Goal: Transaction & Acquisition: Purchase product/service

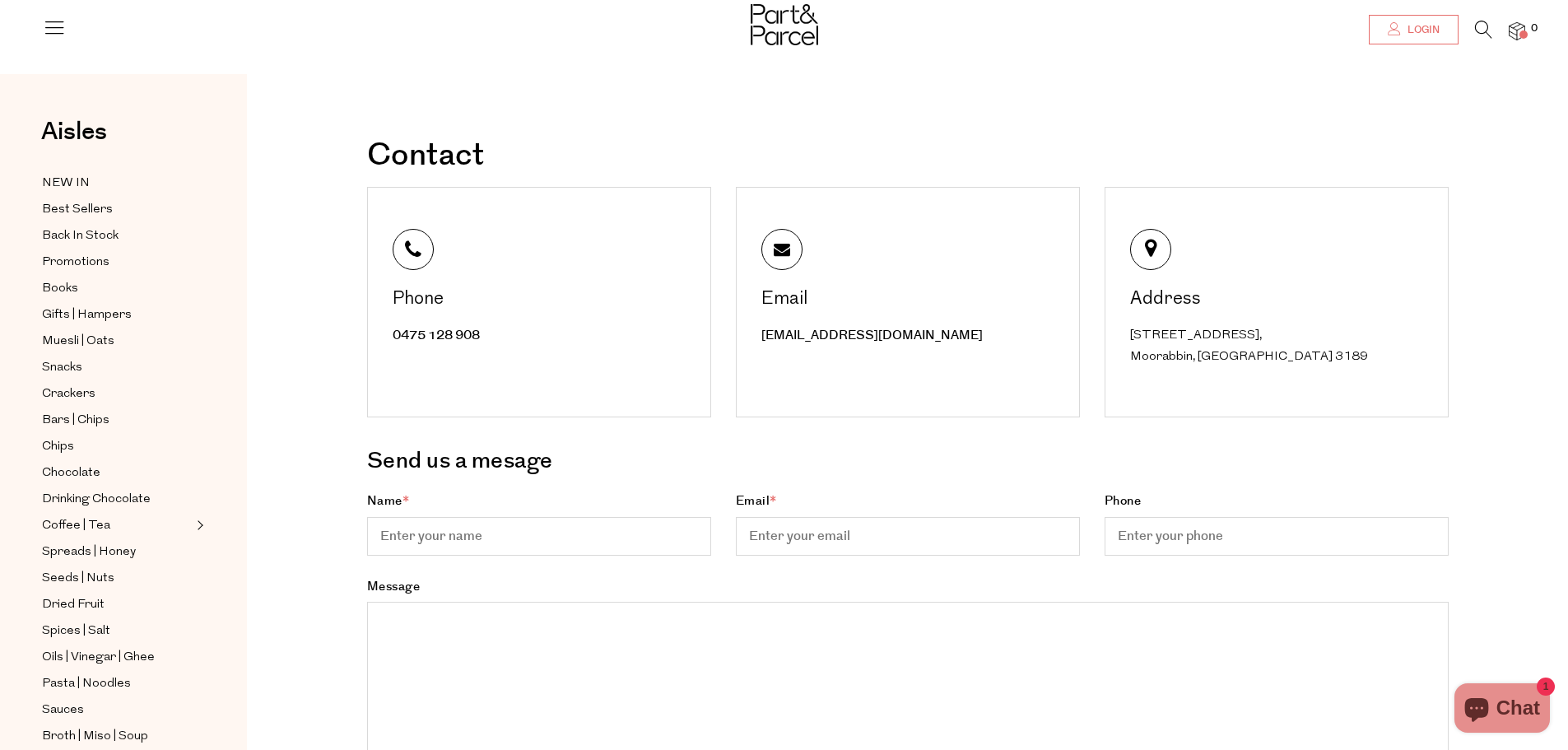
click at [1410, 36] on span "Login" at bounding box center [1422, 30] width 36 height 14
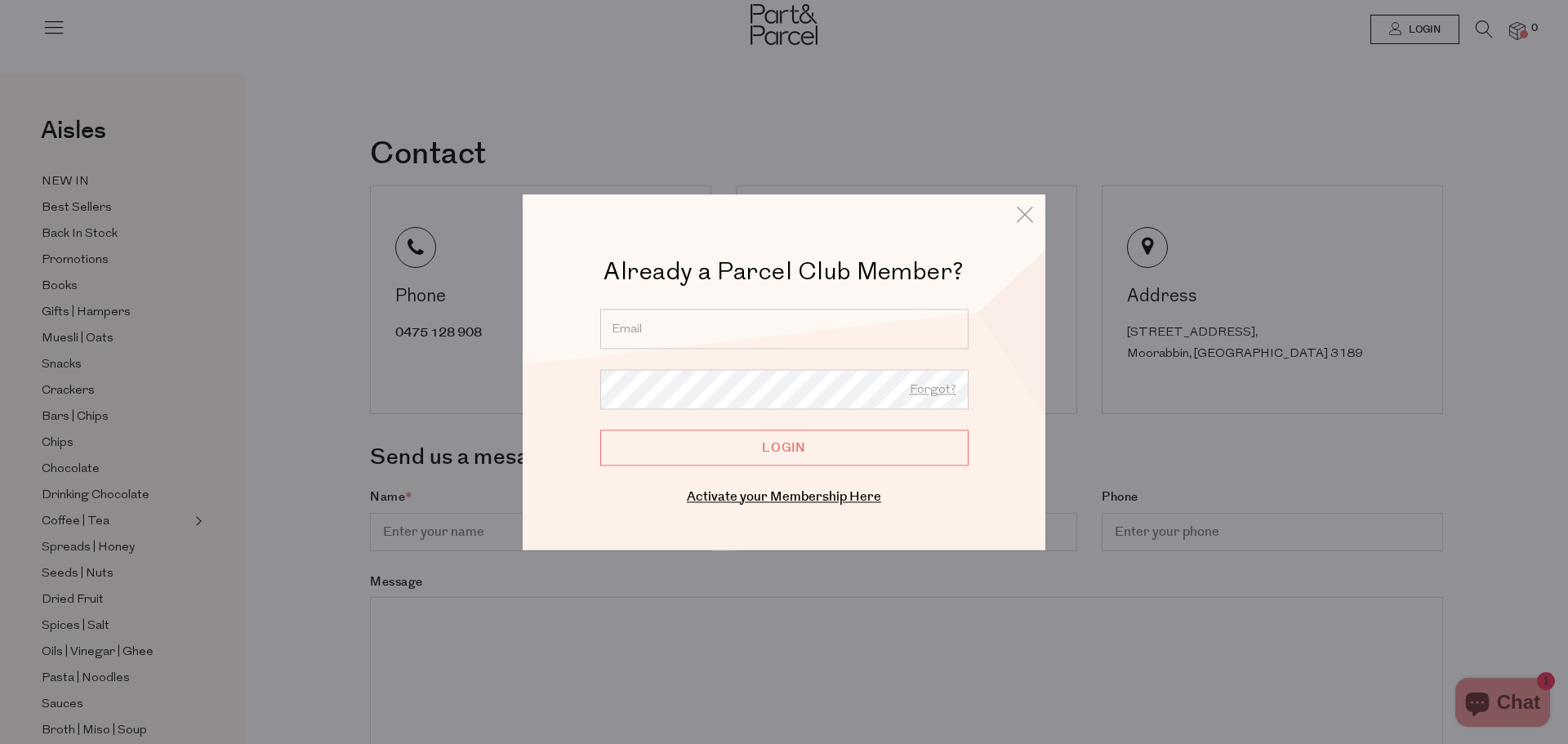
click at [778, 332] on input "email" at bounding box center [785, 329] width 369 height 40
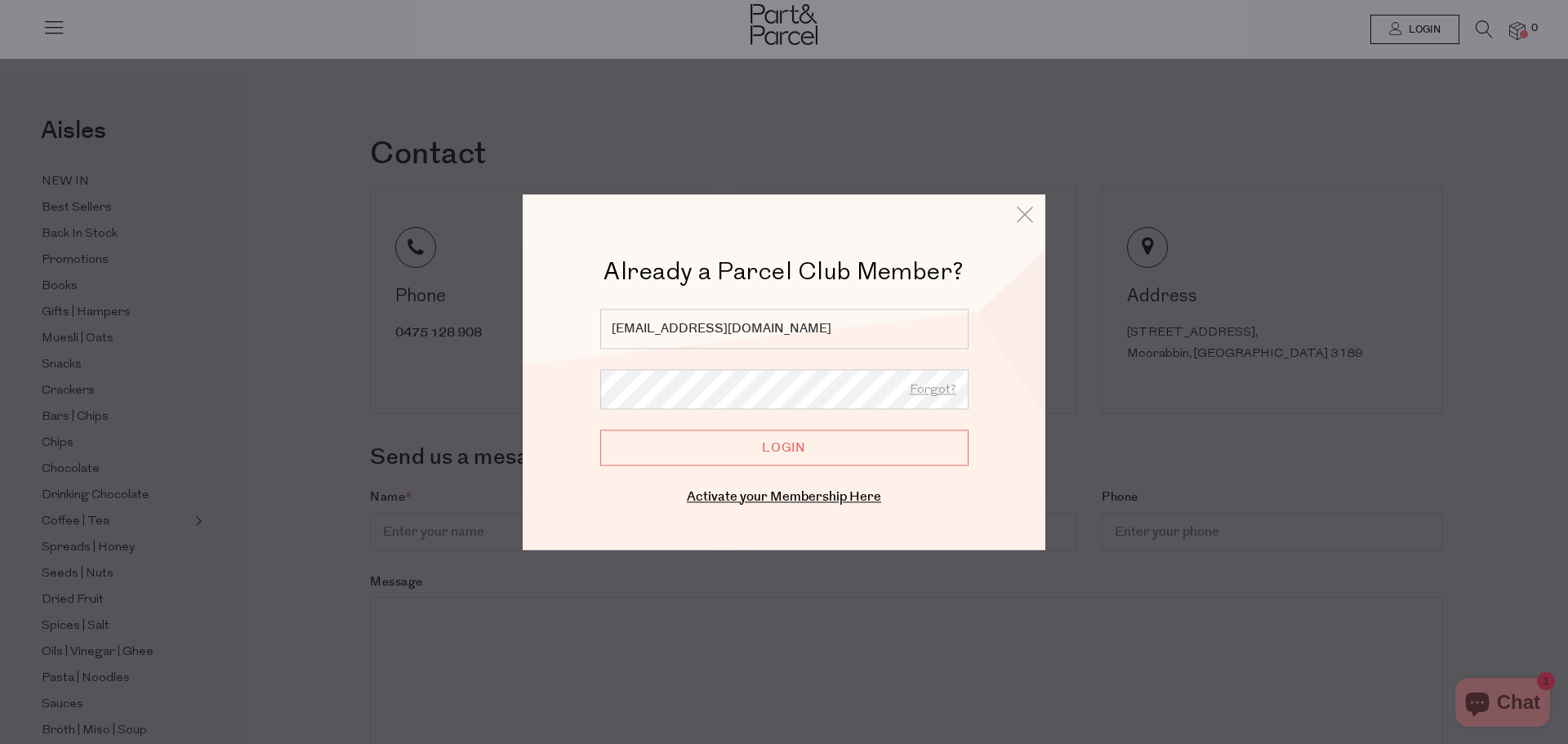
type input "lozim@hotmail.com"
click at [601, 429] on input "Login" at bounding box center [785, 448] width 369 height 36
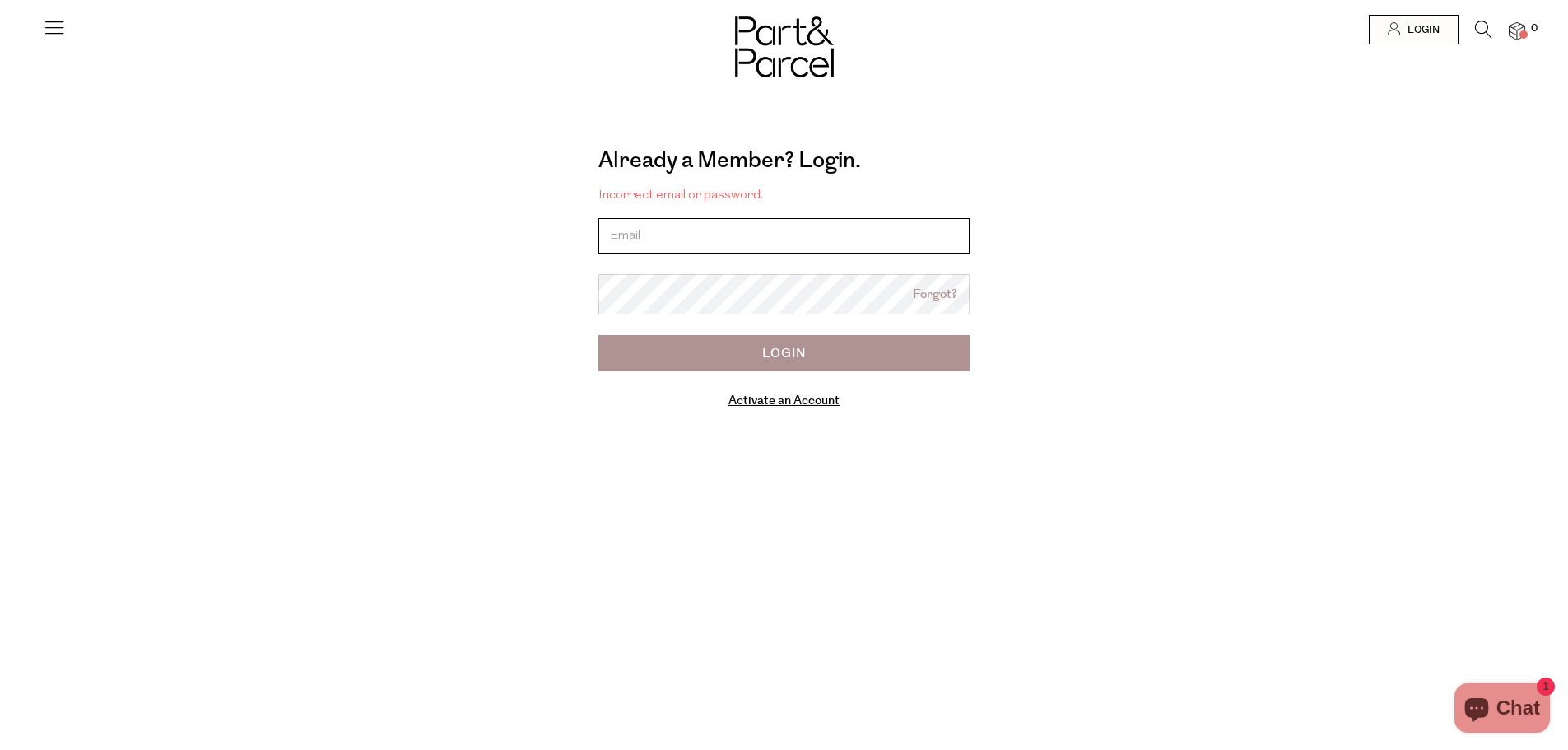
click at [837, 240] on input "email" at bounding box center [784, 236] width 372 height 35
type input "[EMAIL_ADDRESS][DOMAIN_NAME]"
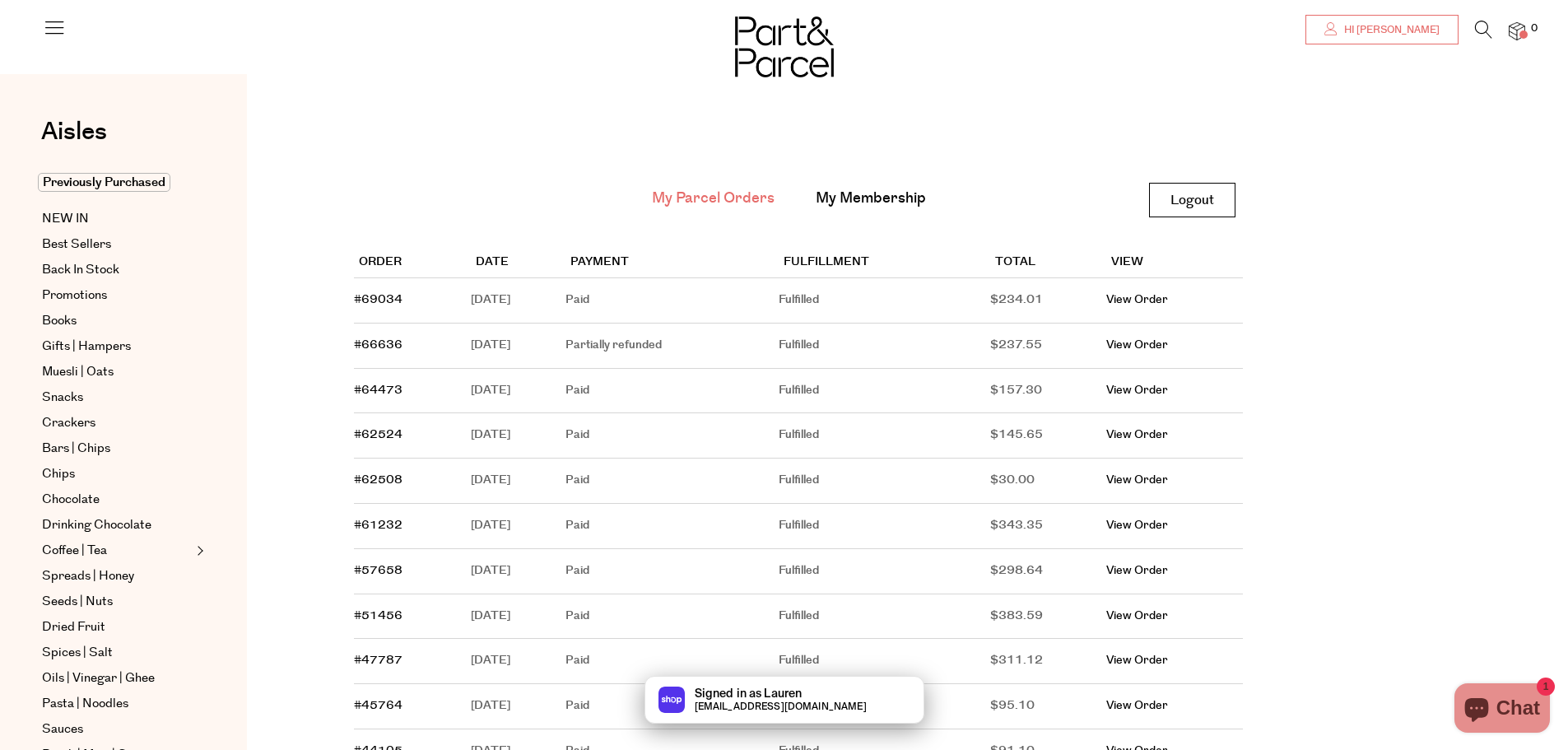
click at [1408, 18] on link "Hi Lauren" at bounding box center [1382, 29] width 153 height 30
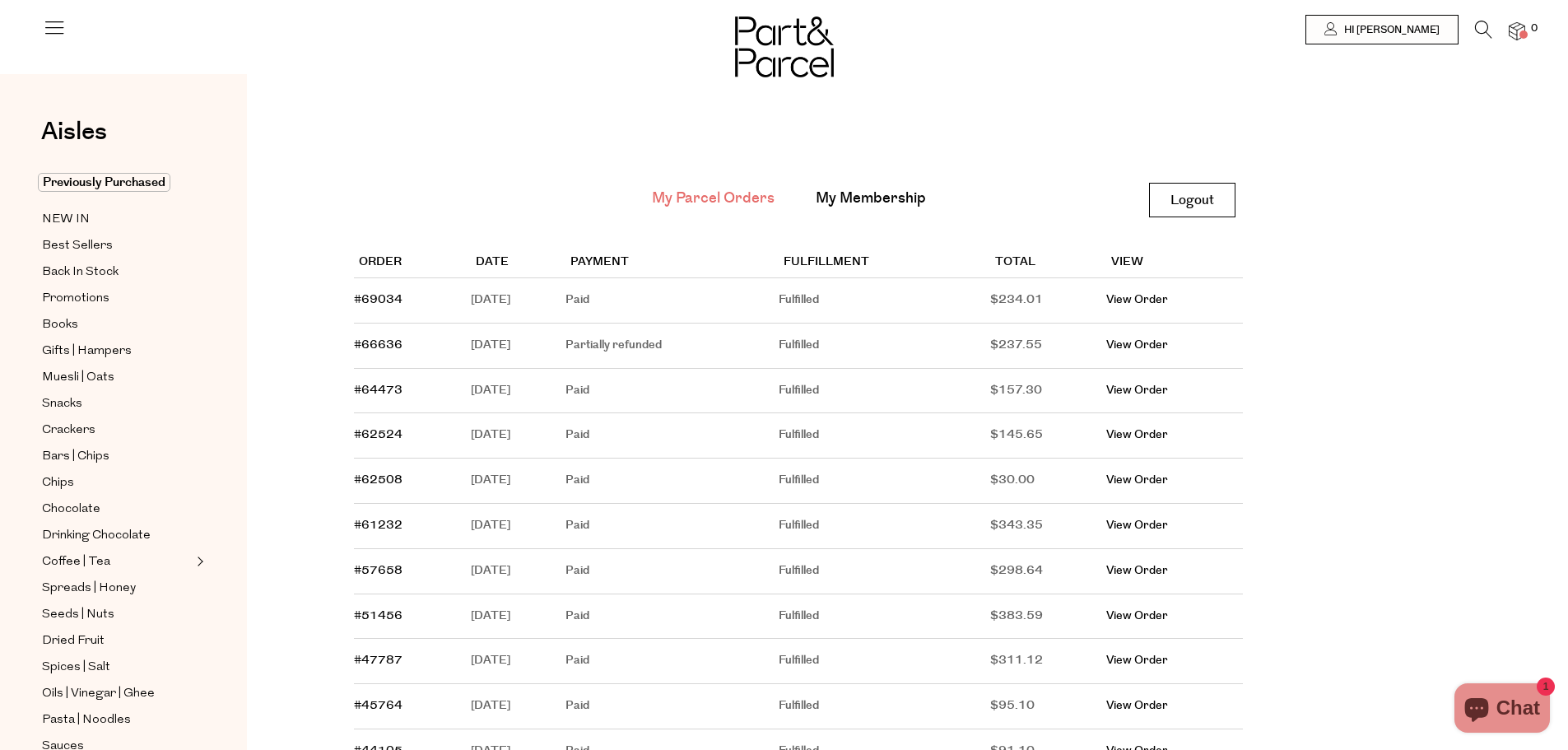
click at [424, 111] on main "My Parcel Orders My Membership Logout Logout Order Date Payment Fulfillment Tot…" at bounding box center [908, 646] width 1322 height 1094
click at [60, 32] on icon at bounding box center [55, 27] width 23 height 23
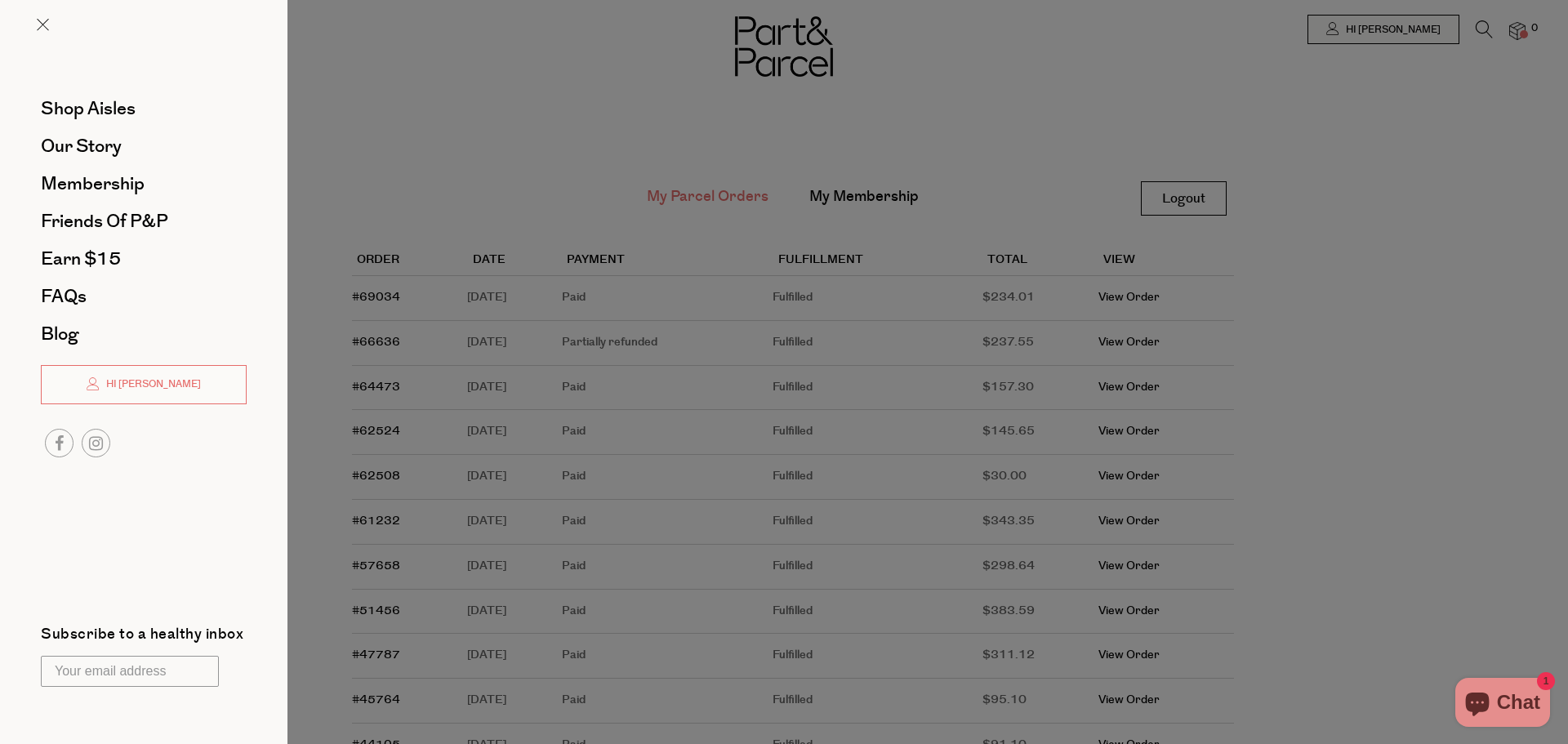
click at [585, 159] on div at bounding box center [784, 372] width 1568 height 744
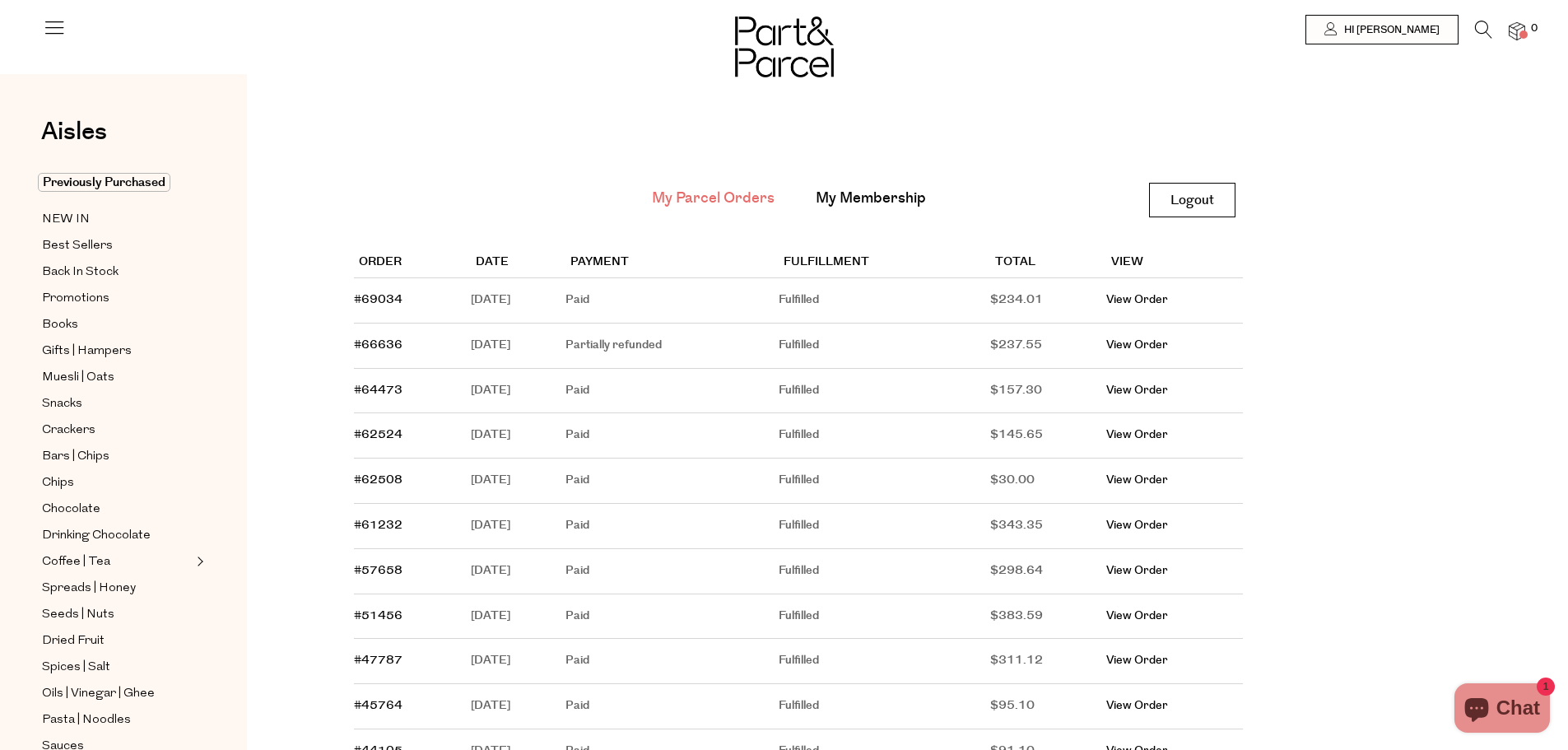
click at [1482, 23] on icon at bounding box center [1484, 29] width 17 height 18
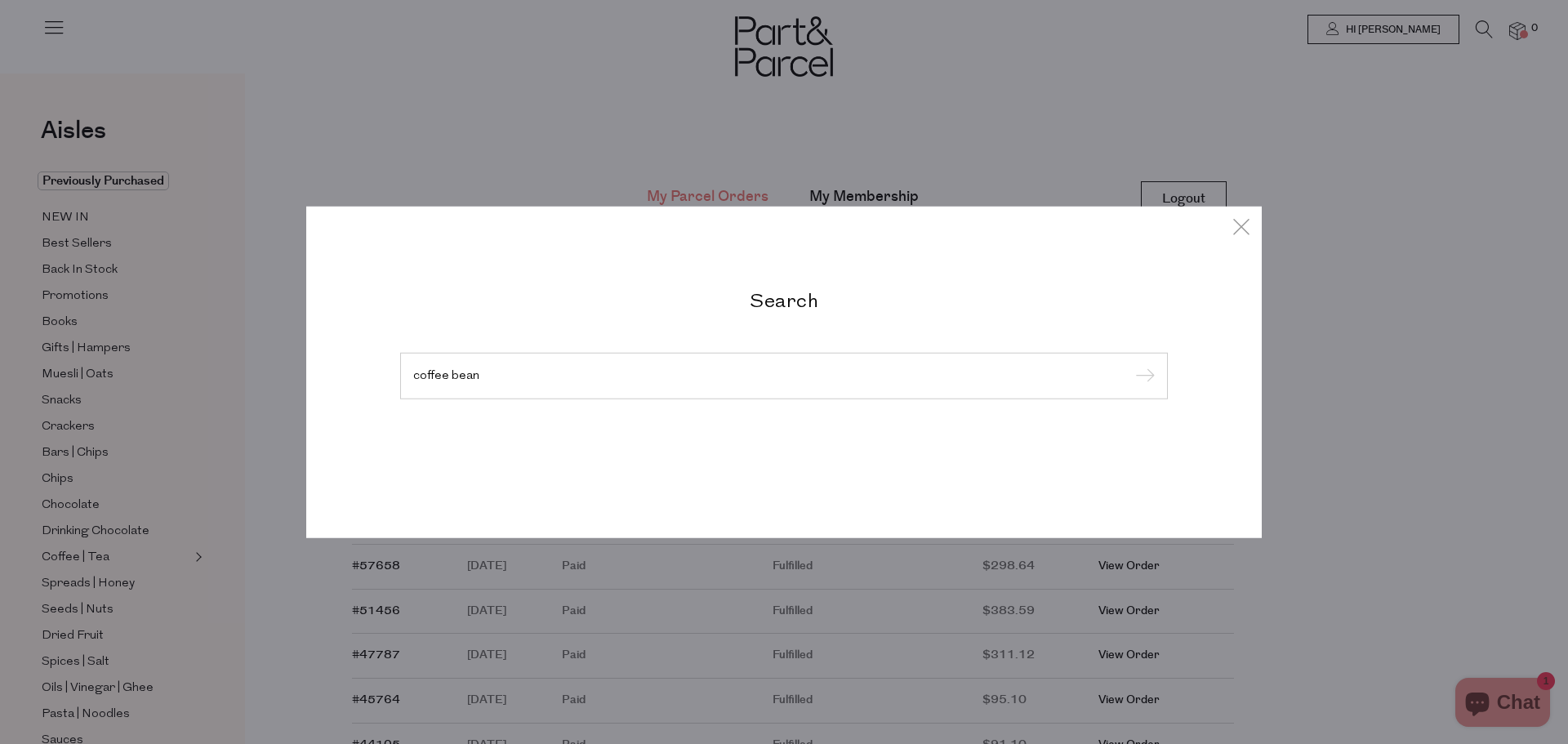
type input "coffee bean"
click at [1131, 364] on input "submit" at bounding box center [1143, 376] width 25 height 25
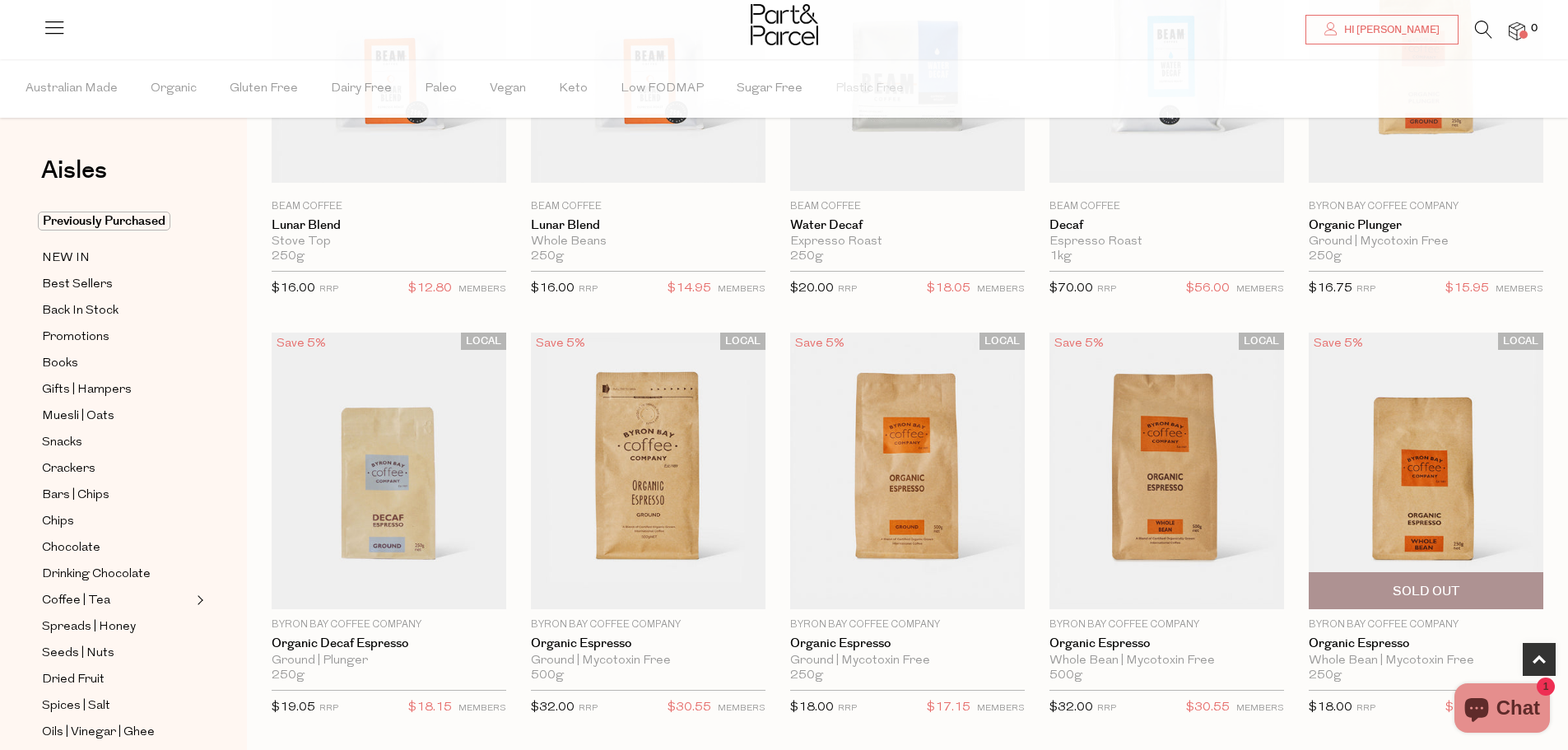
scroll to position [741, 0]
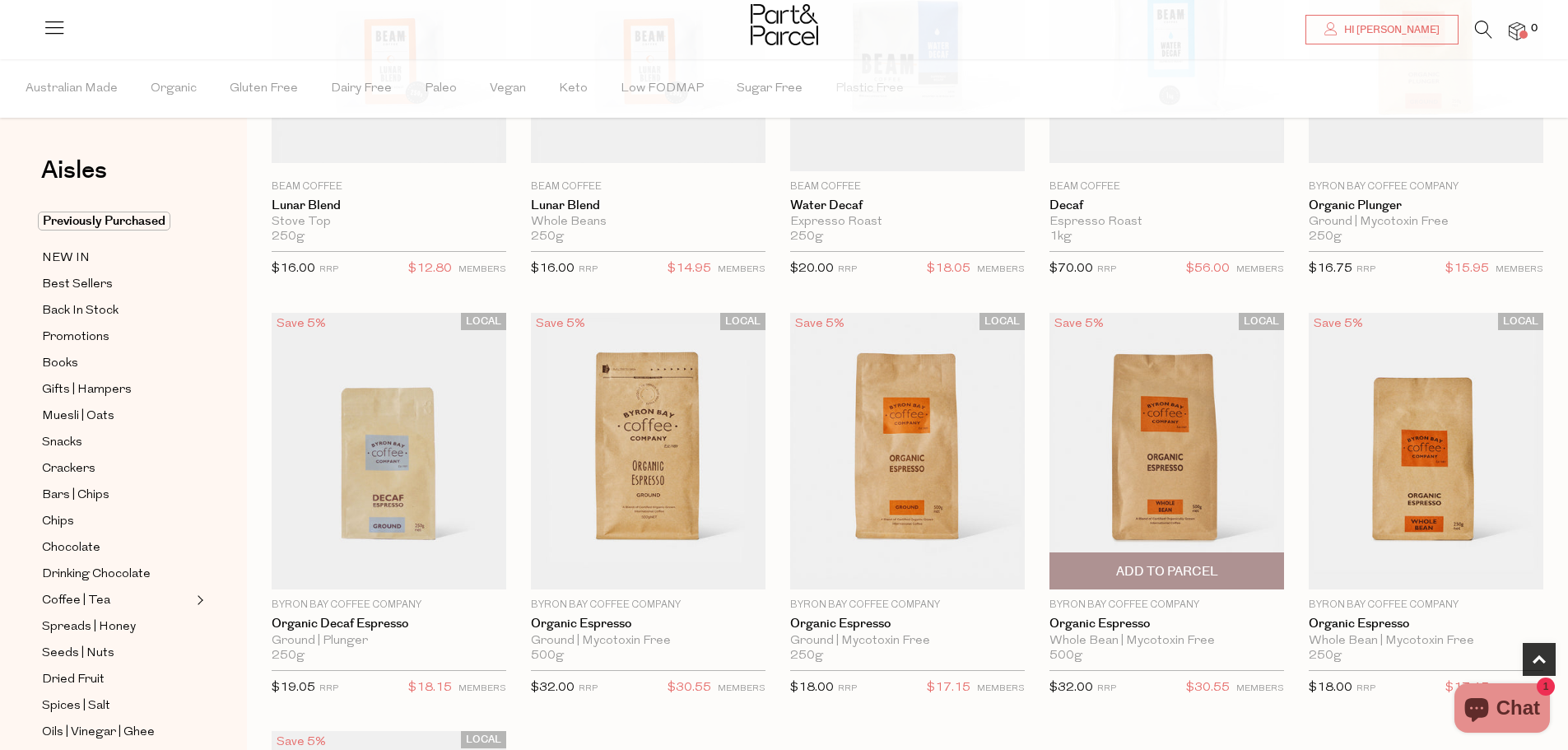
click at [1227, 564] on span "Add To Parcel" at bounding box center [1167, 571] width 225 height 35
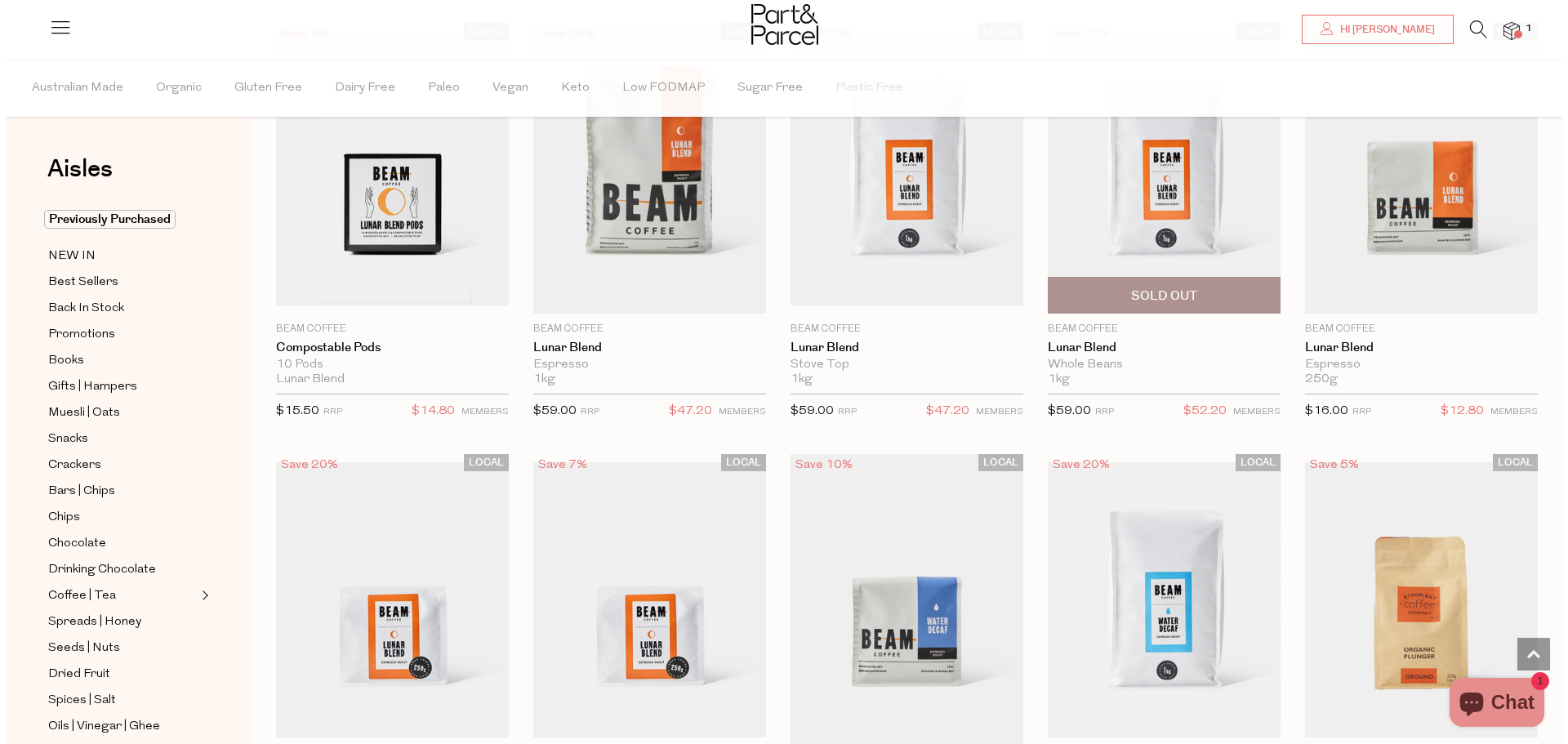
scroll to position [0, 0]
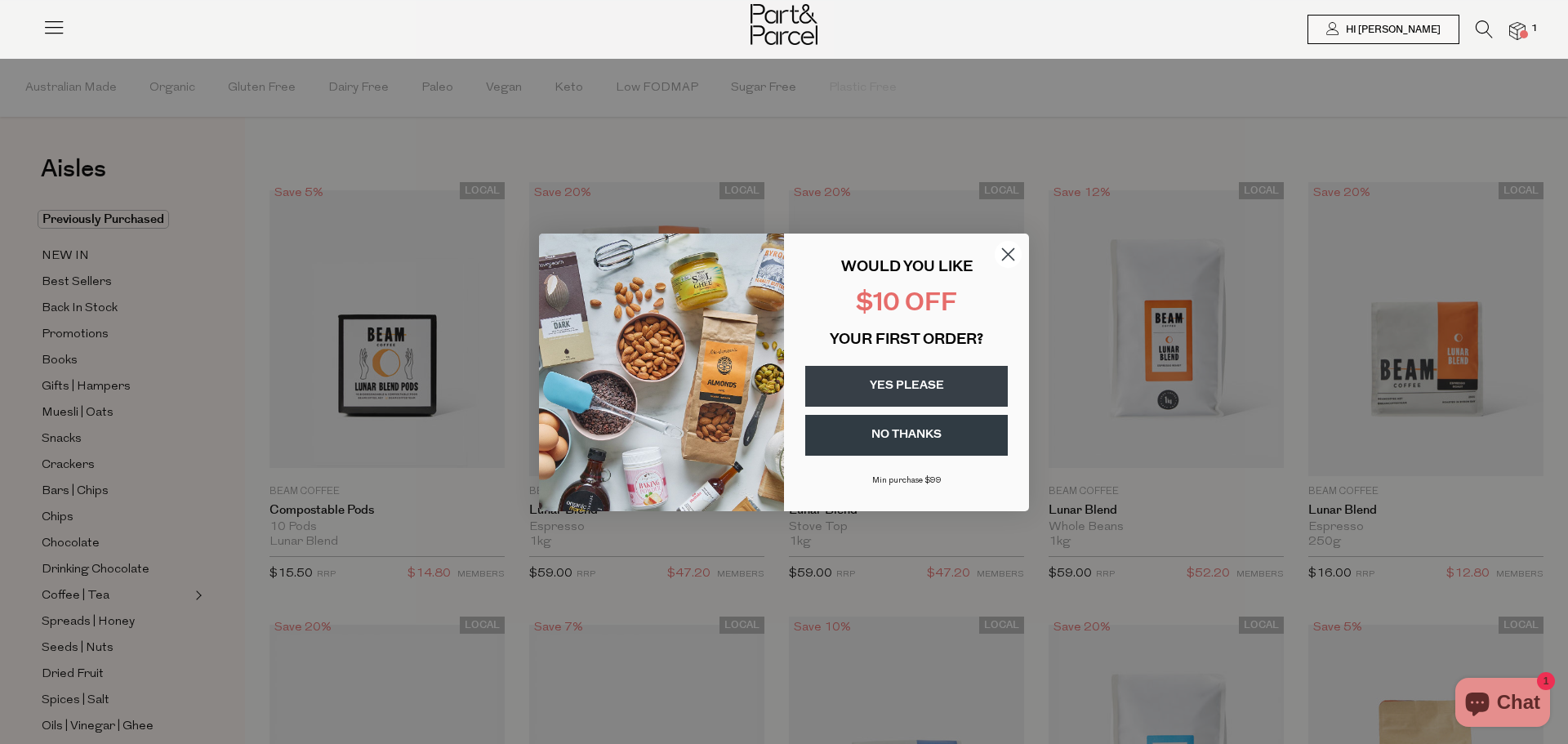
click at [1004, 243] on circle "Close dialog" at bounding box center [1008, 254] width 27 height 27
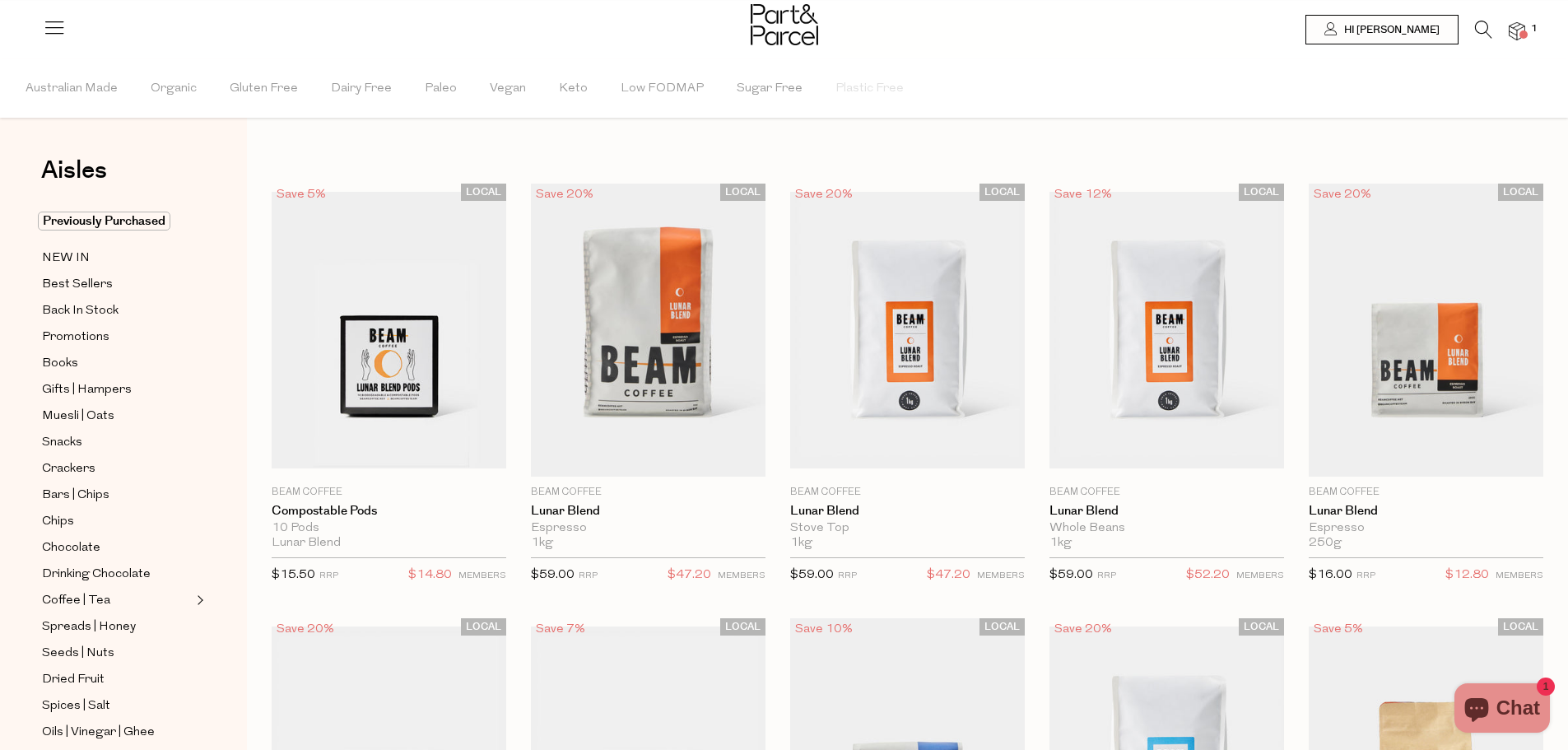
click at [1490, 36] on icon at bounding box center [1484, 29] width 17 height 18
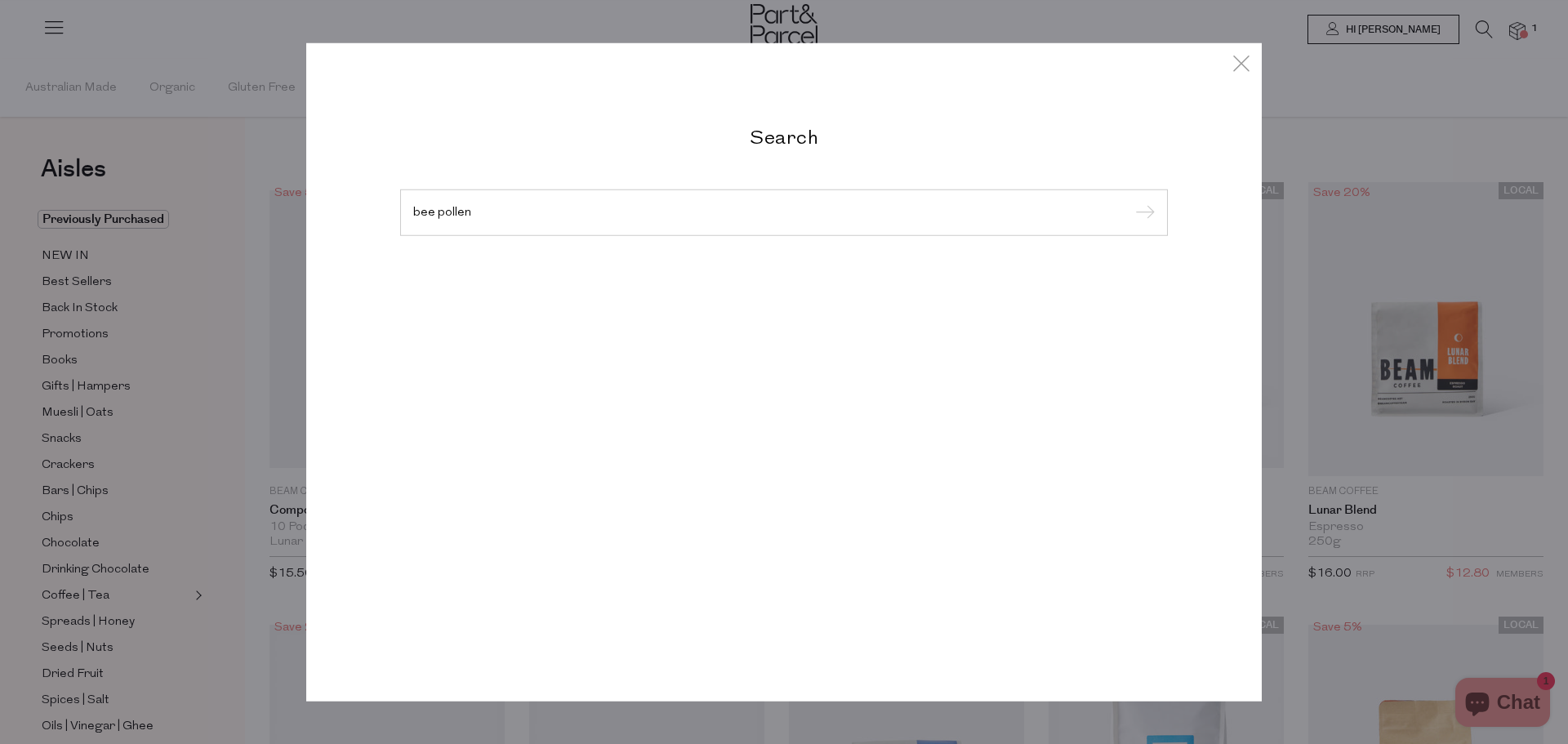
type input "bee pollen"
click at [1131, 200] on input "submit" at bounding box center [1143, 213] width 25 height 25
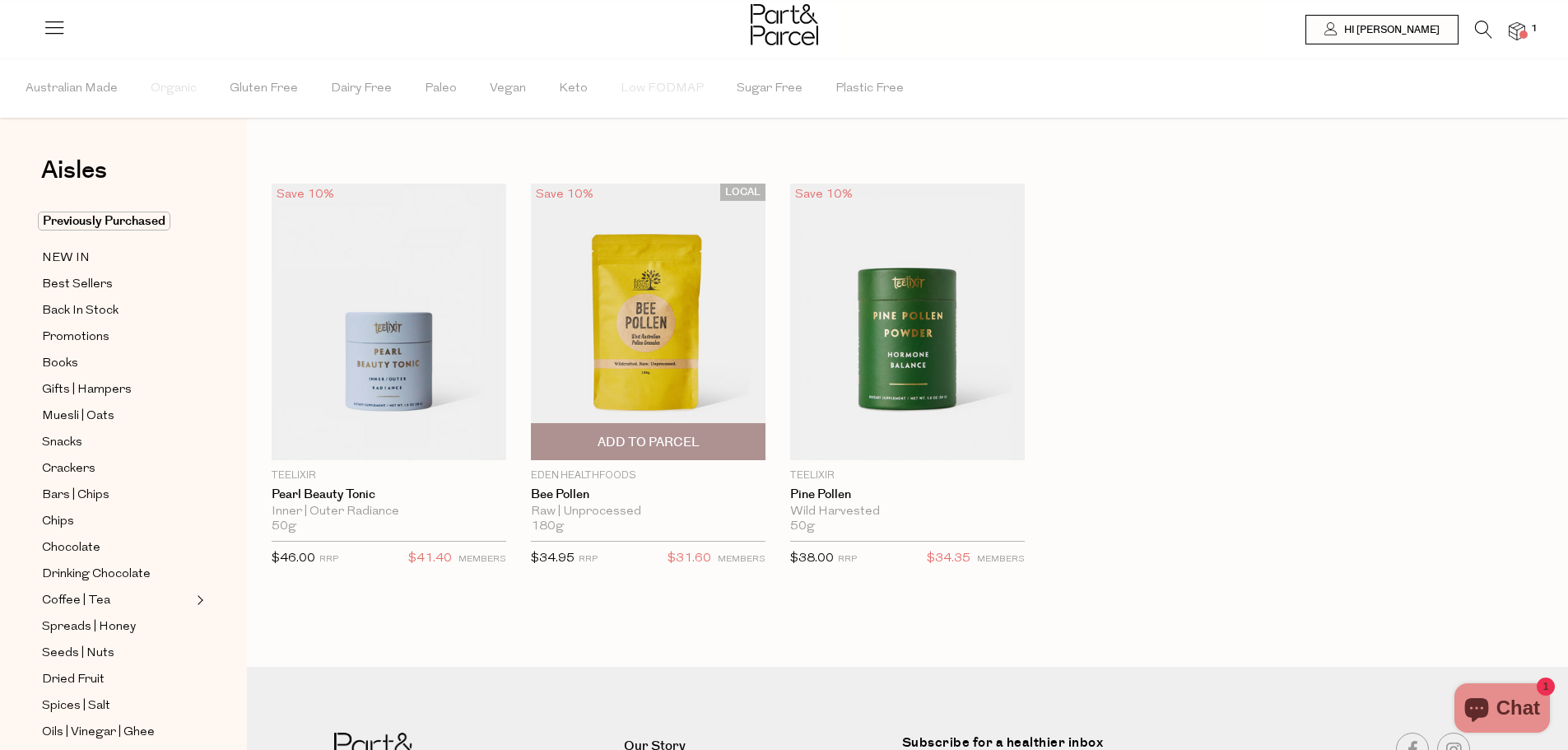
click at [657, 442] on span "Add To Parcel" at bounding box center [648, 443] width 102 height 17
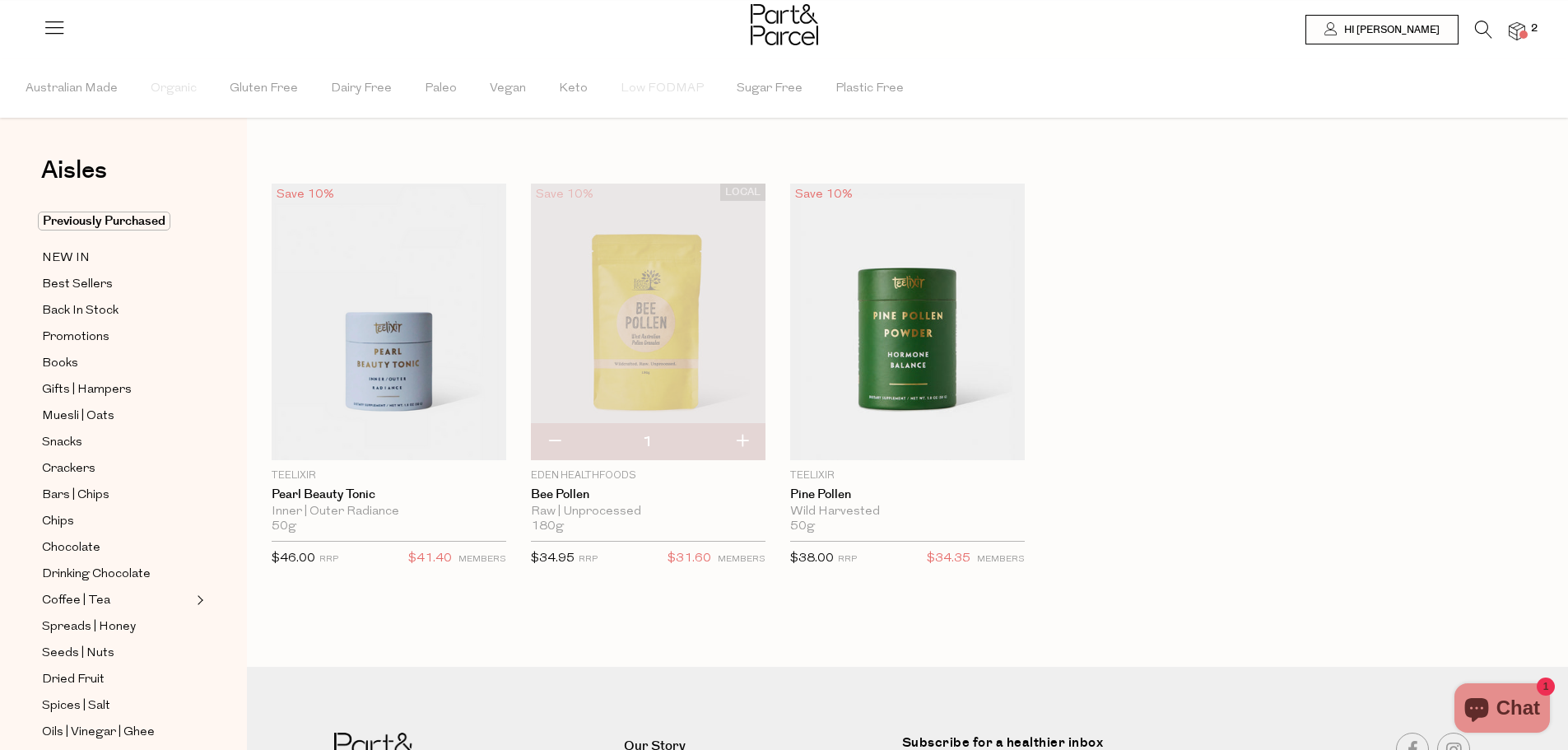
click at [1510, 26] on img at bounding box center [1517, 32] width 16 height 19
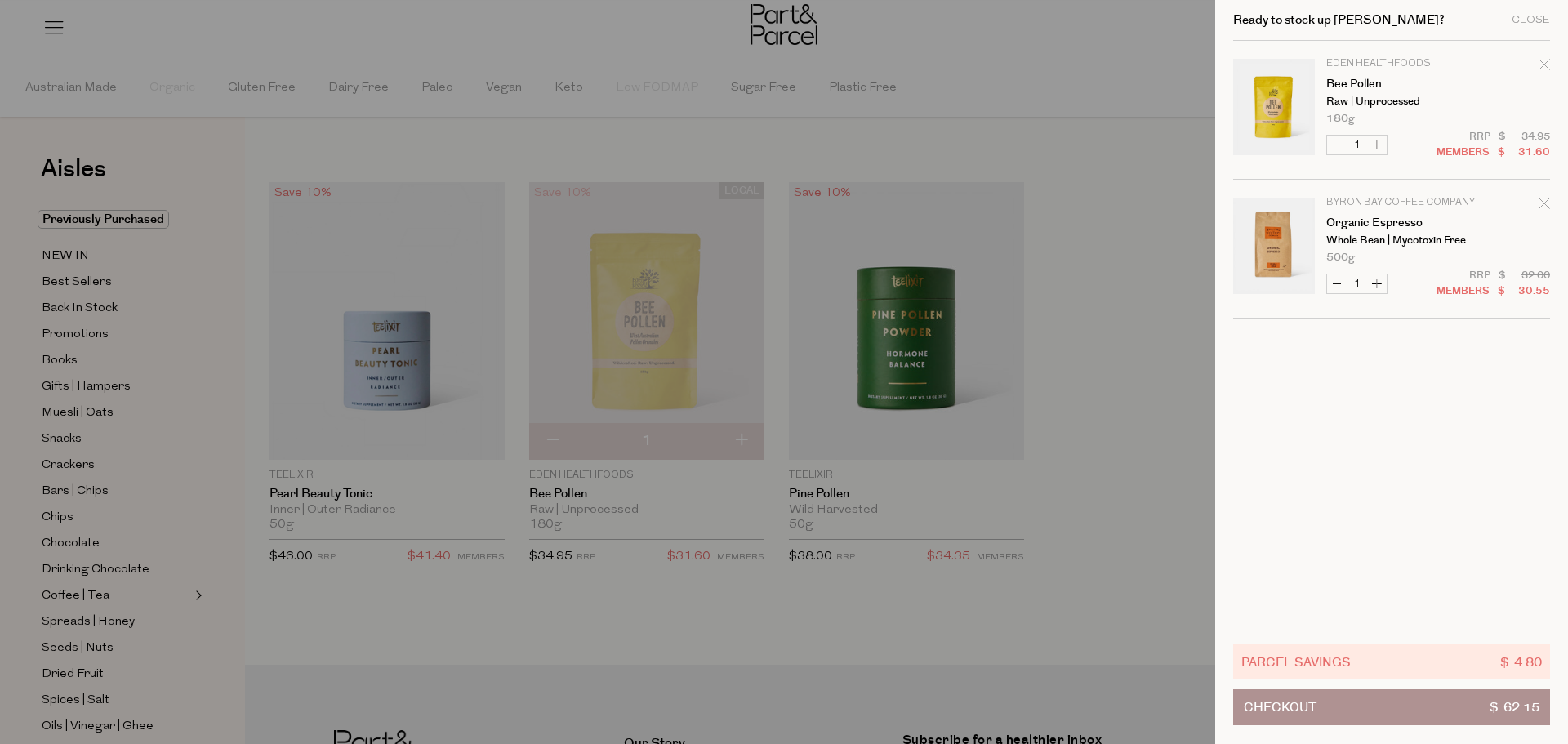
click at [1376, 279] on button "Increase Organic Espresso" at bounding box center [1377, 284] width 20 height 19
type input "2"
click at [1123, 467] on div at bounding box center [784, 372] width 1568 height 744
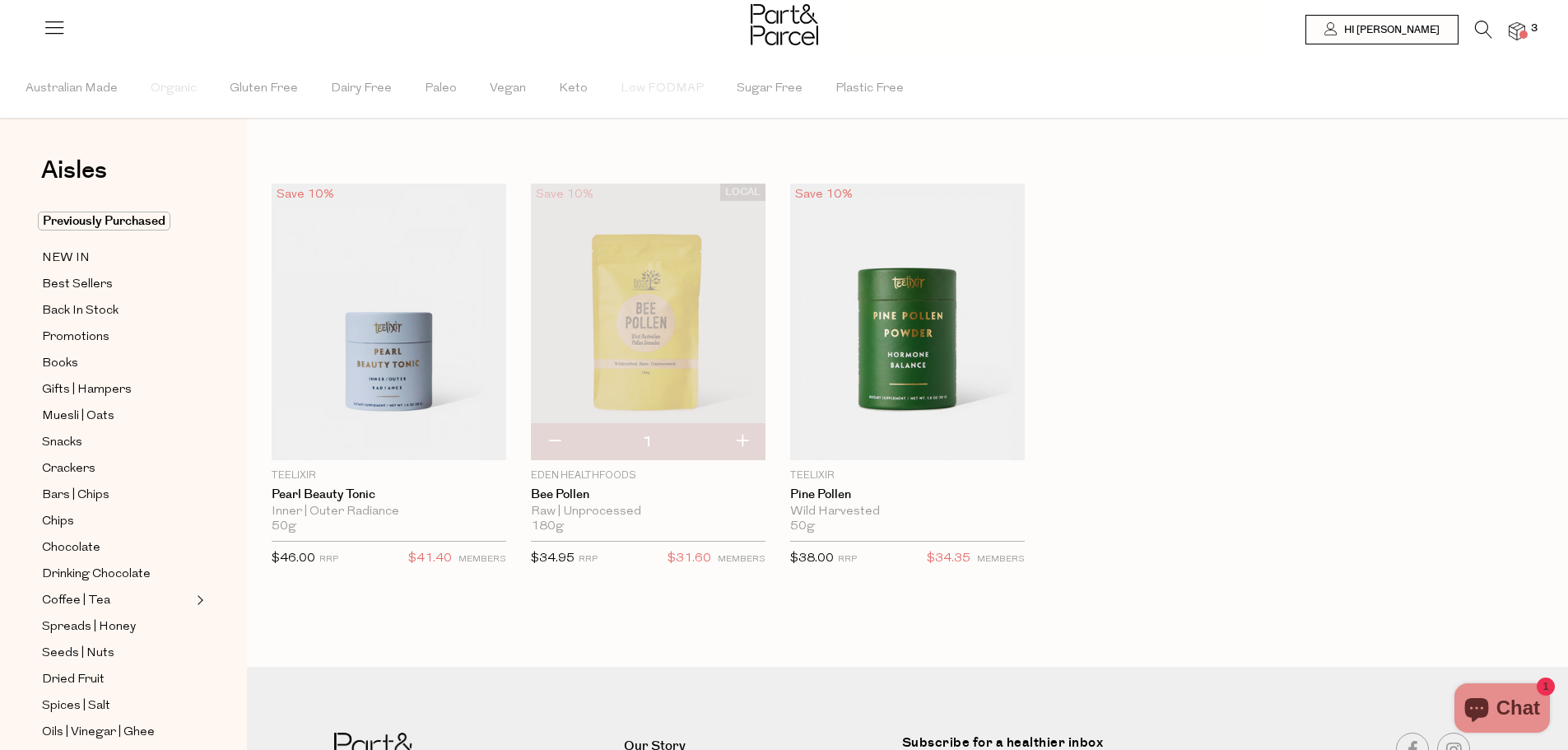
click at [1488, 34] on icon at bounding box center [1484, 29] width 17 height 18
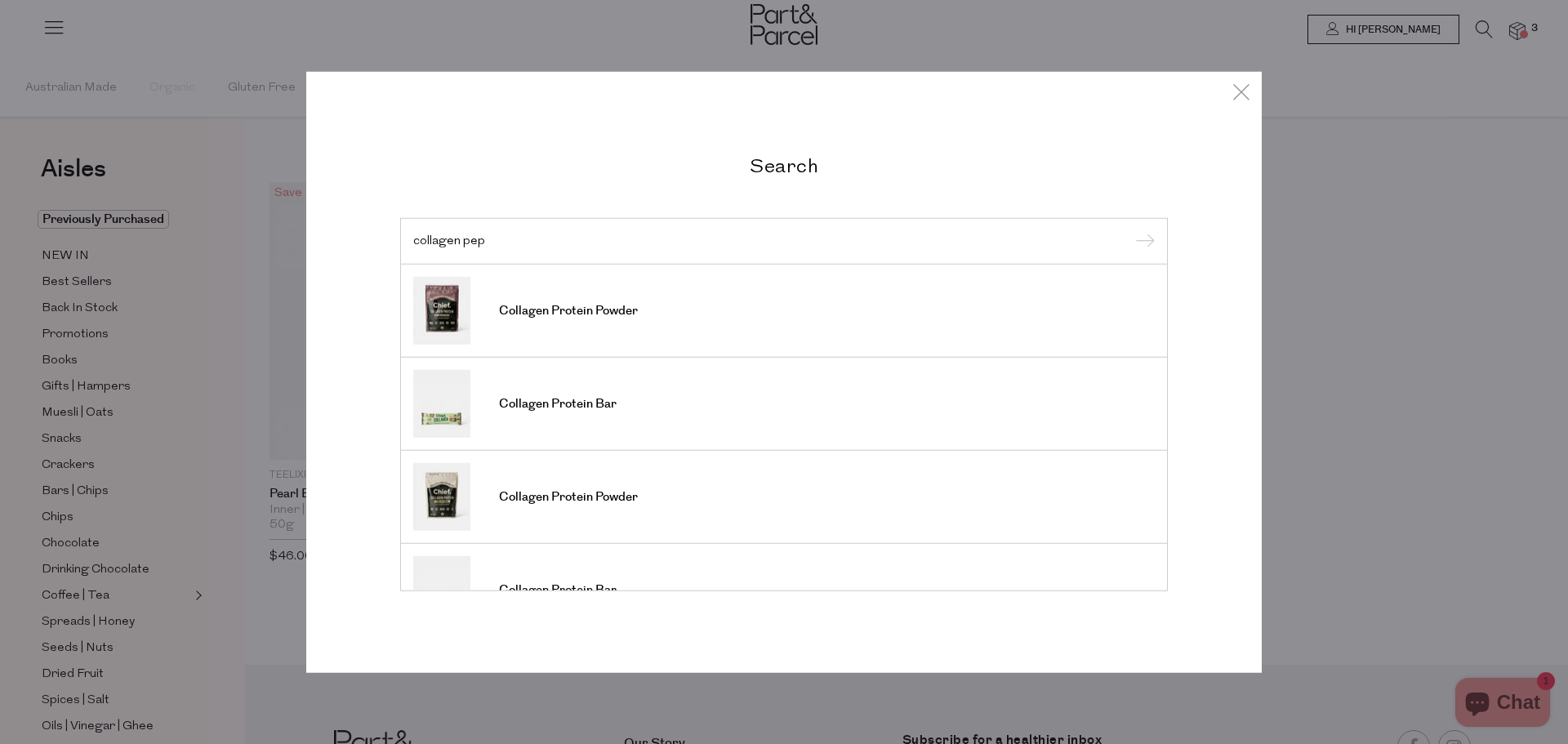
type input "collagen pep"
click at [1131, 230] on input "submit" at bounding box center [1143, 242] width 25 height 25
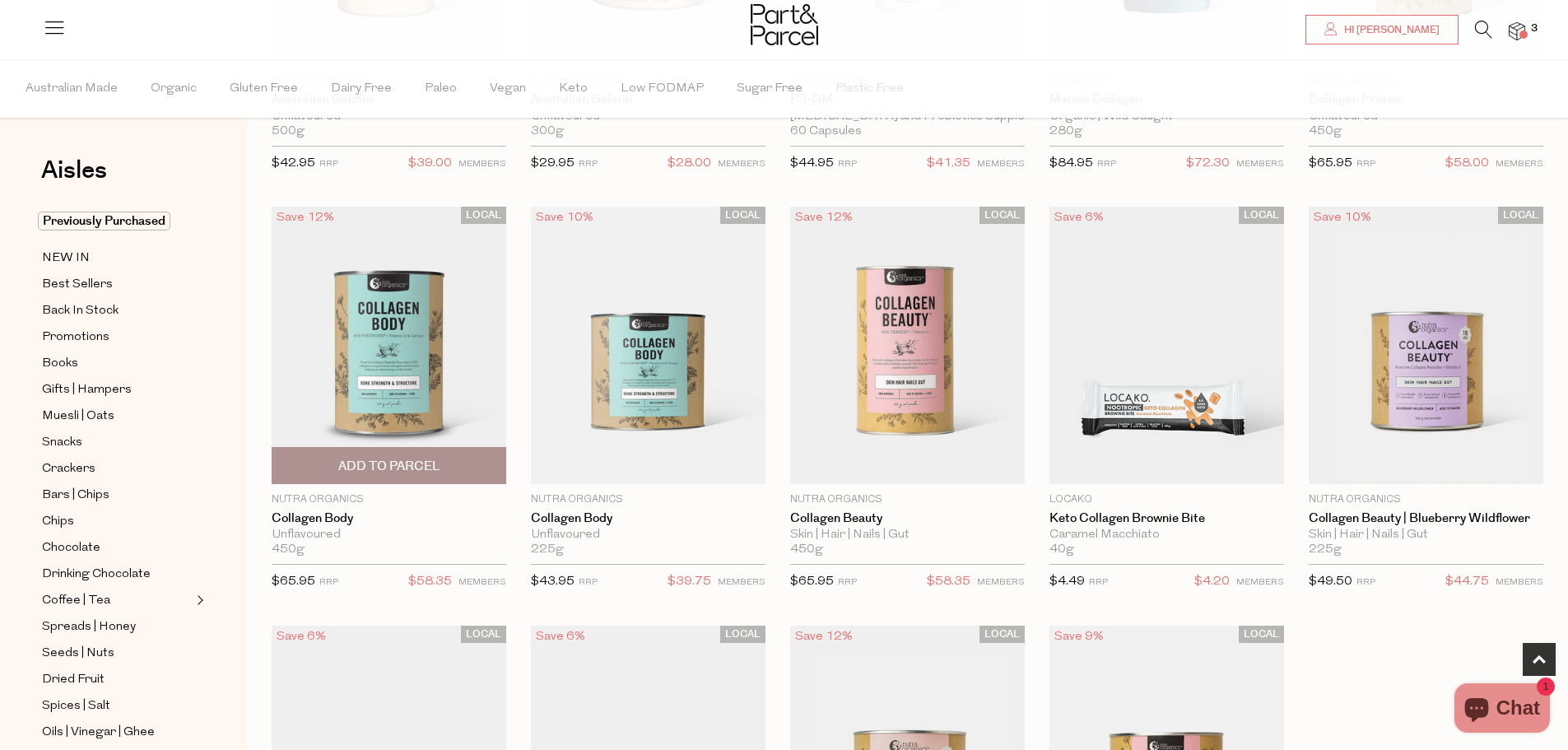
scroll to position [330, 0]
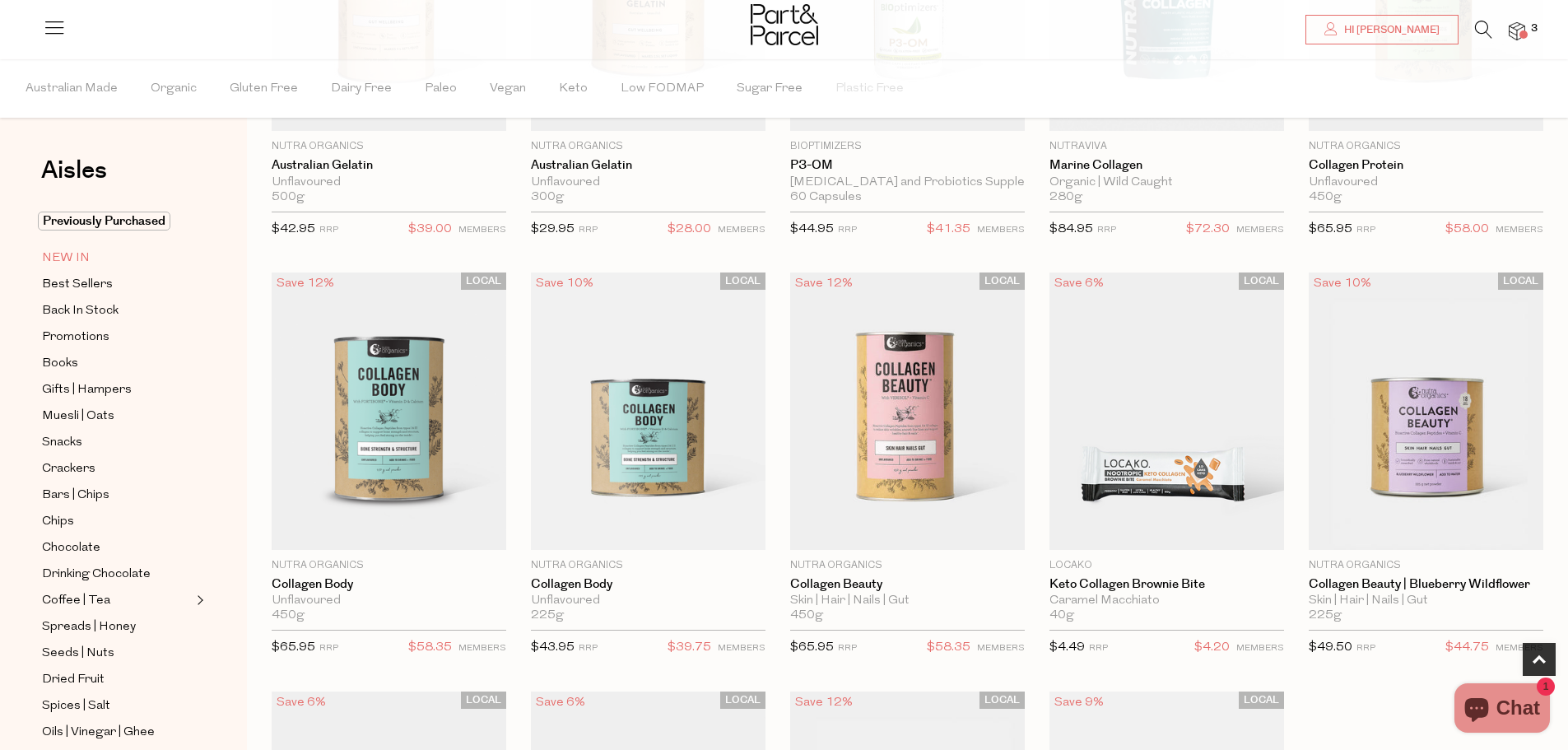
click at [57, 263] on span "NEW IN" at bounding box center [66, 259] width 48 height 20
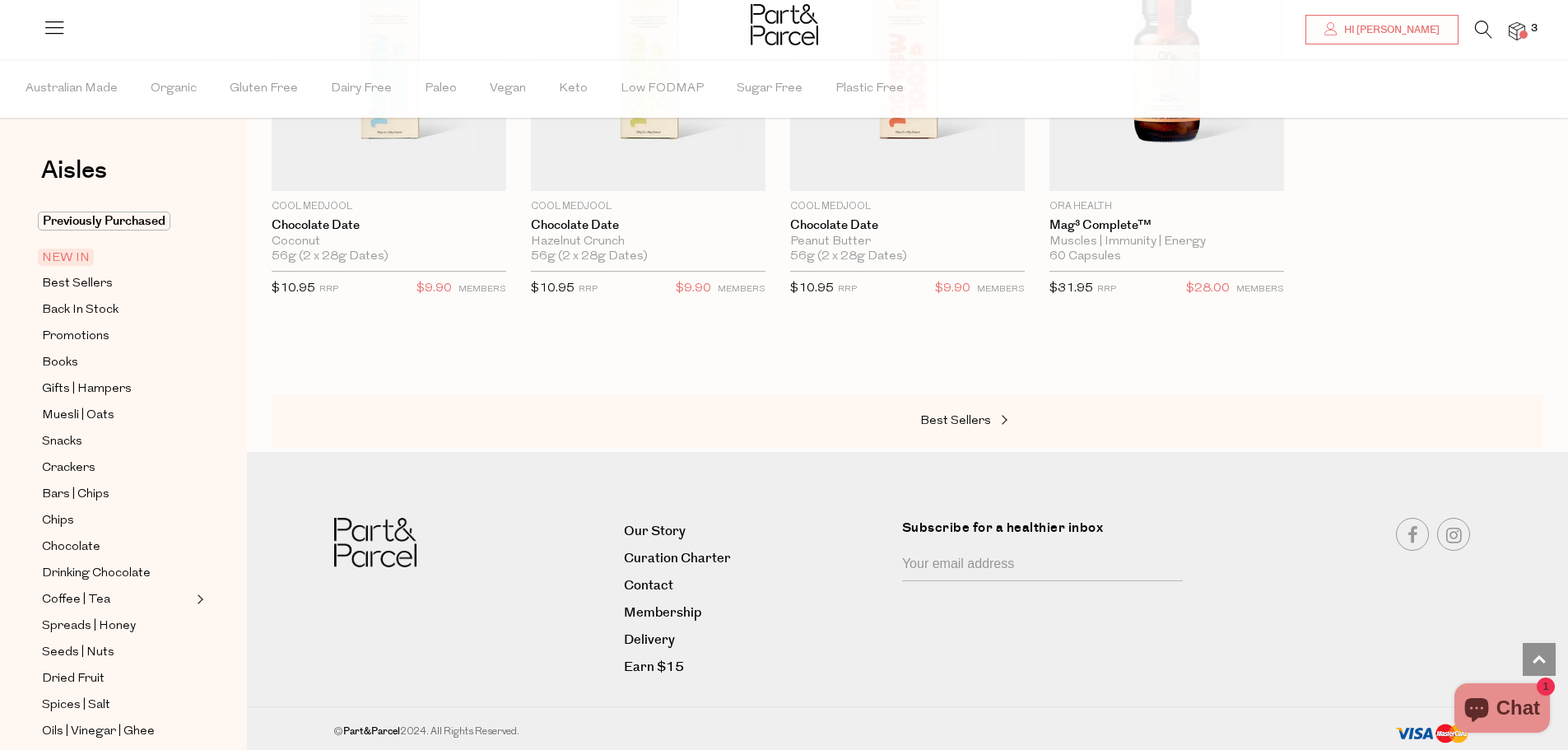
scroll to position [1072, 0]
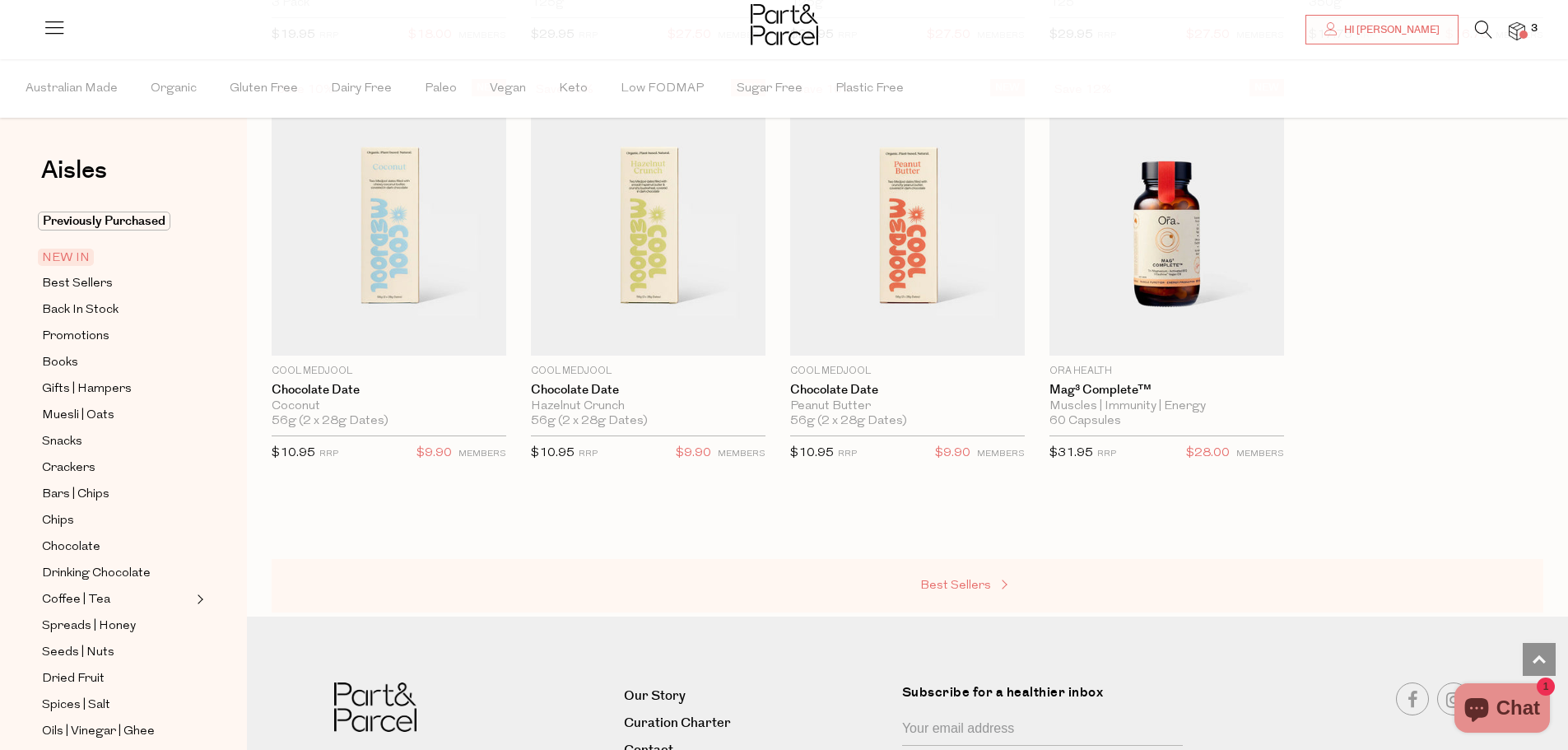
click at [1013, 580] on link "Best Sellers" at bounding box center [1003, 586] width 165 height 21
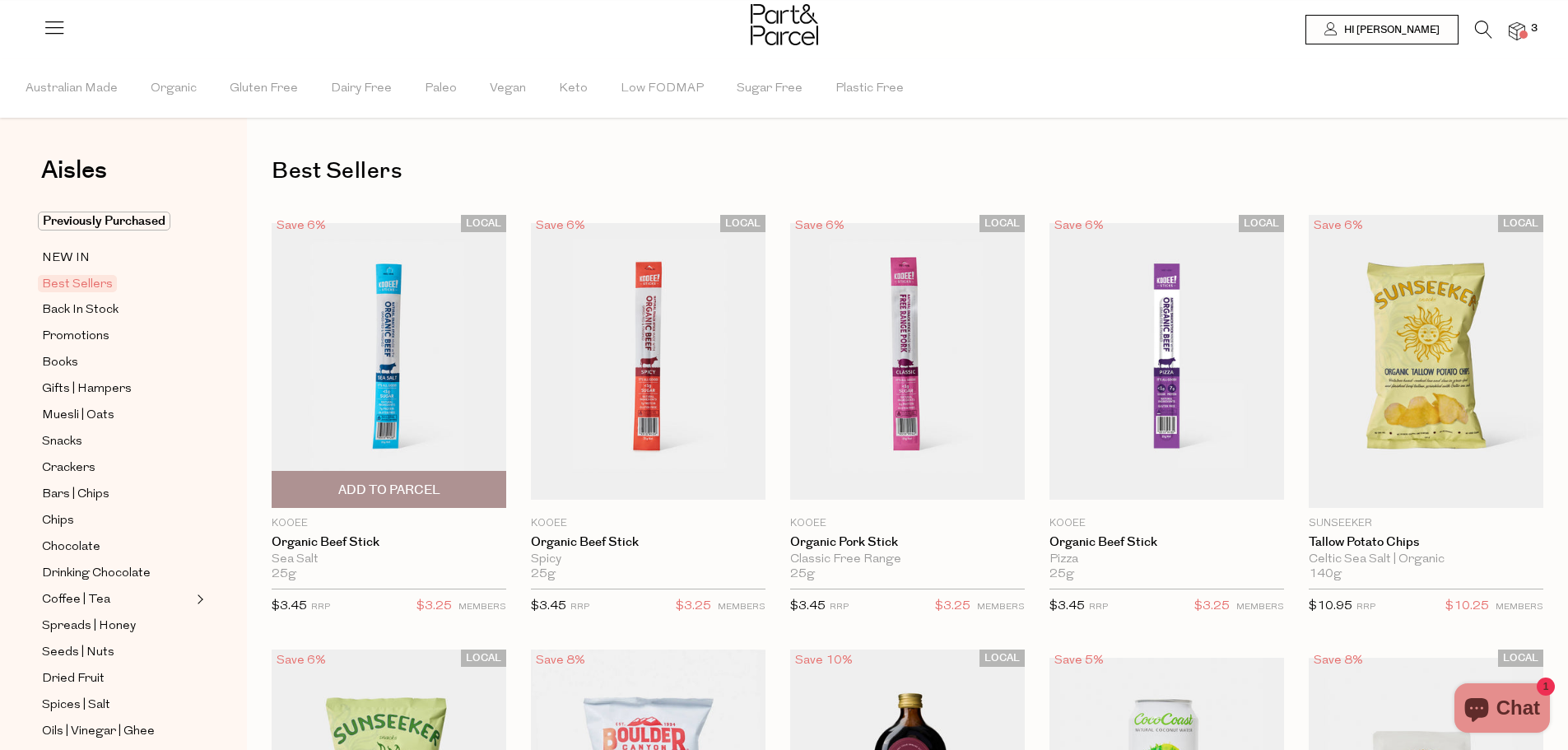
click at [418, 489] on span "Add To Parcel" at bounding box center [389, 490] width 102 height 17
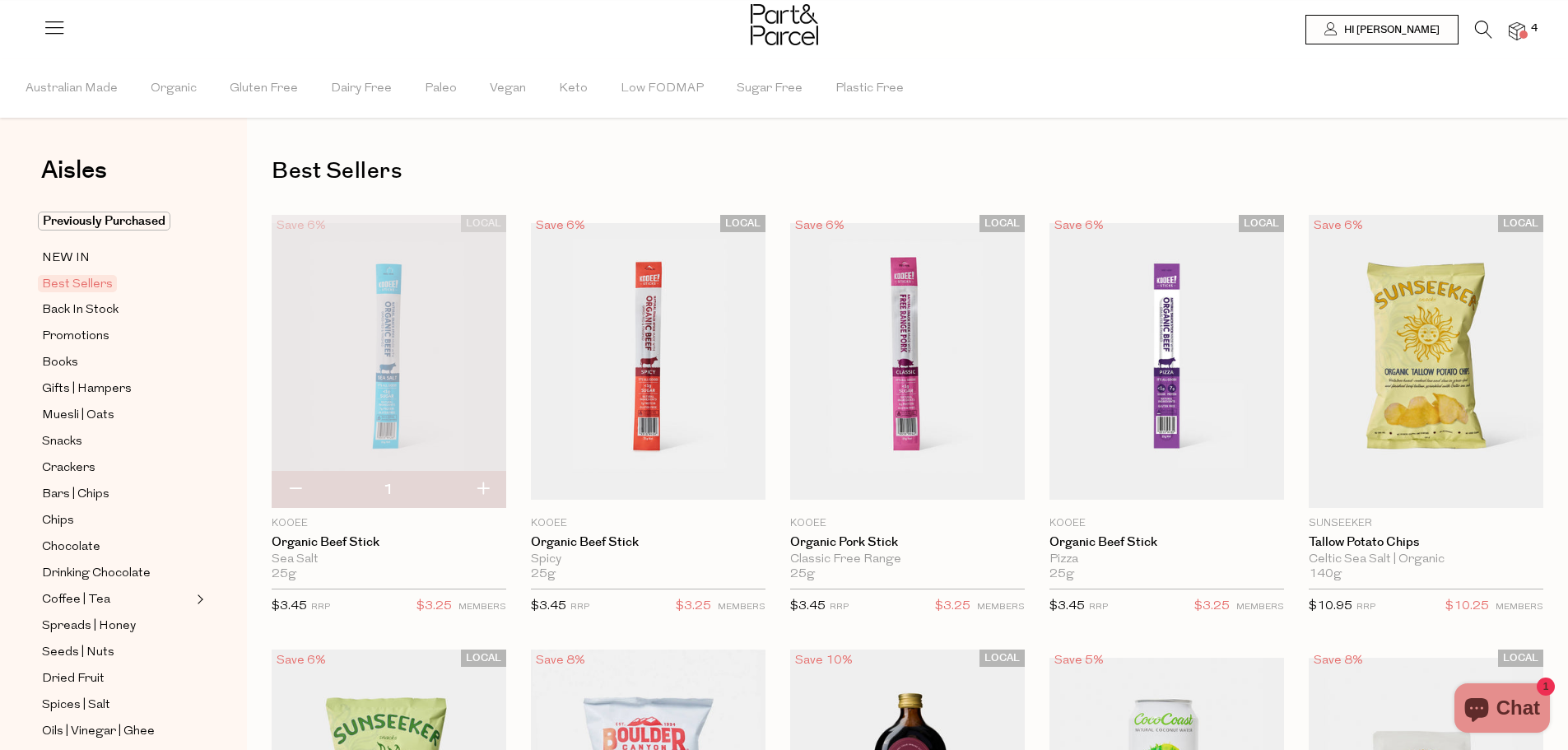
click at [489, 493] on button "button" at bounding box center [483, 490] width 47 height 36
type input "2"
click at [970, 497] on span "Add To Parcel" at bounding box center [907, 489] width 225 height 35
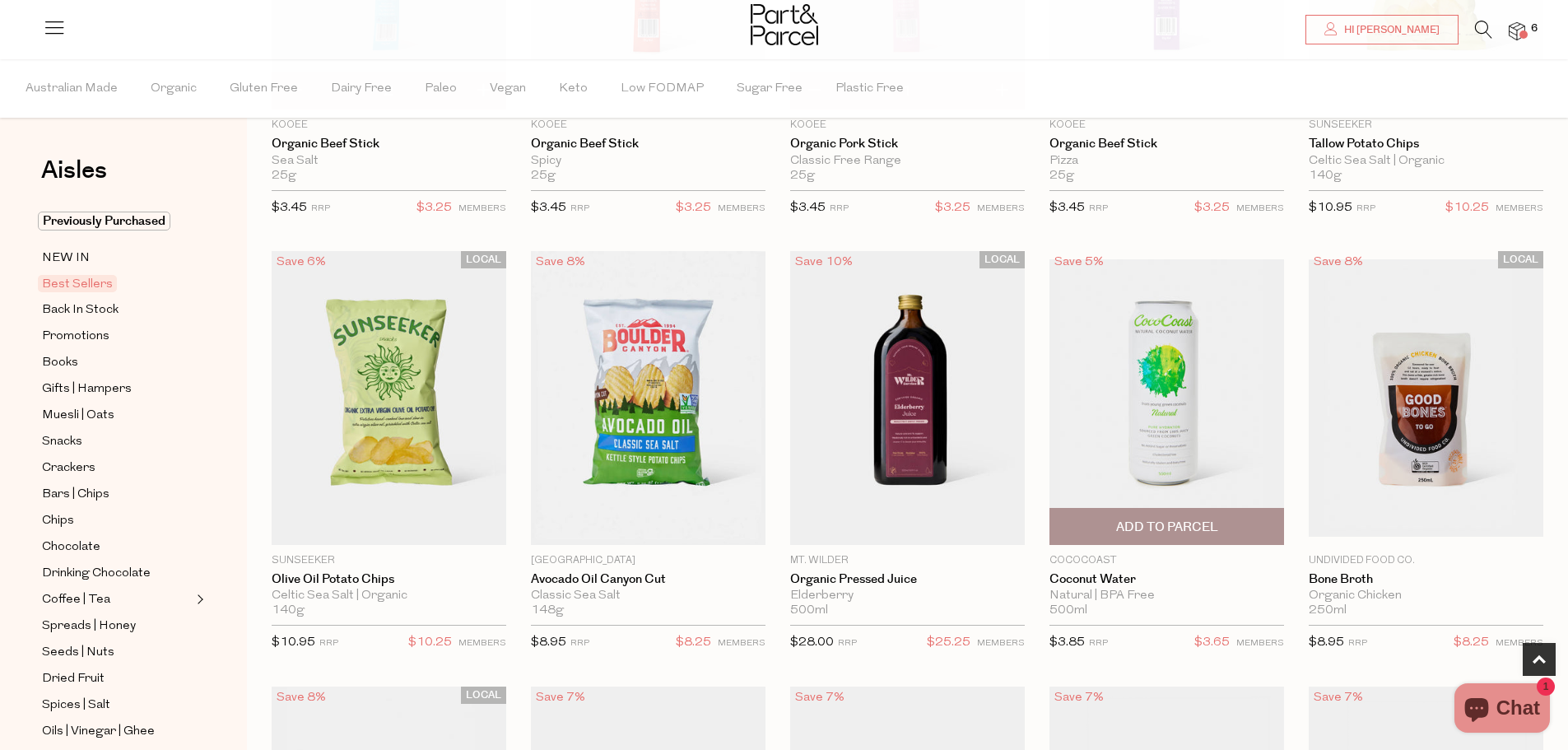
scroll to position [412, 0]
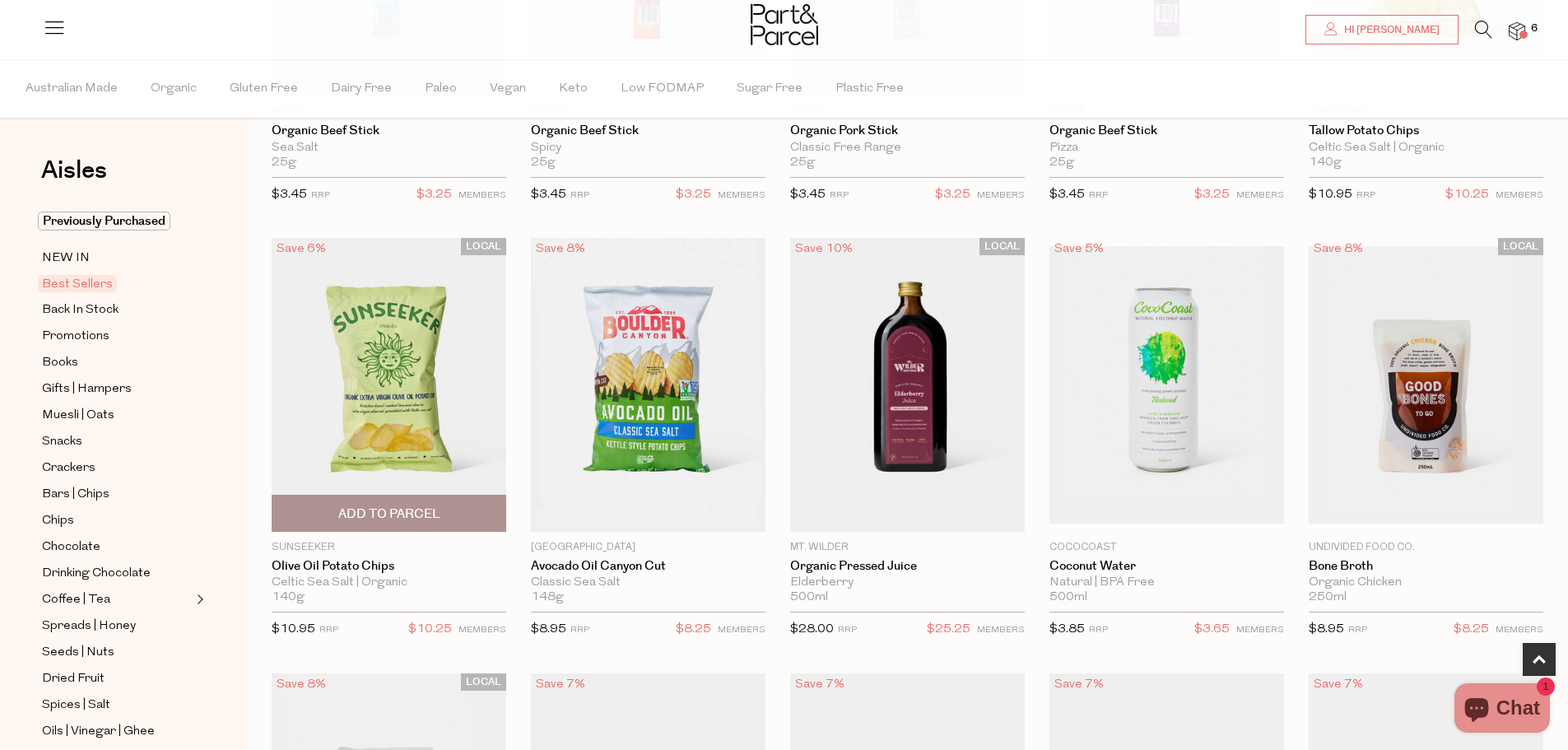
click at [459, 502] on span "Add To Parcel" at bounding box center [389, 512] width 225 height 35
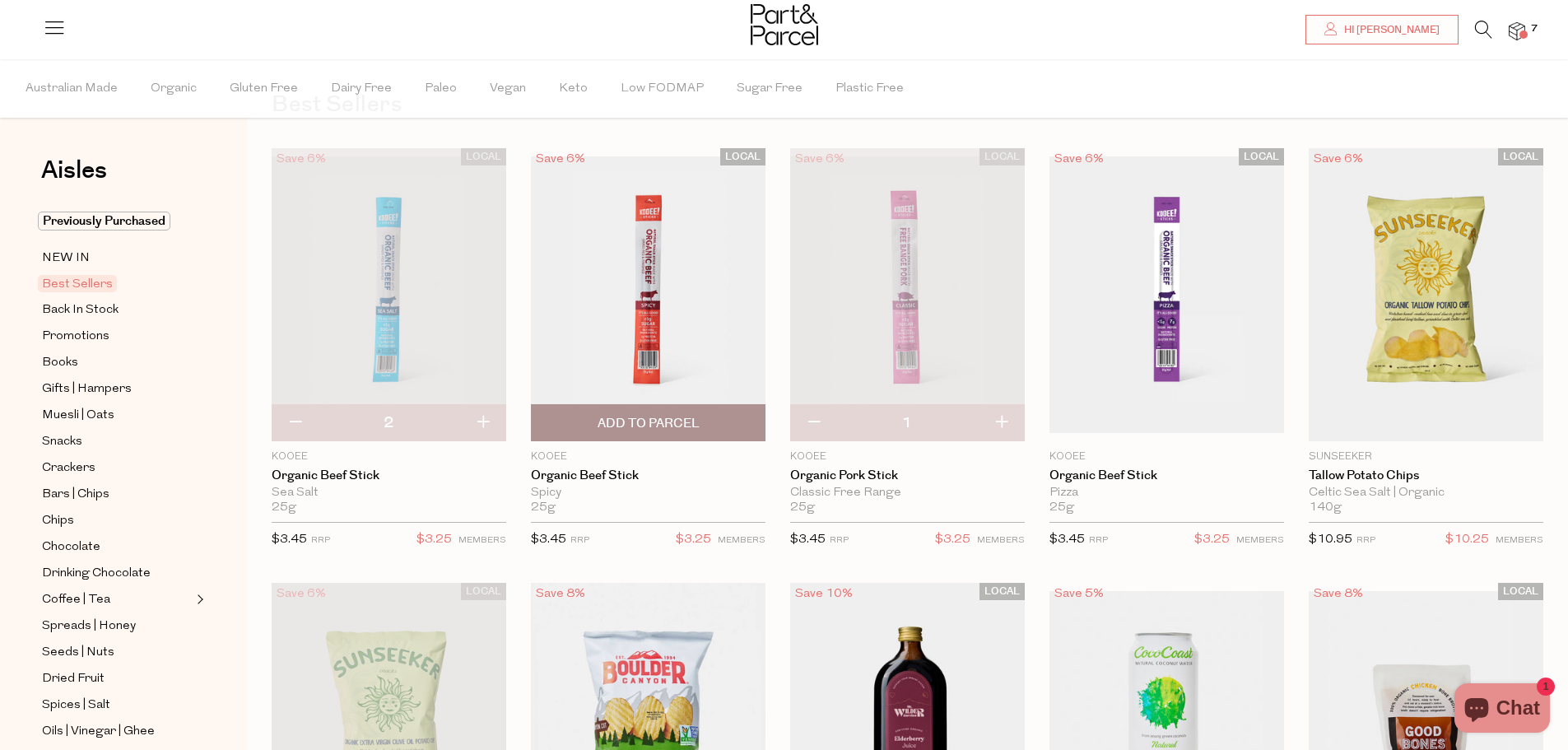
scroll to position [0, 0]
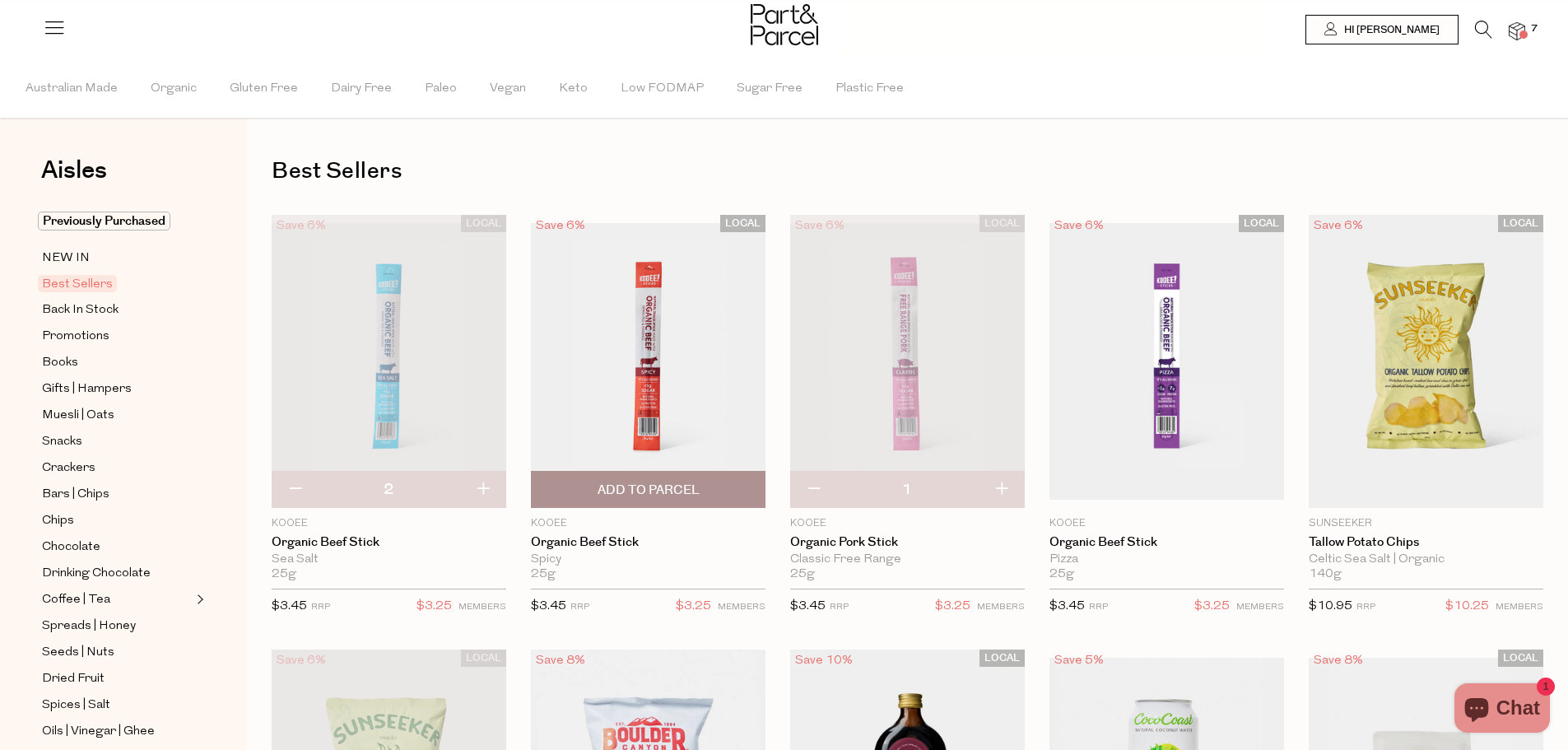
click at [646, 489] on span "Add To Parcel" at bounding box center [648, 490] width 102 height 17
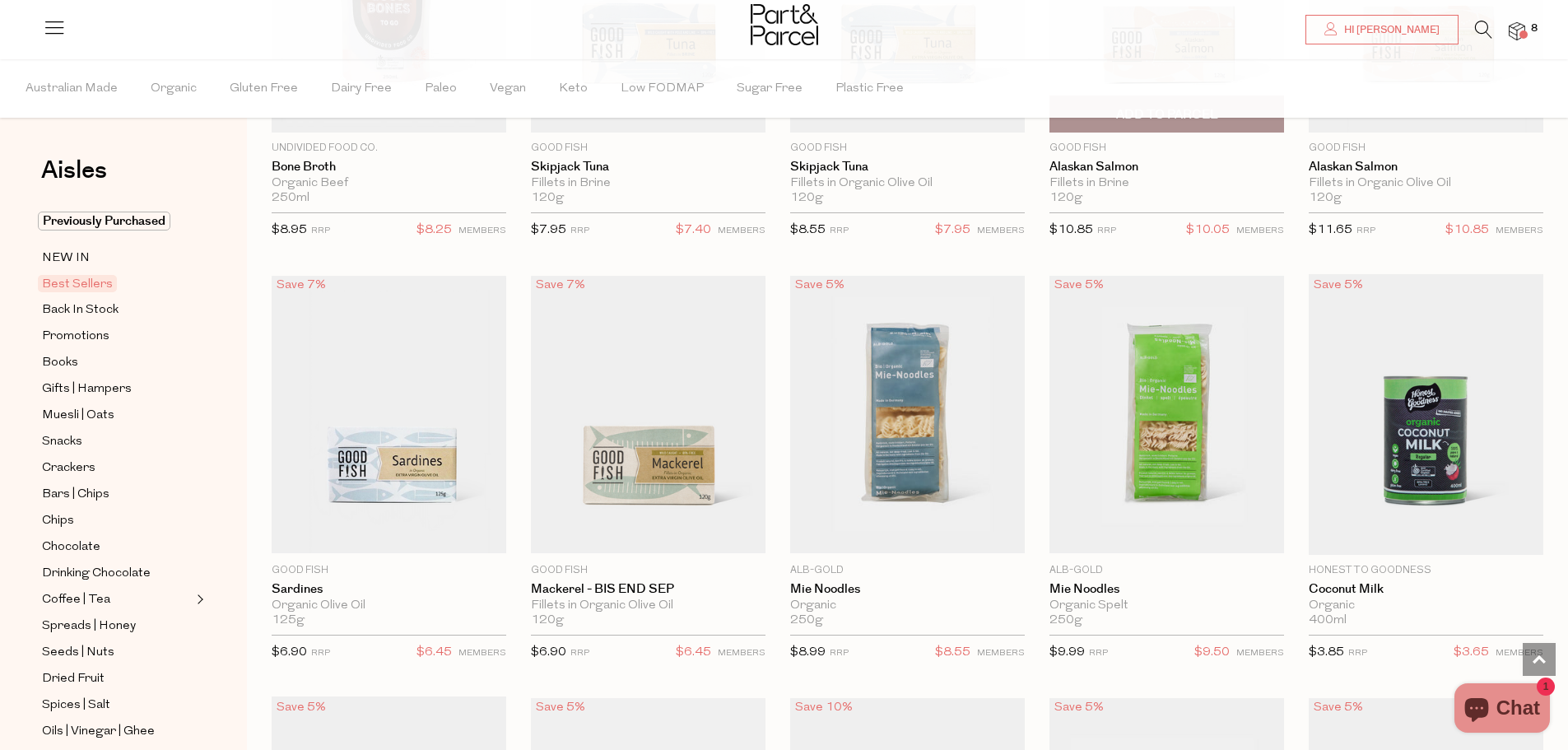
scroll to position [1317, 0]
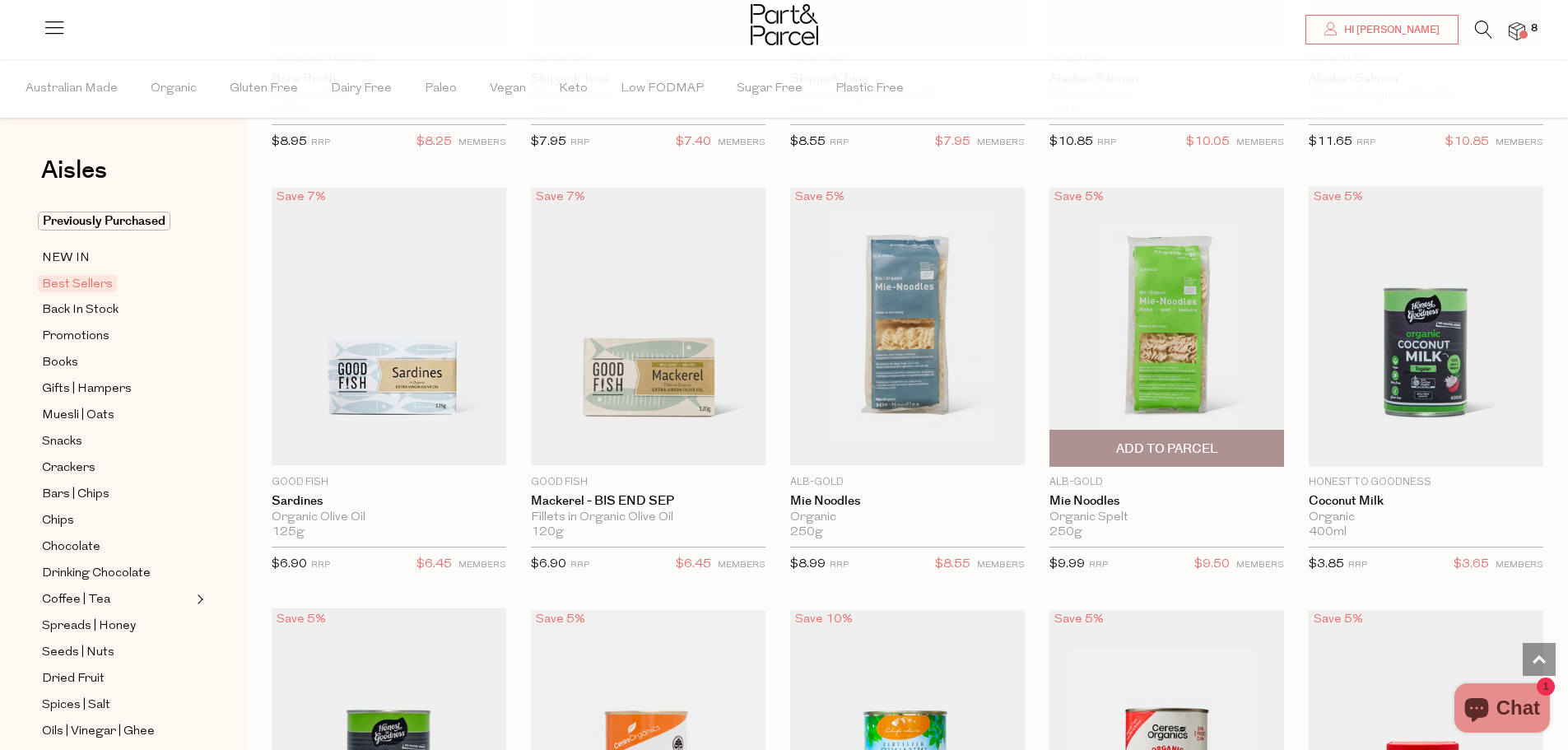
click at [1209, 455] on span "Add To Parcel" at bounding box center [1167, 448] width 225 height 35
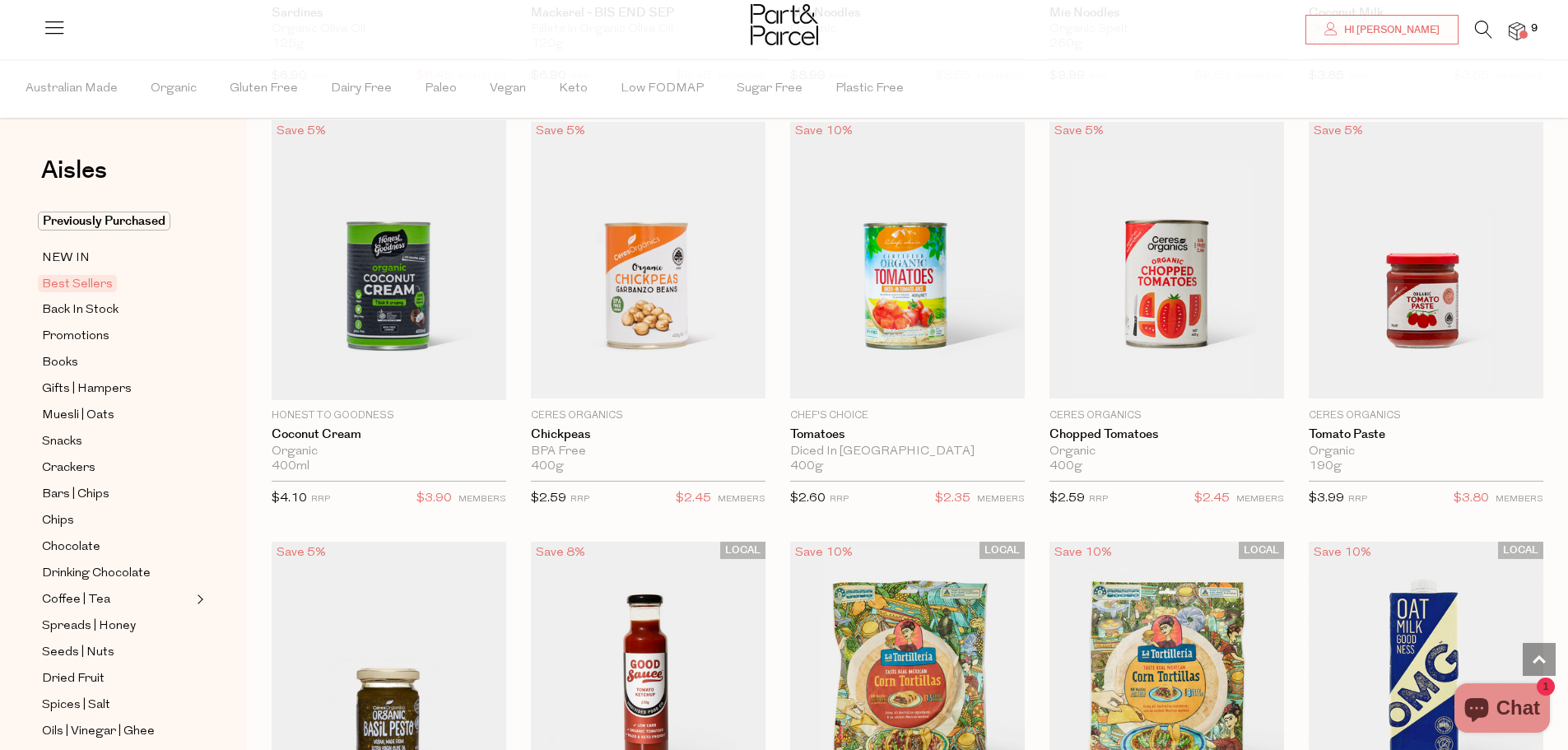
scroll to position [1811, 0]
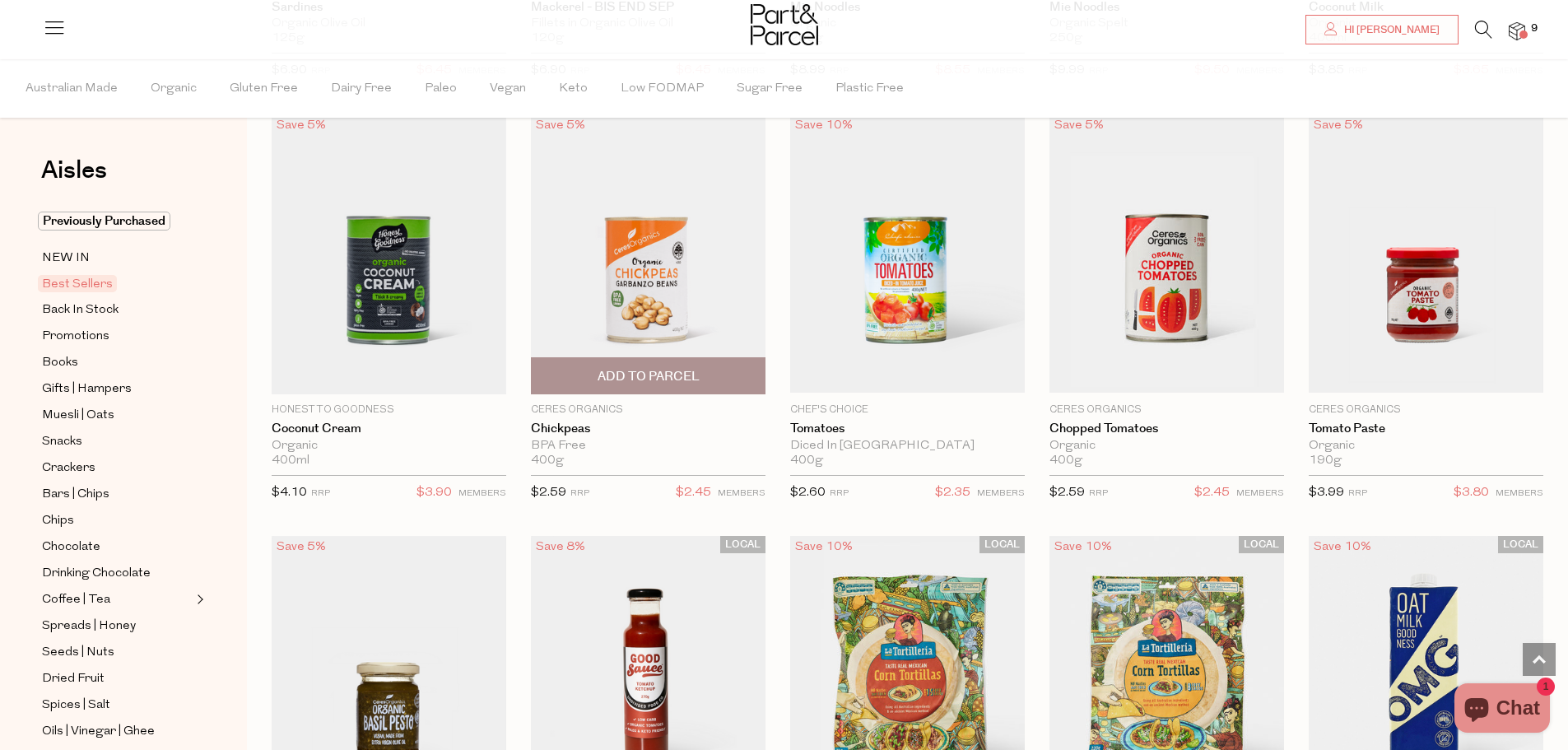
click at [666, 368] on span "Add To Parcel" at bounding box center [648, 376] width 102 height 17
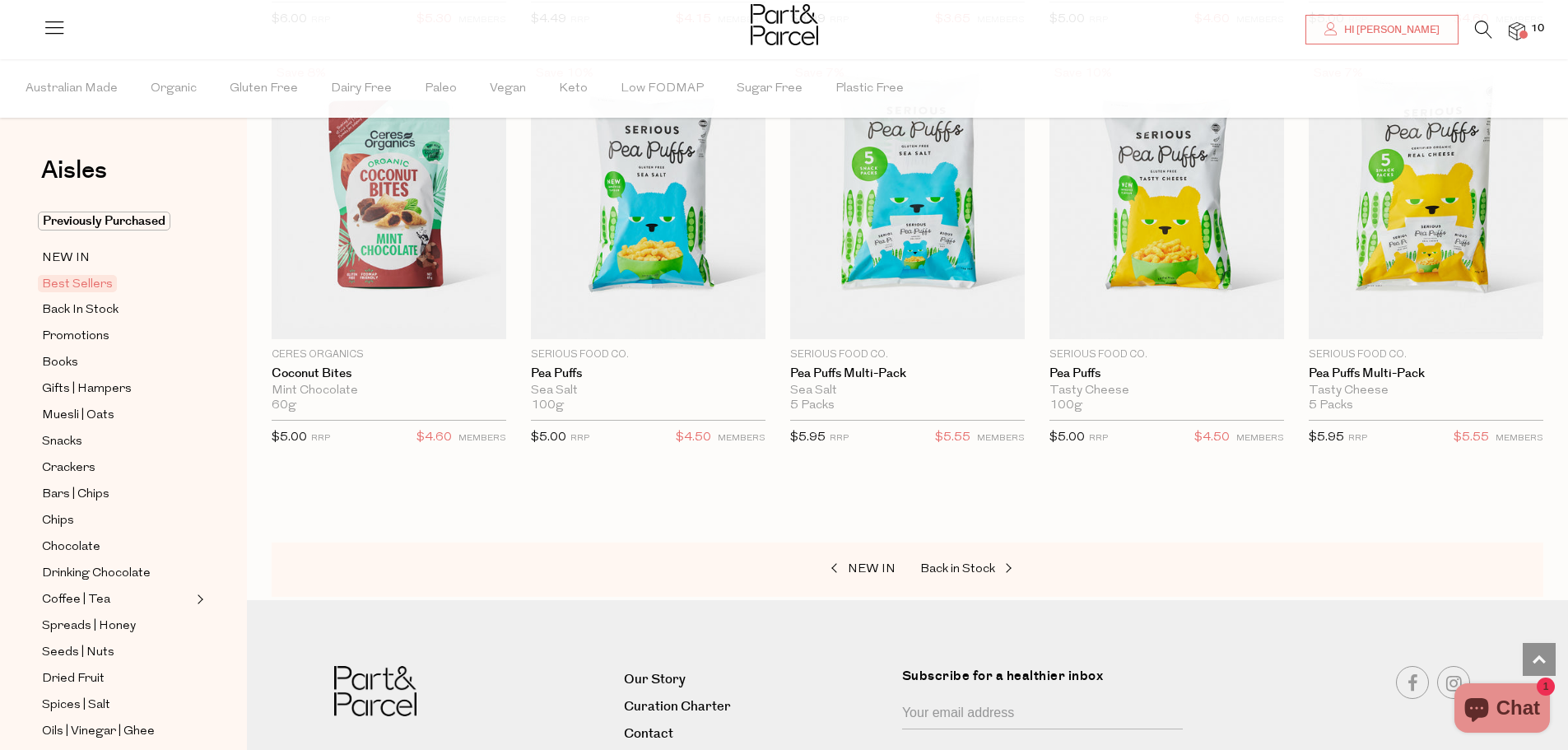
scroll to position [3128, 0]
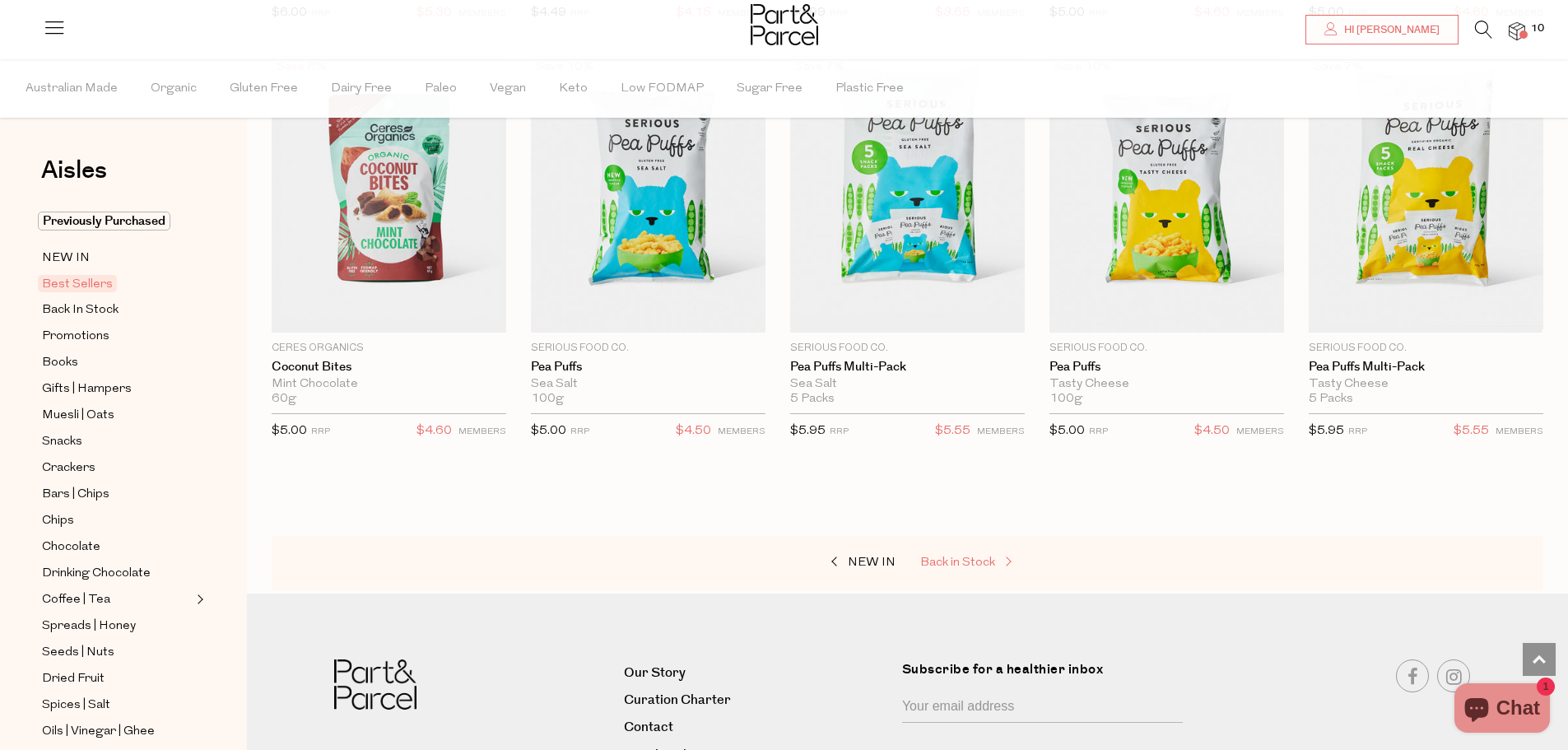
click at [944, 560] on span "Back in Stock" at bounding box center [958, 562] width 75 height 12
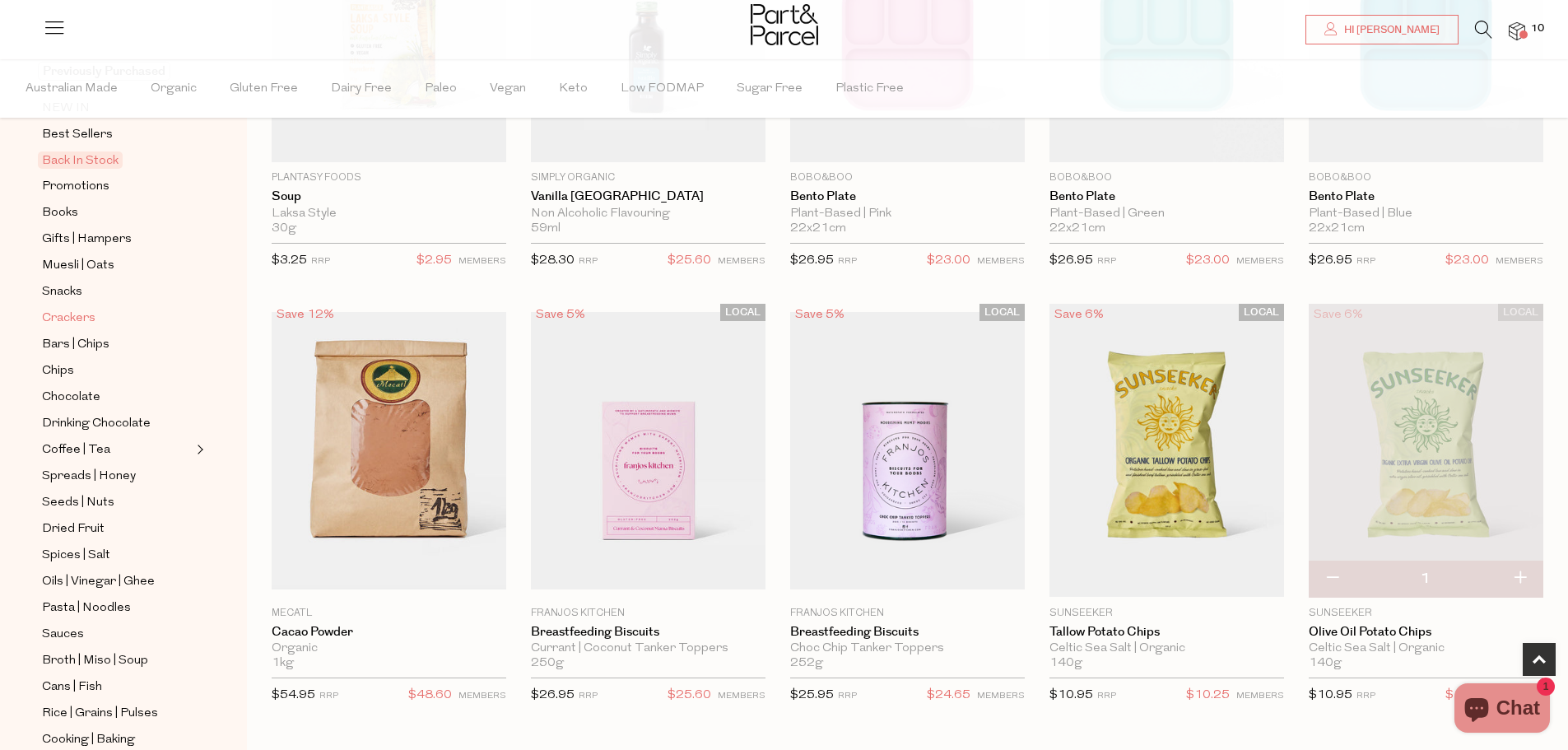
scroll to position [165, 0]
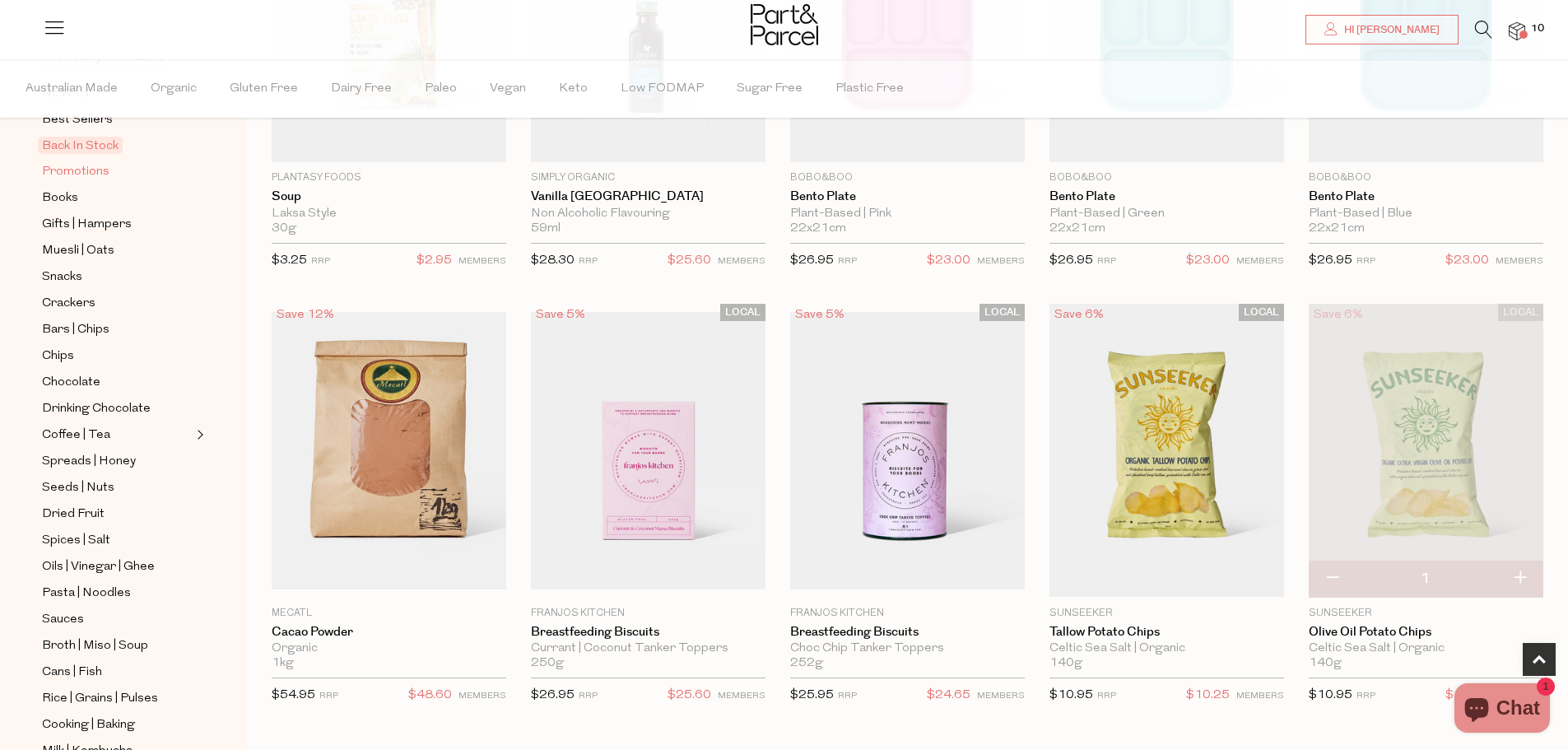
click at [92, 162] on span "Promotions" at bounding box center [76, 171] width 67 height 20
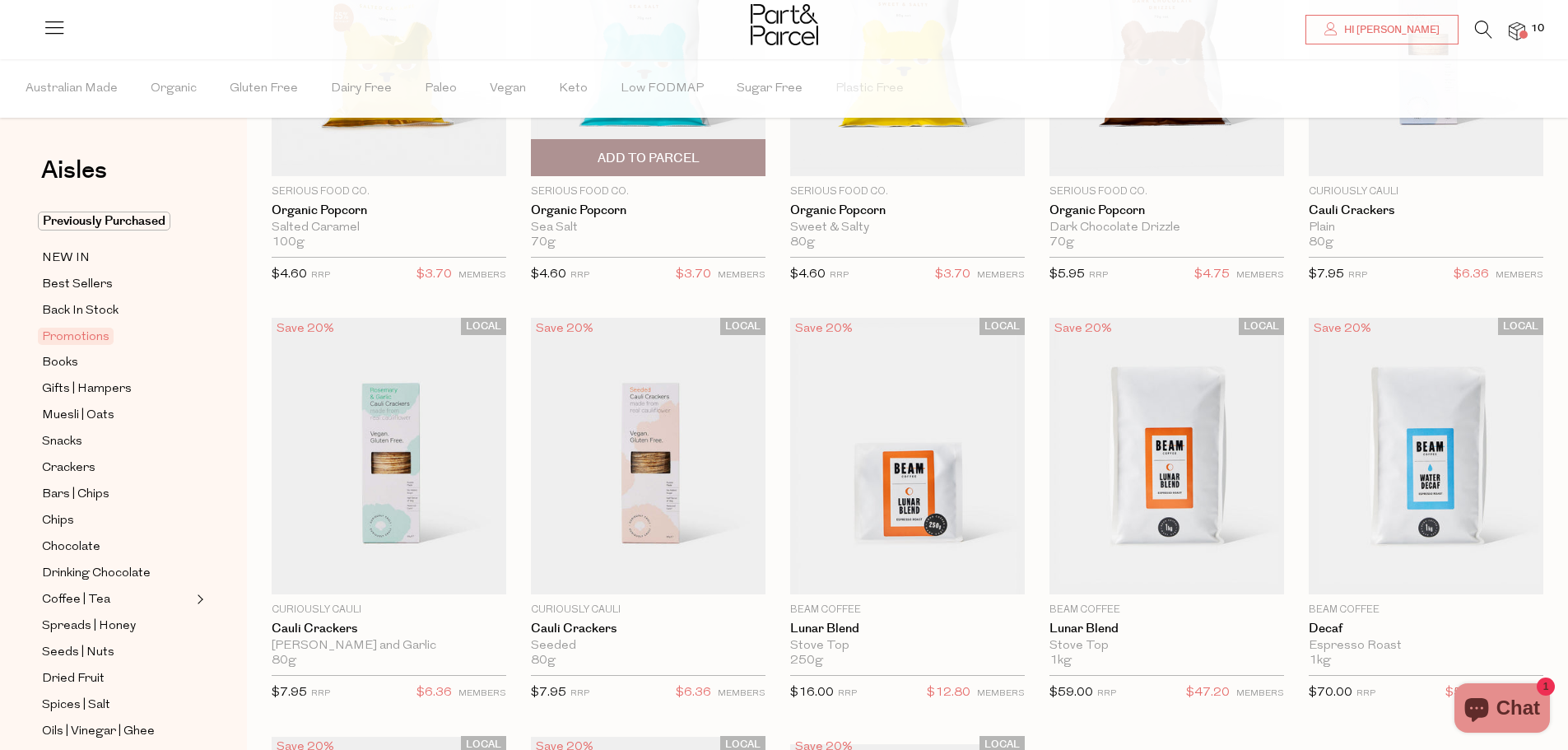
scroll to position [330, 0]
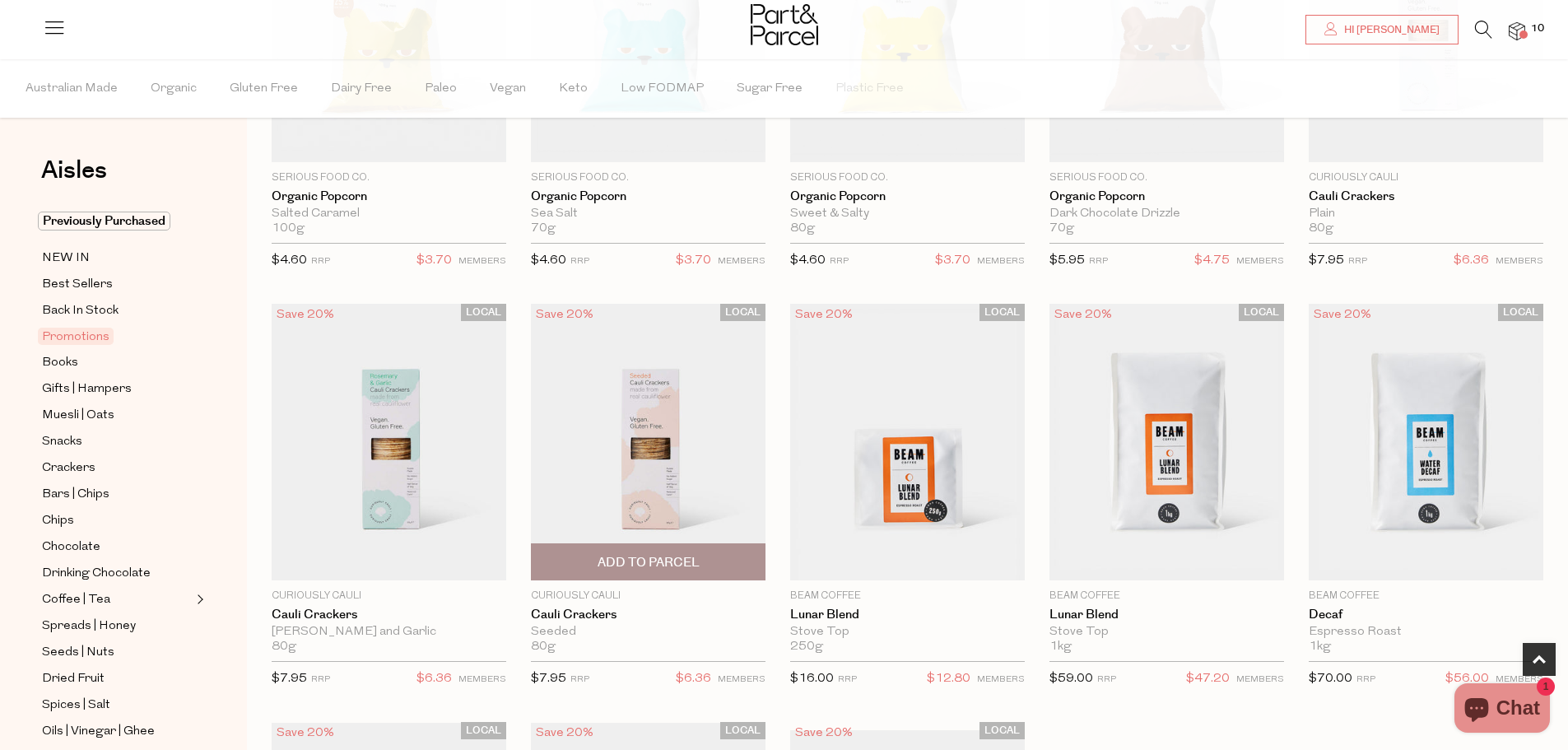
click at [613, 566] on span "Add To Parcel" at bounding box center [648, 562] width 102 height 17
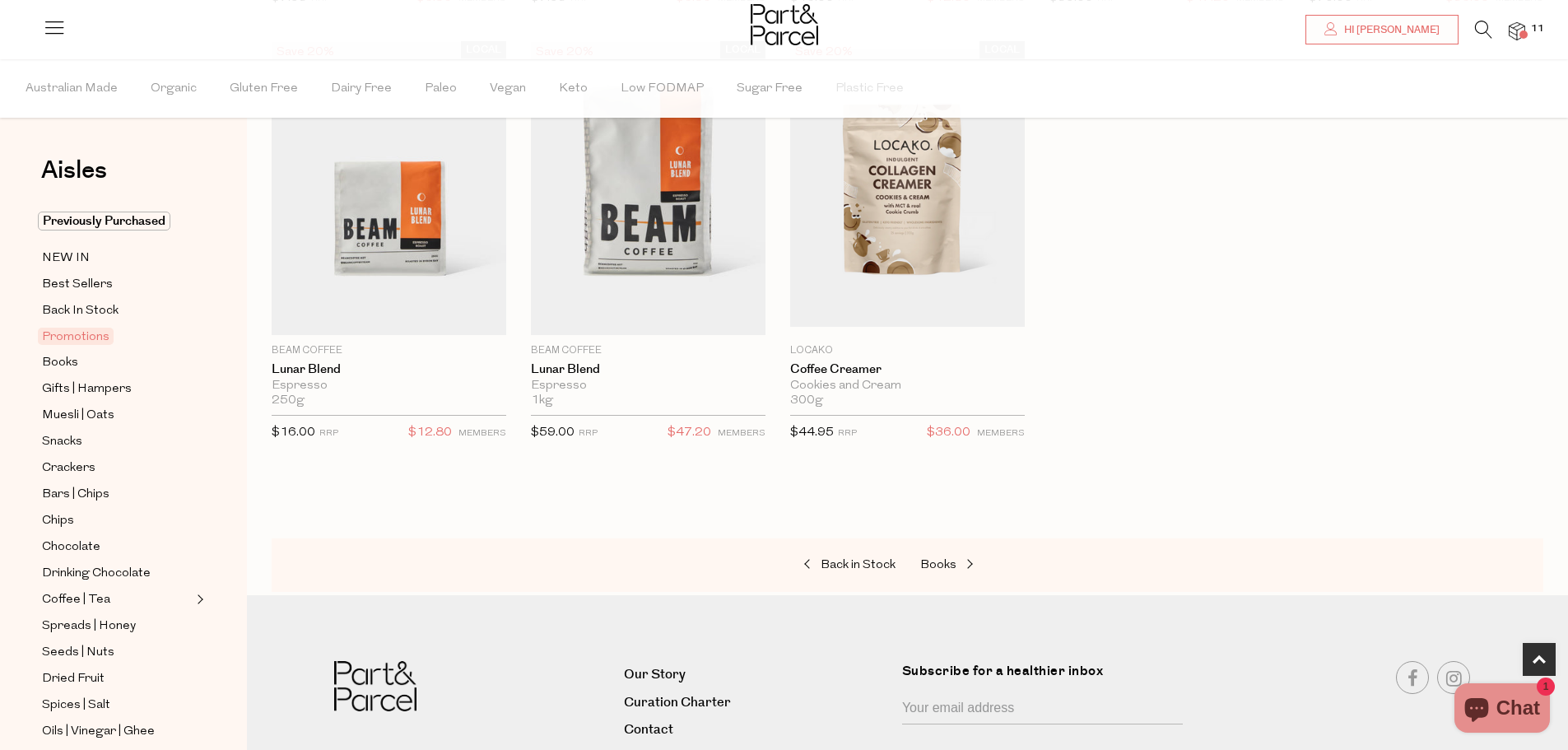
scroll to position [1154, 0]
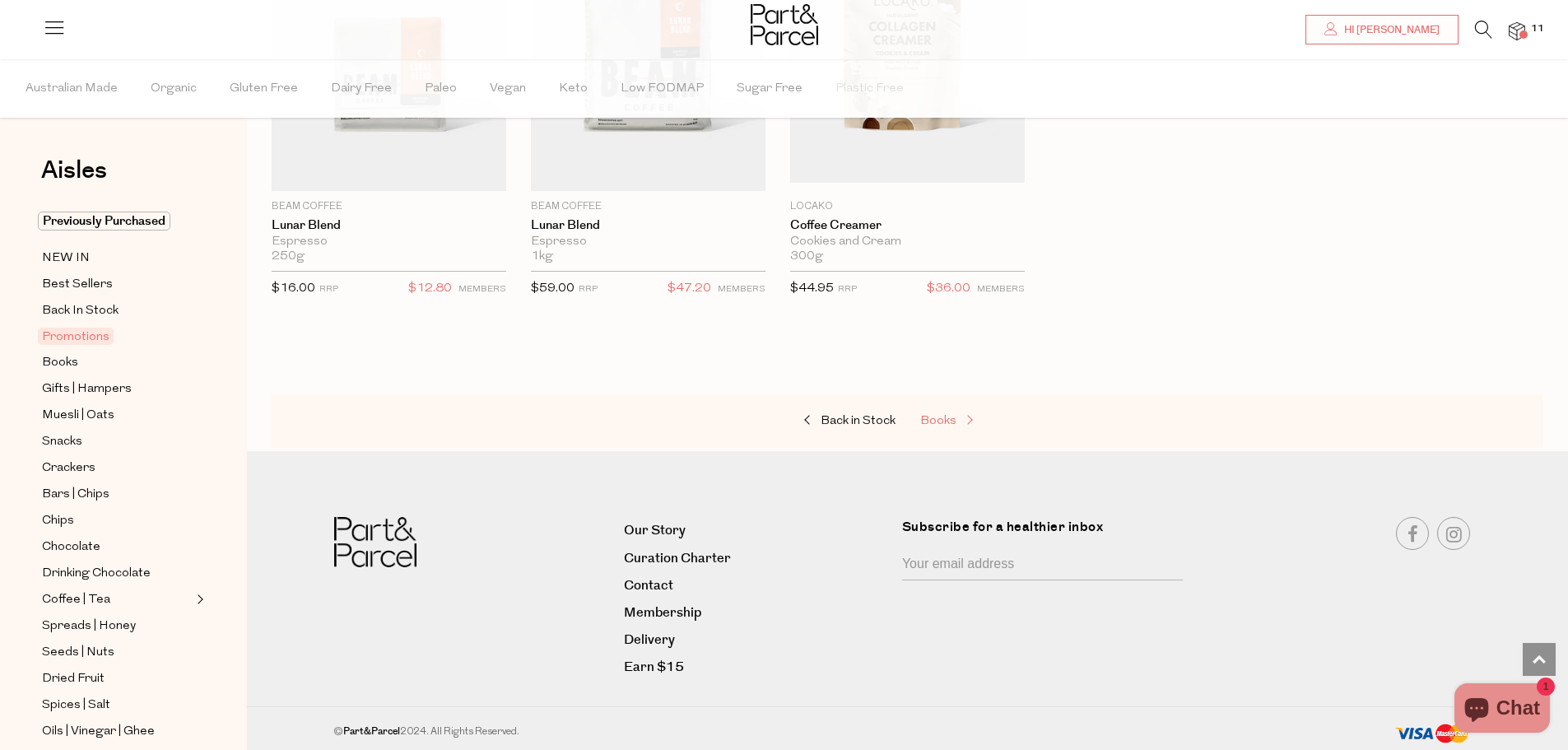
click at [948, 415] on span "Books" at bounding box center [939, 420] width 36 height 12
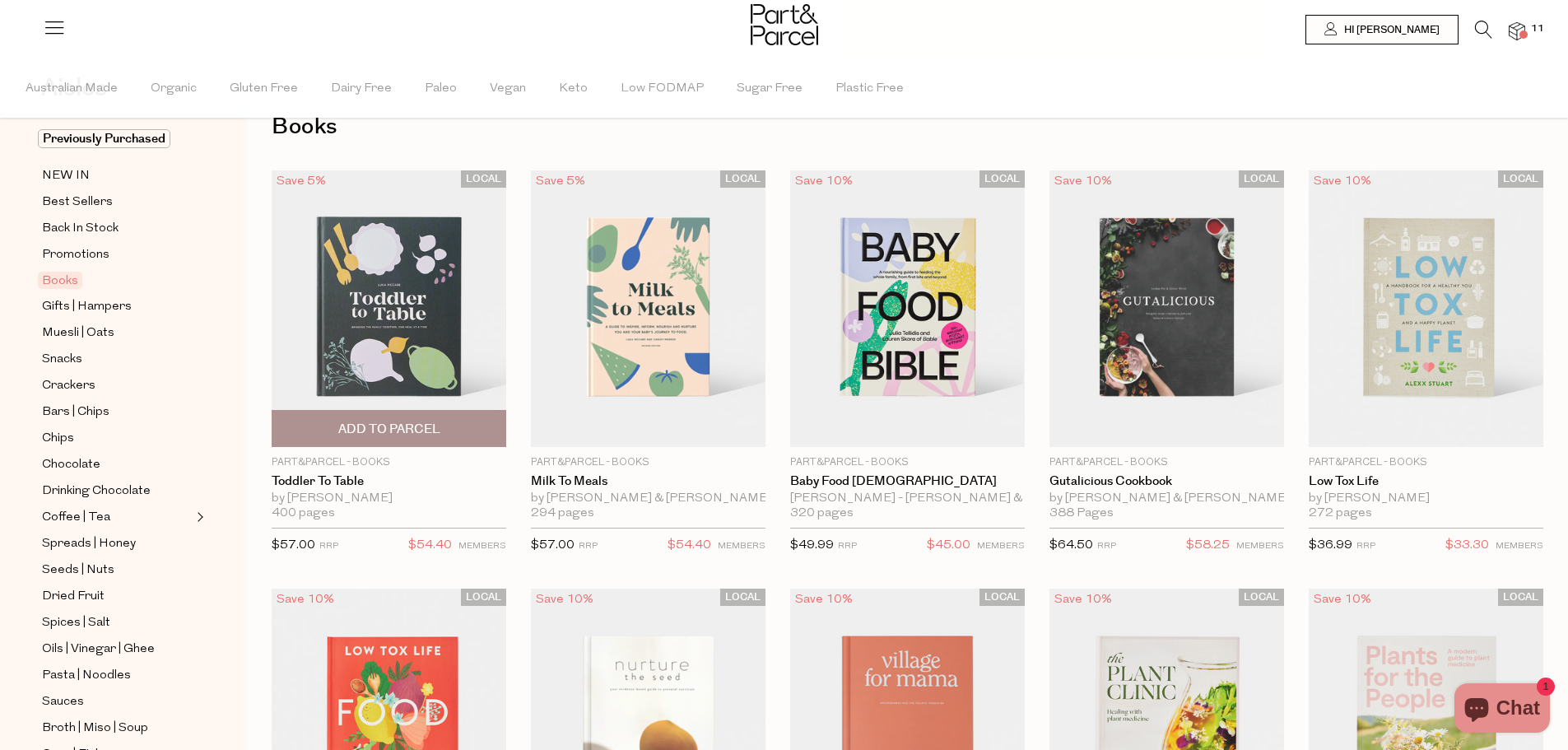
scroll to position [82, 0]
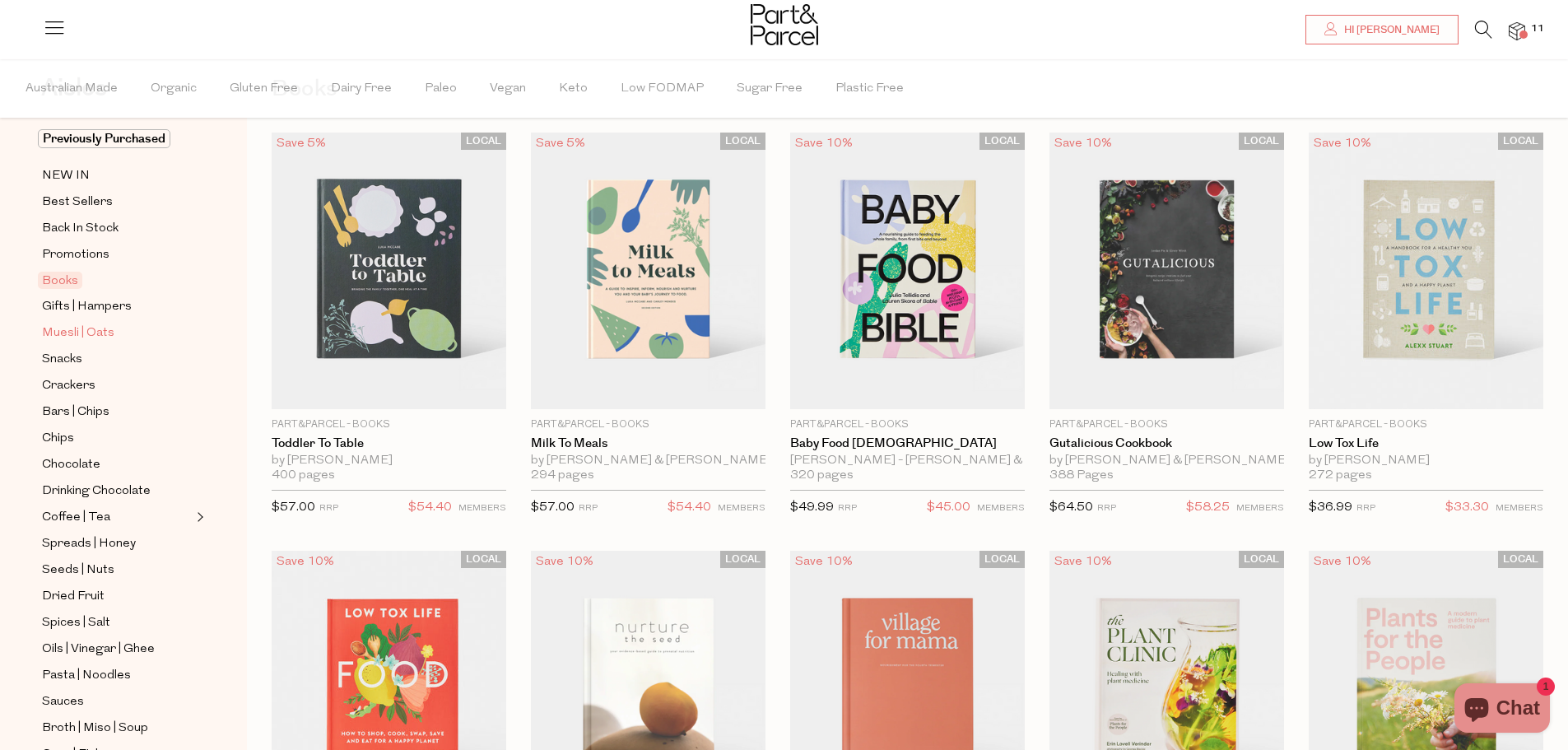
click at [109, 332] on span "Muesli | Oats" at bounding box center [79, 333] width 73 height 20
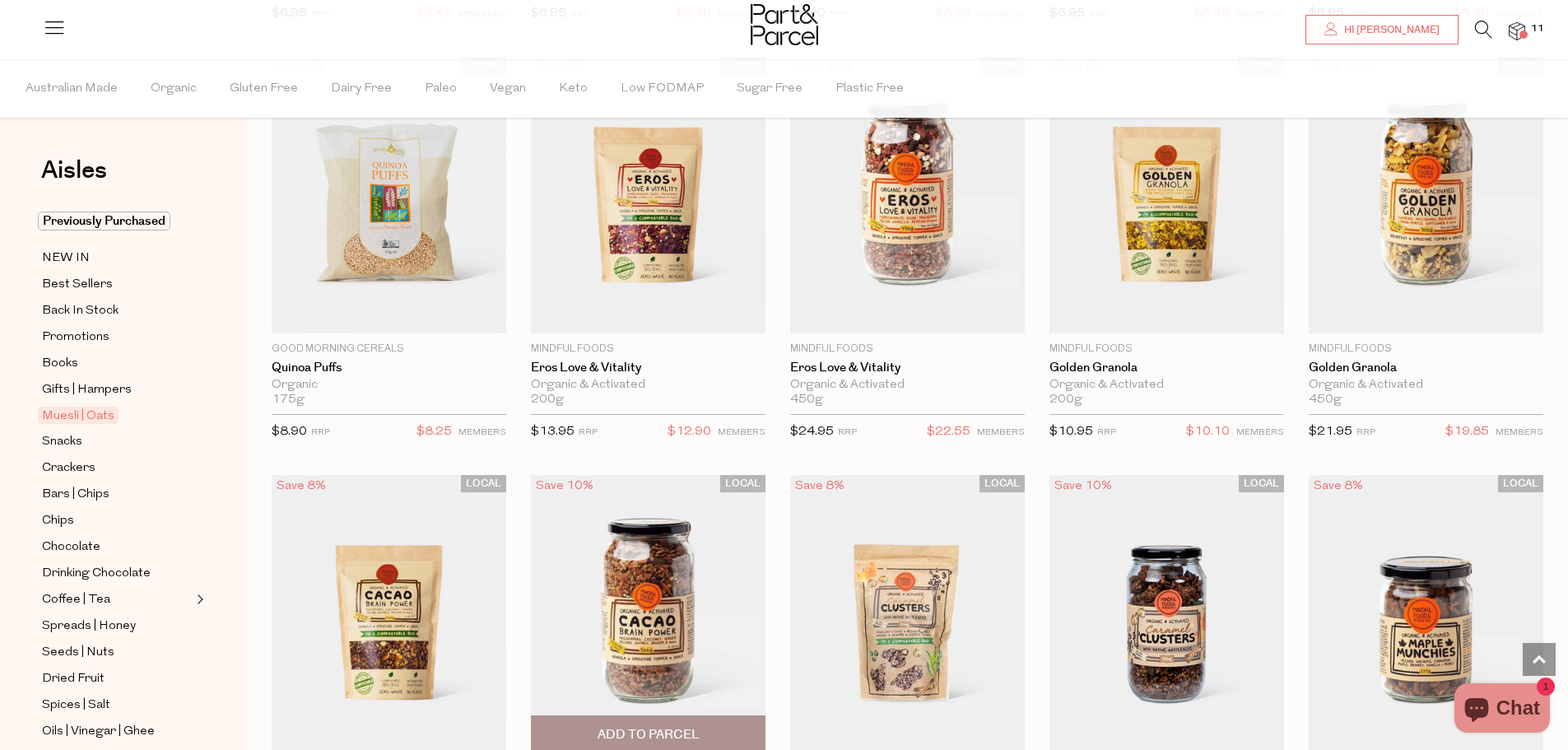
scroll to position [1070, 0]
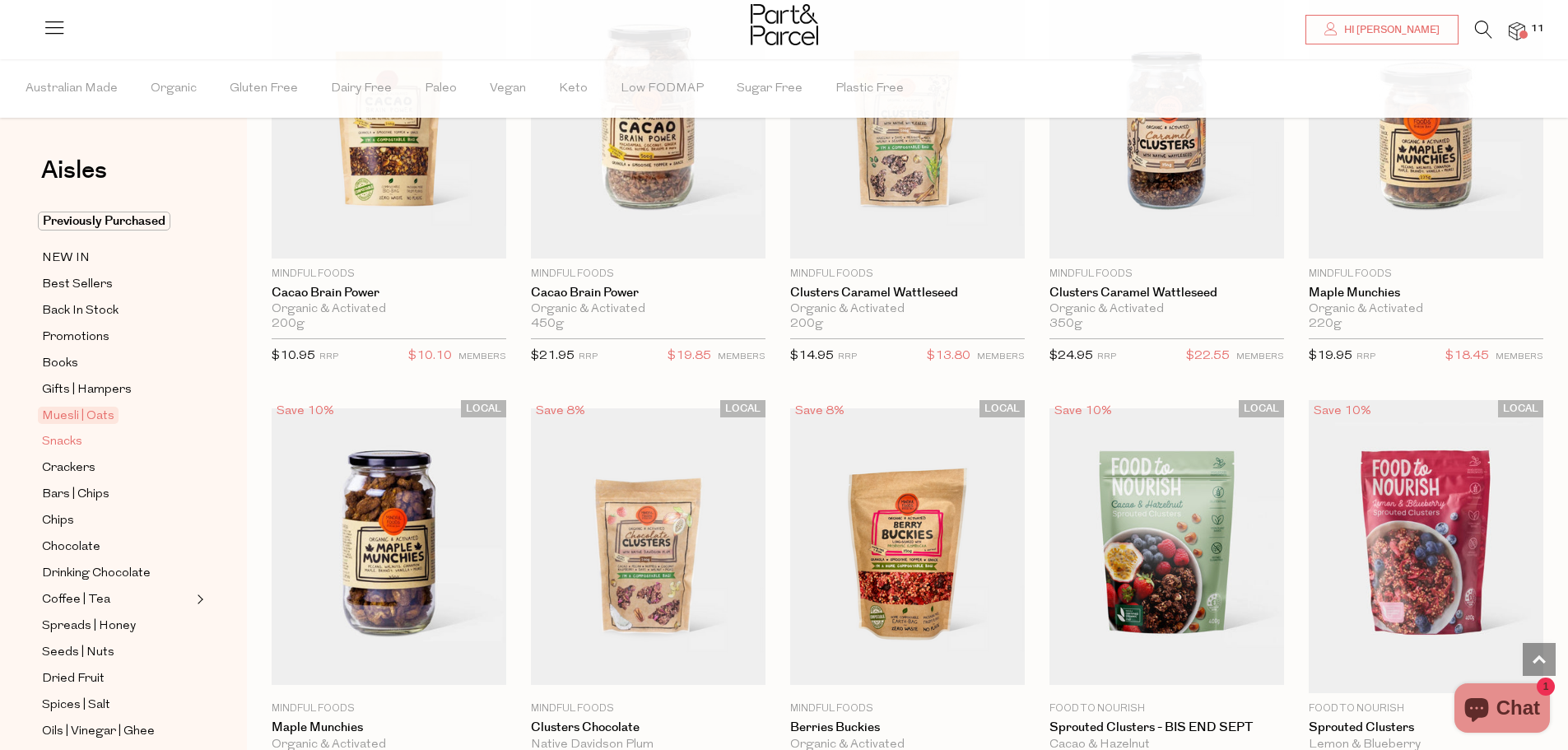
click at [58, 437] on span "Snacks" at bounding box center [62, 442] width 40 height 20
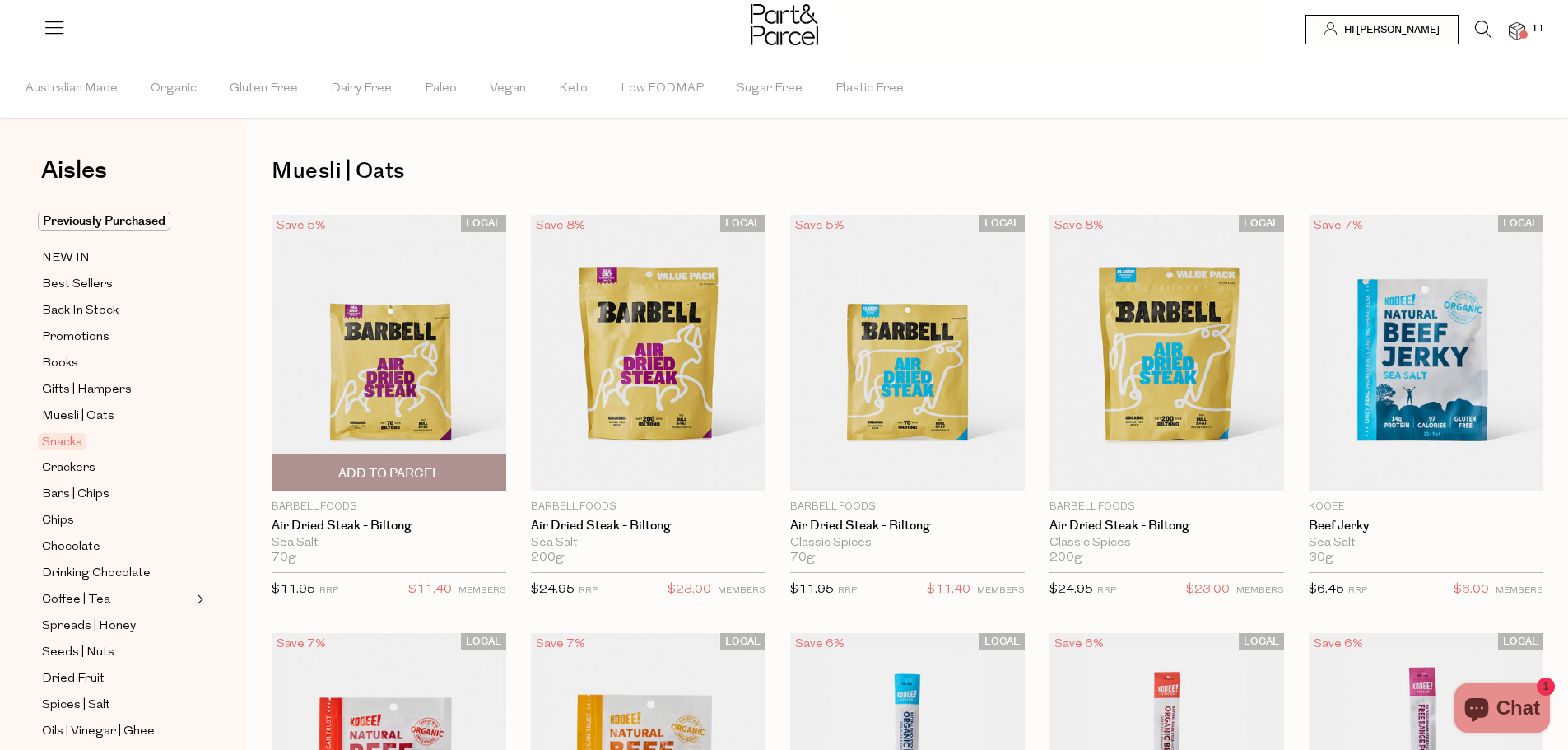
type input "2"
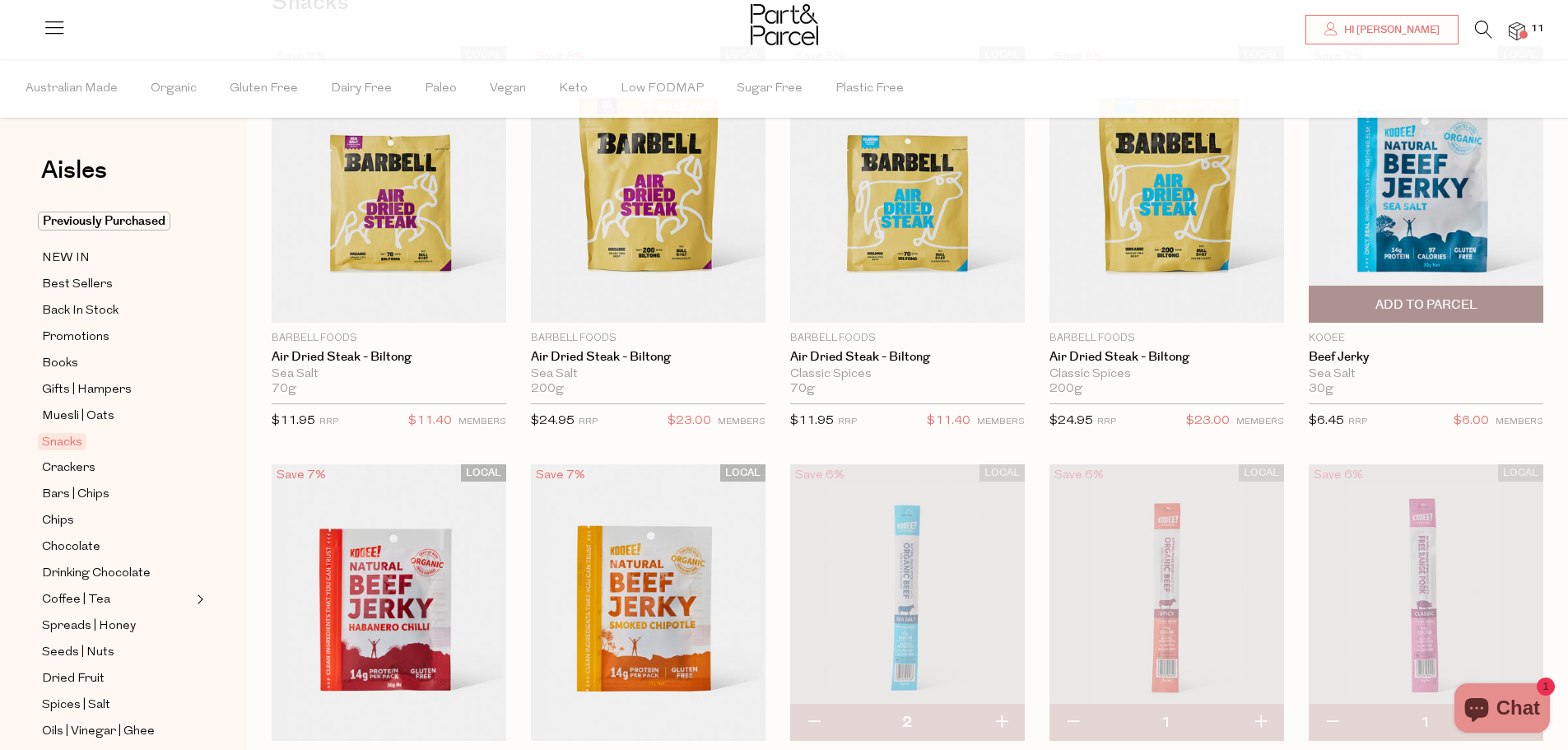
scroll to position [82, 0]
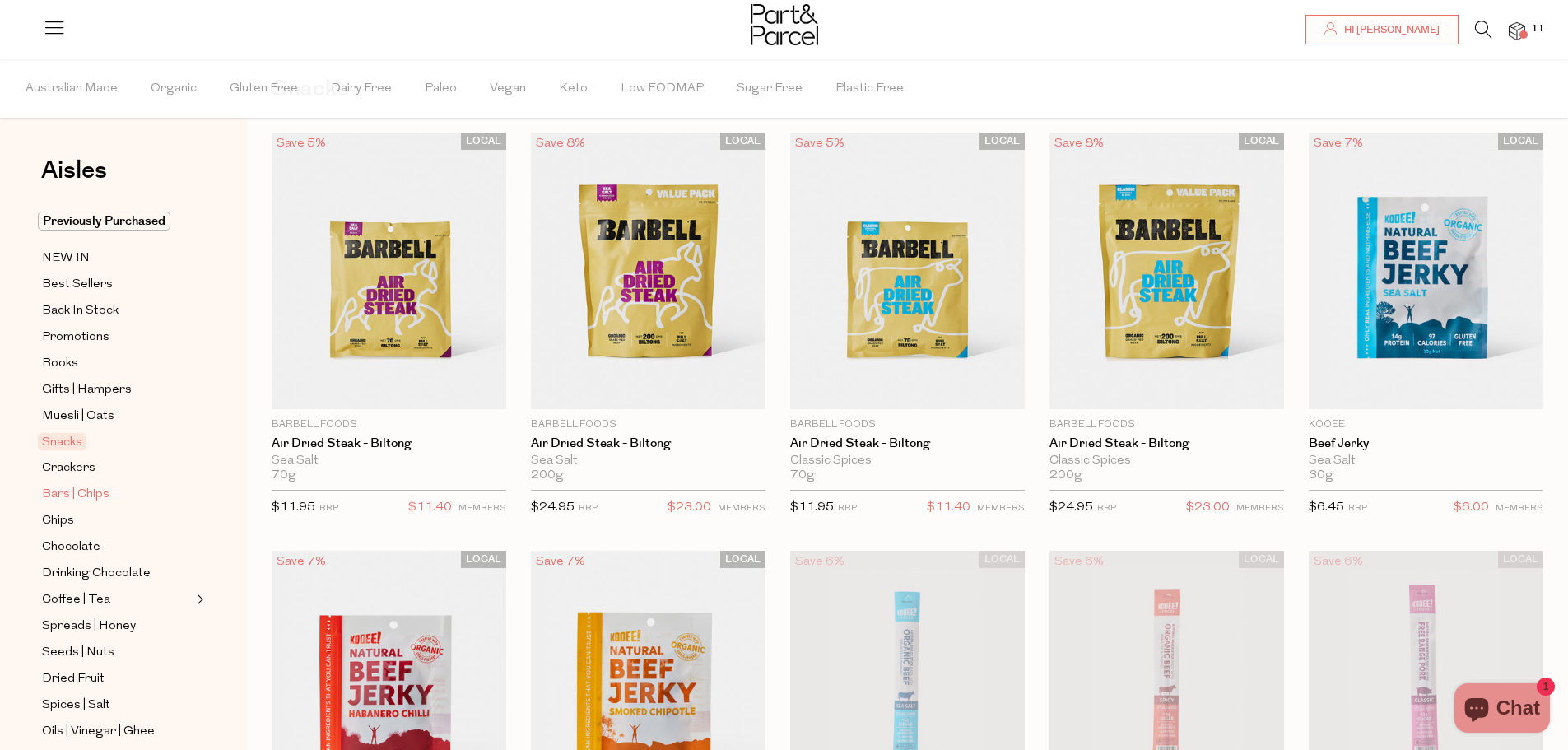
click at [81, 492] on span "Bars | Chips" at bounding box center [76, 494] width 67 height 20
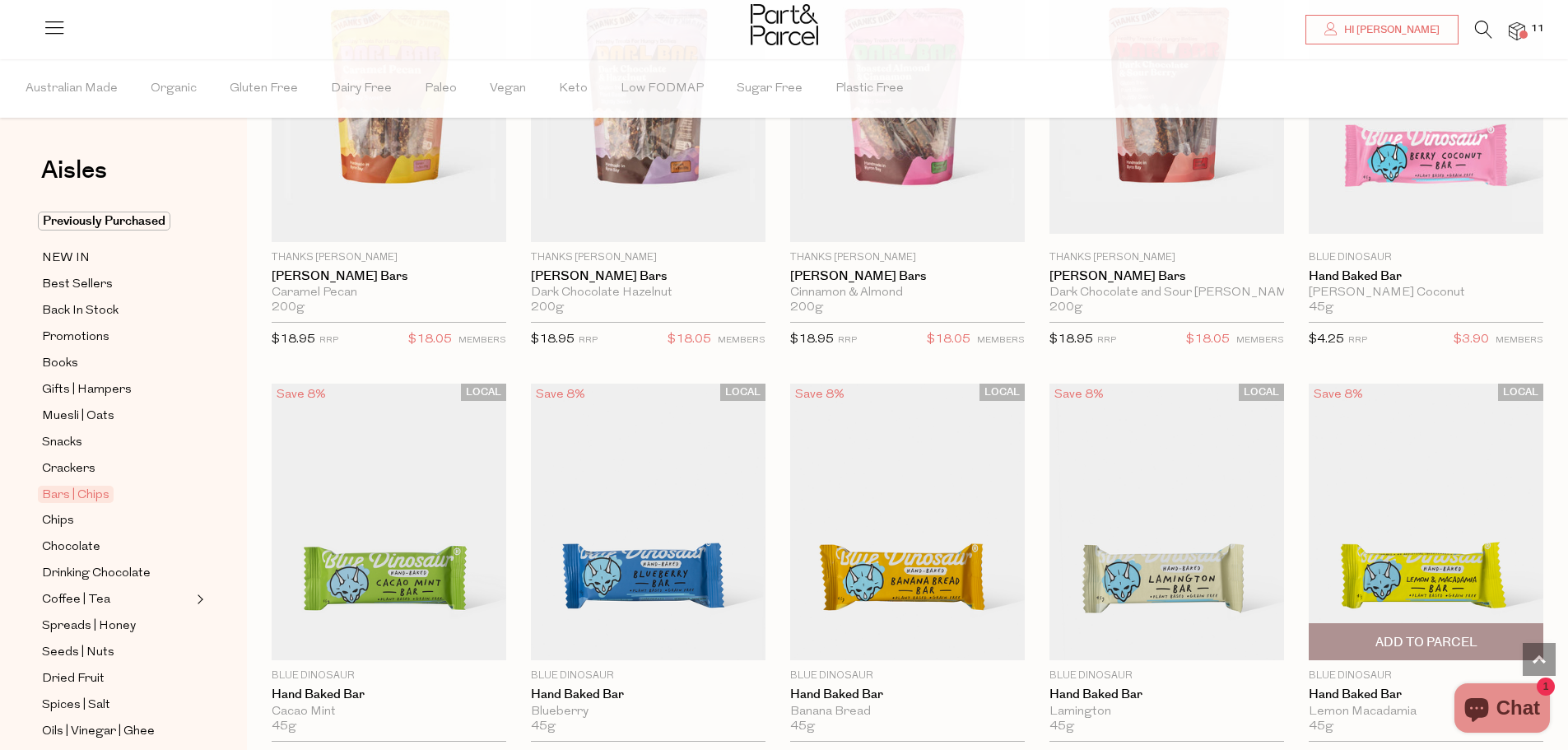
scroll to position [2470, 0]
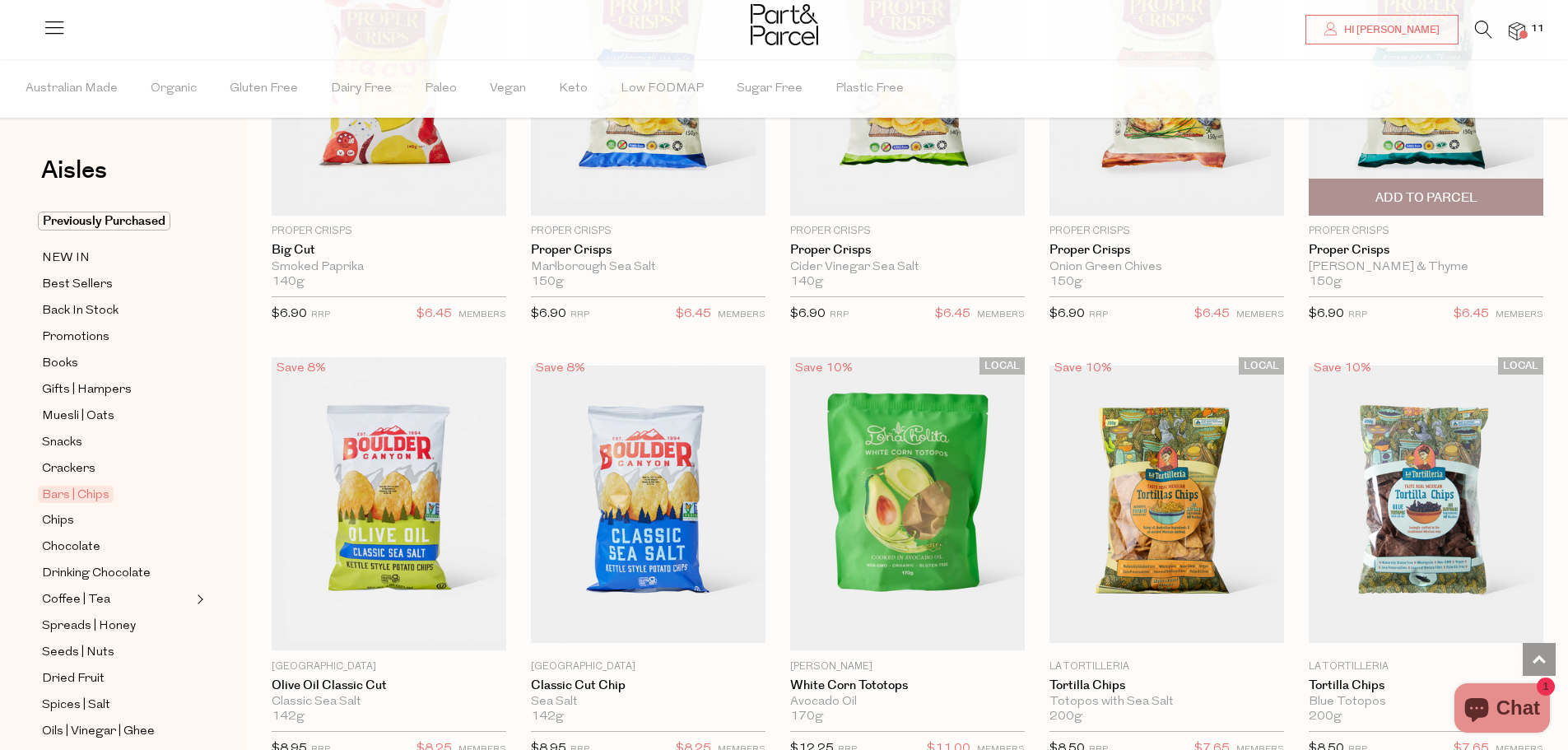
scroll to position [5516, 0]
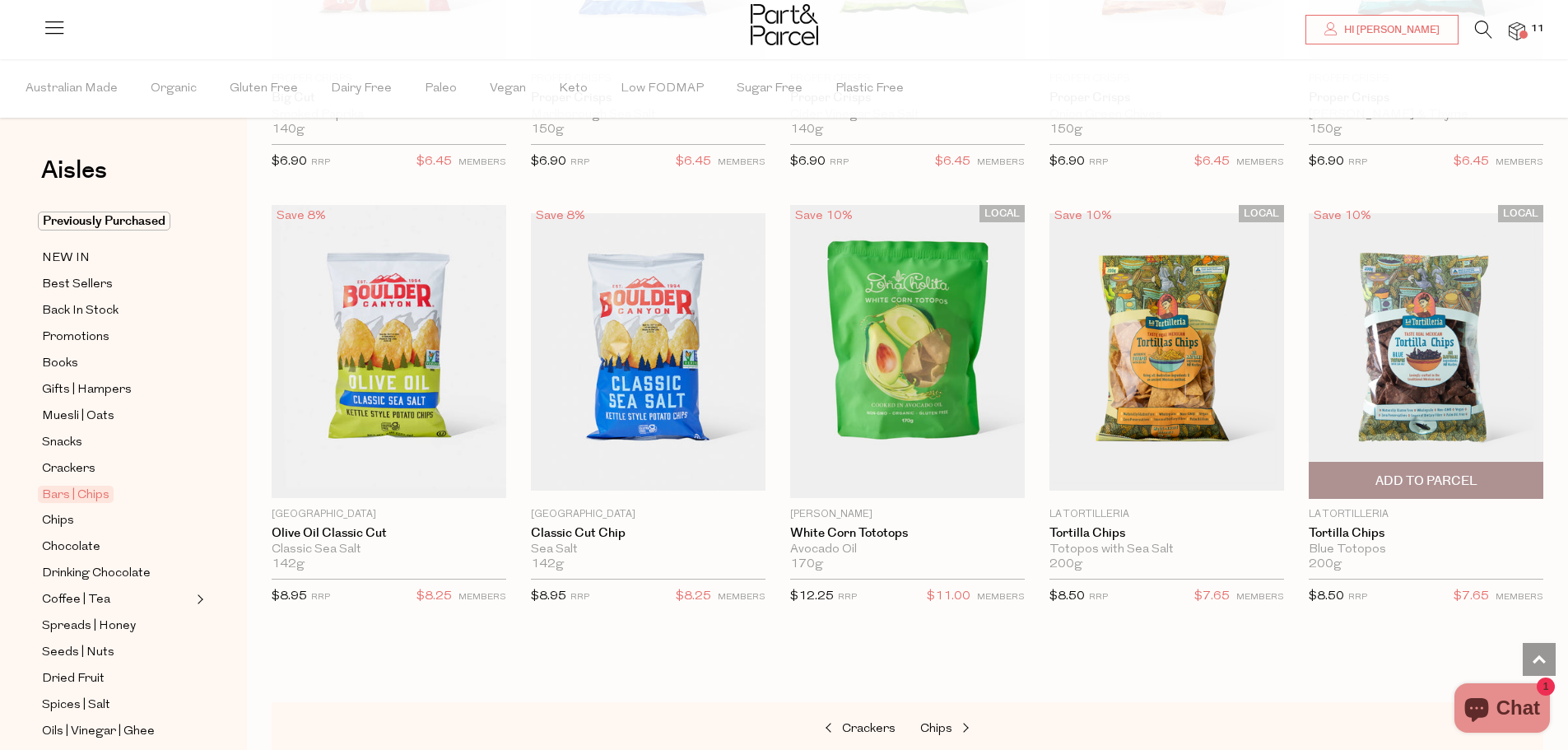
click at [1439, 472] on span "Add To Parcel" at bounding box center [1426, 481] width 102 height 17
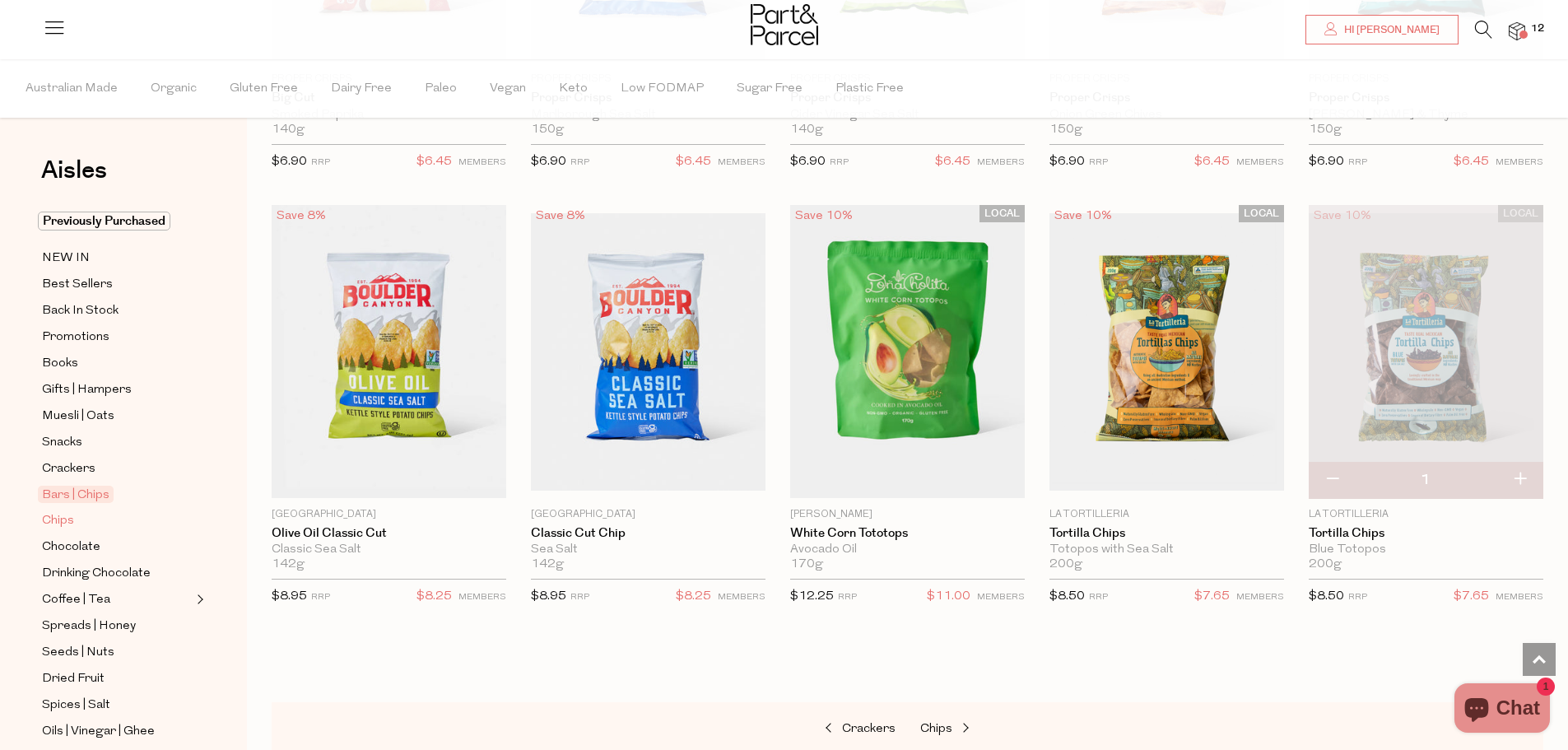
click at [67, 511] on span "Chips" at bounding box center [58, 521] width 33 height 20
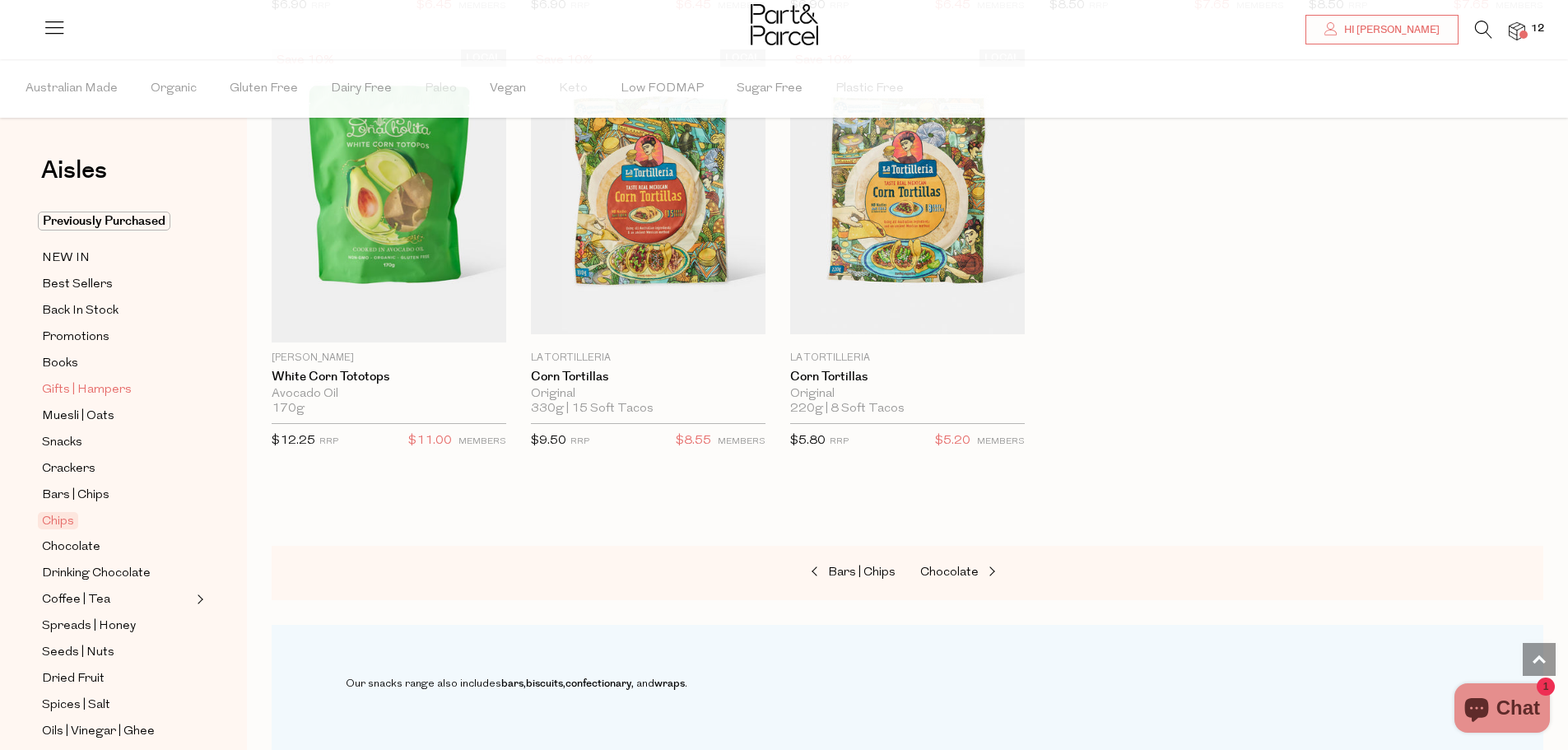
scroll to position [1399, 0]
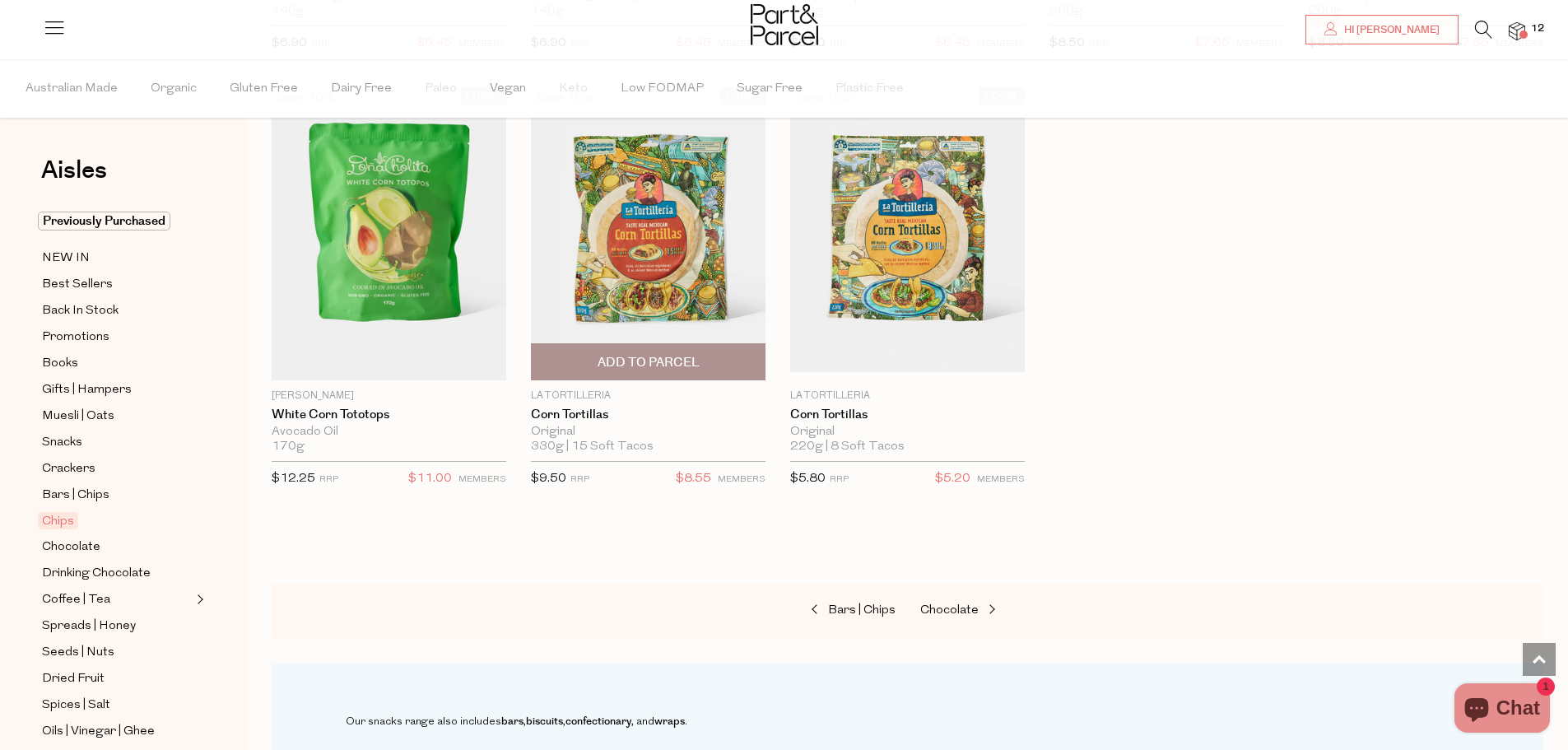
click at [675, 359] on span "Add To Parcel" at bounding box center [648, 363] width 102 height 17
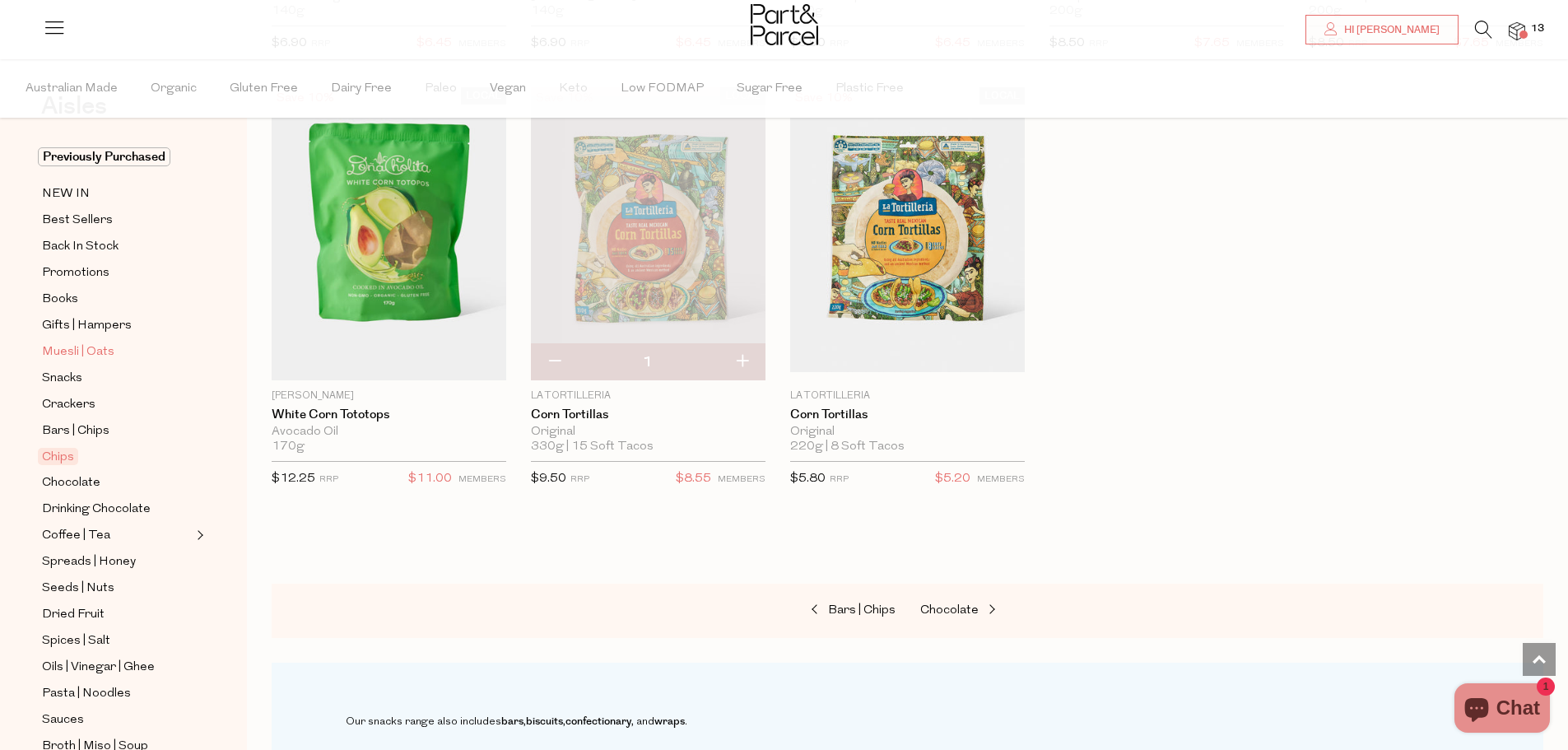
scroll to position [165, 0]
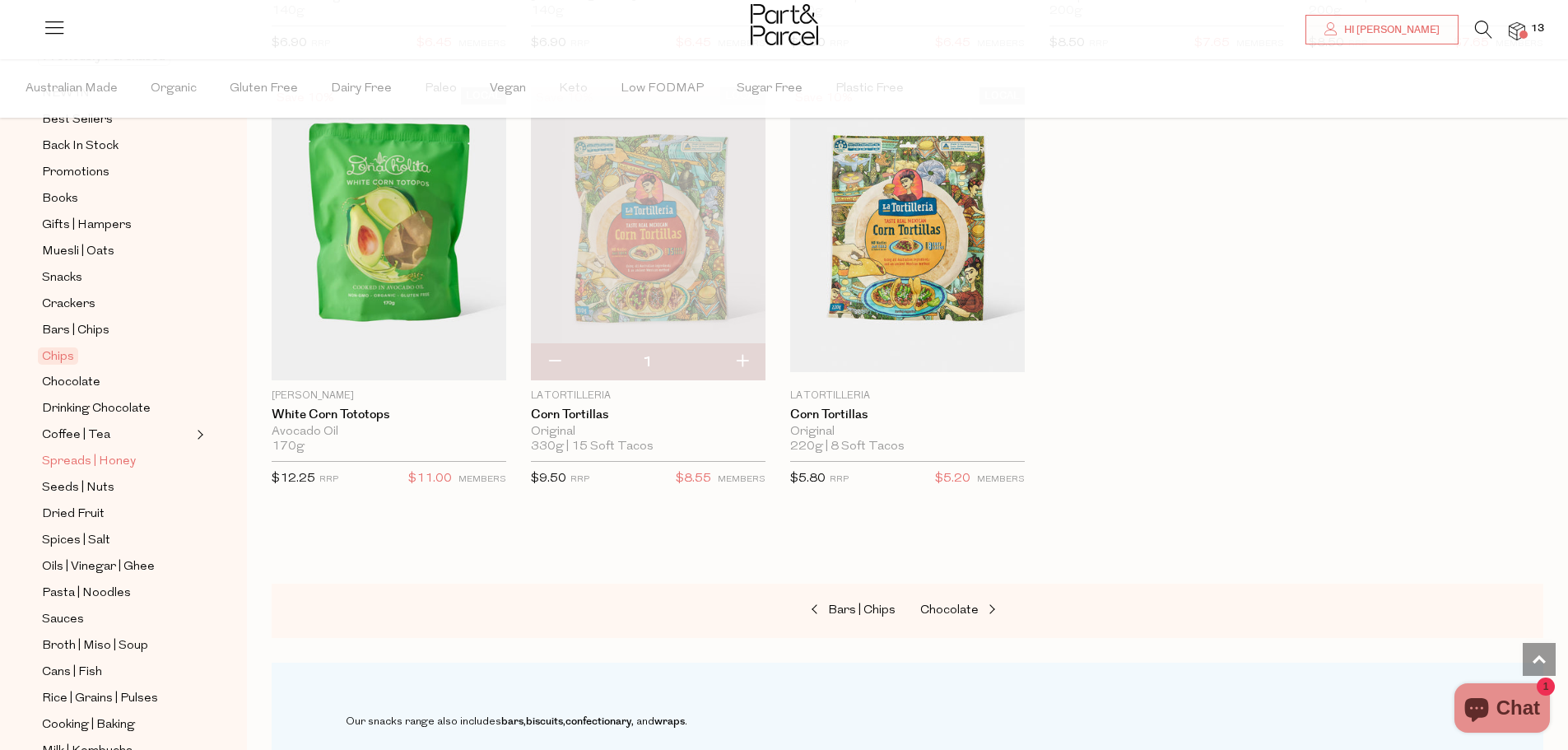
click at [102, 452] on span "Spreads | Honey" at bounding box center [89, 462] width 94 height 20
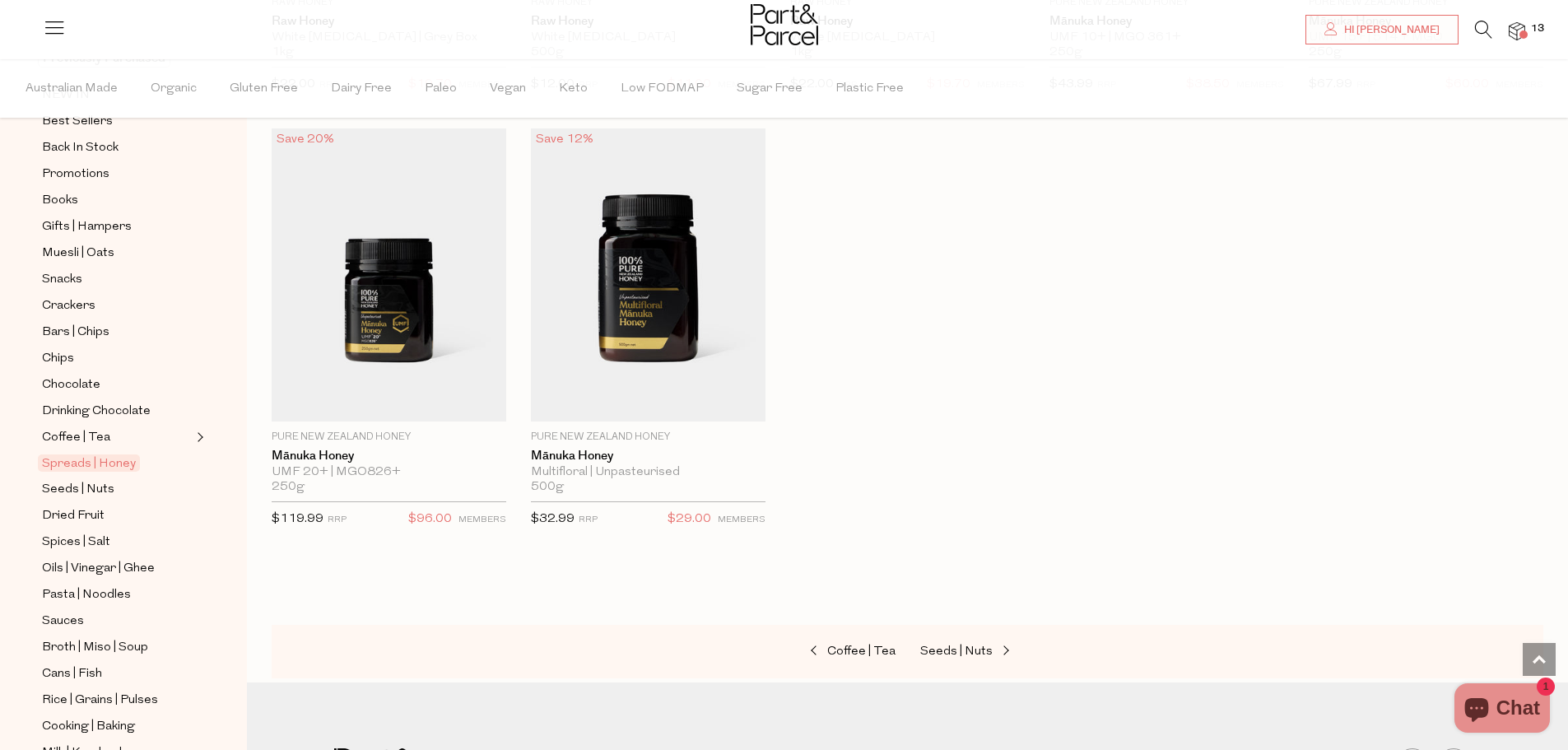
scroll to position [165, 0]
click at [102, 478] on span "Seeds | Nuts" at bounding box center [79, 488] width 73 height 20
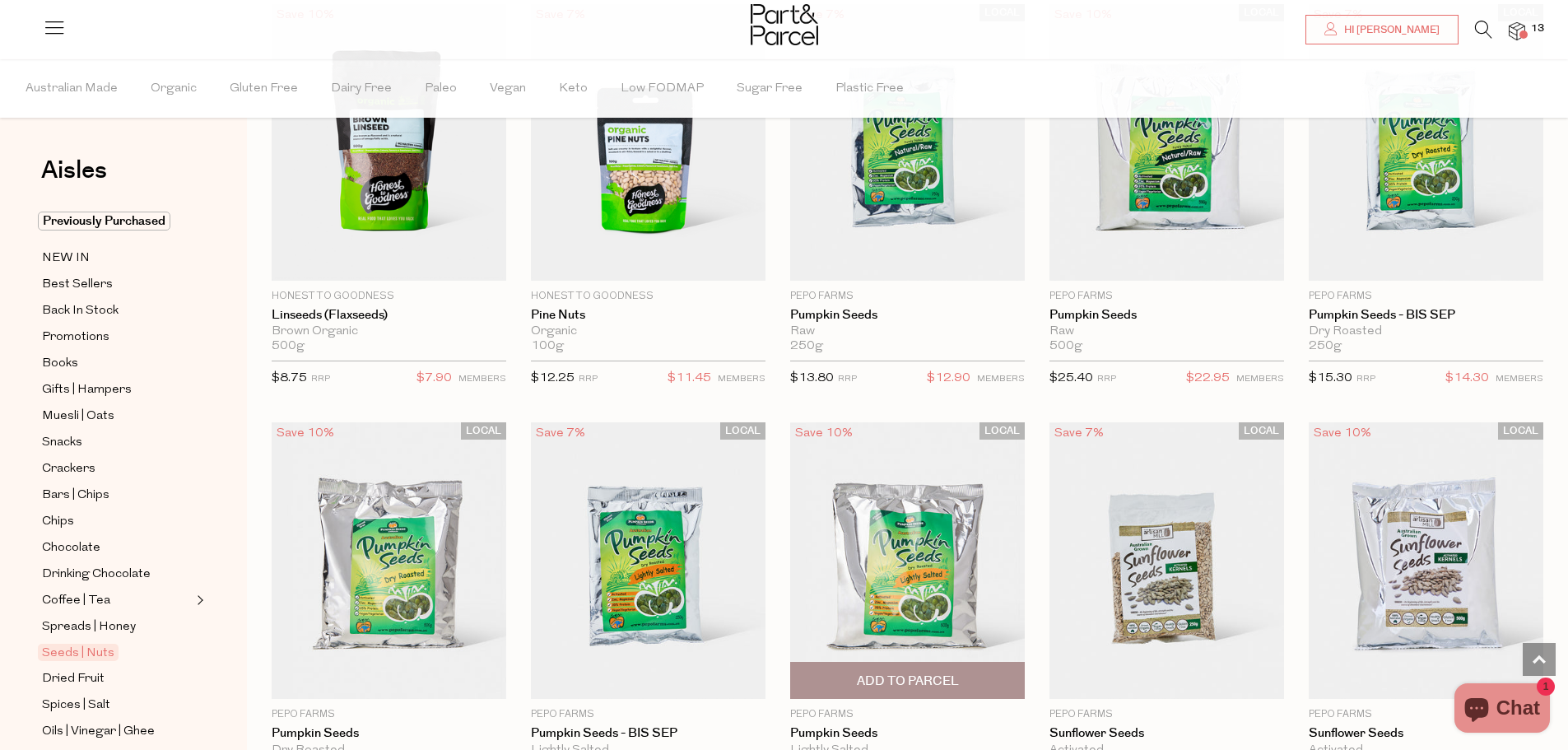
scroll to position [2635, 0]
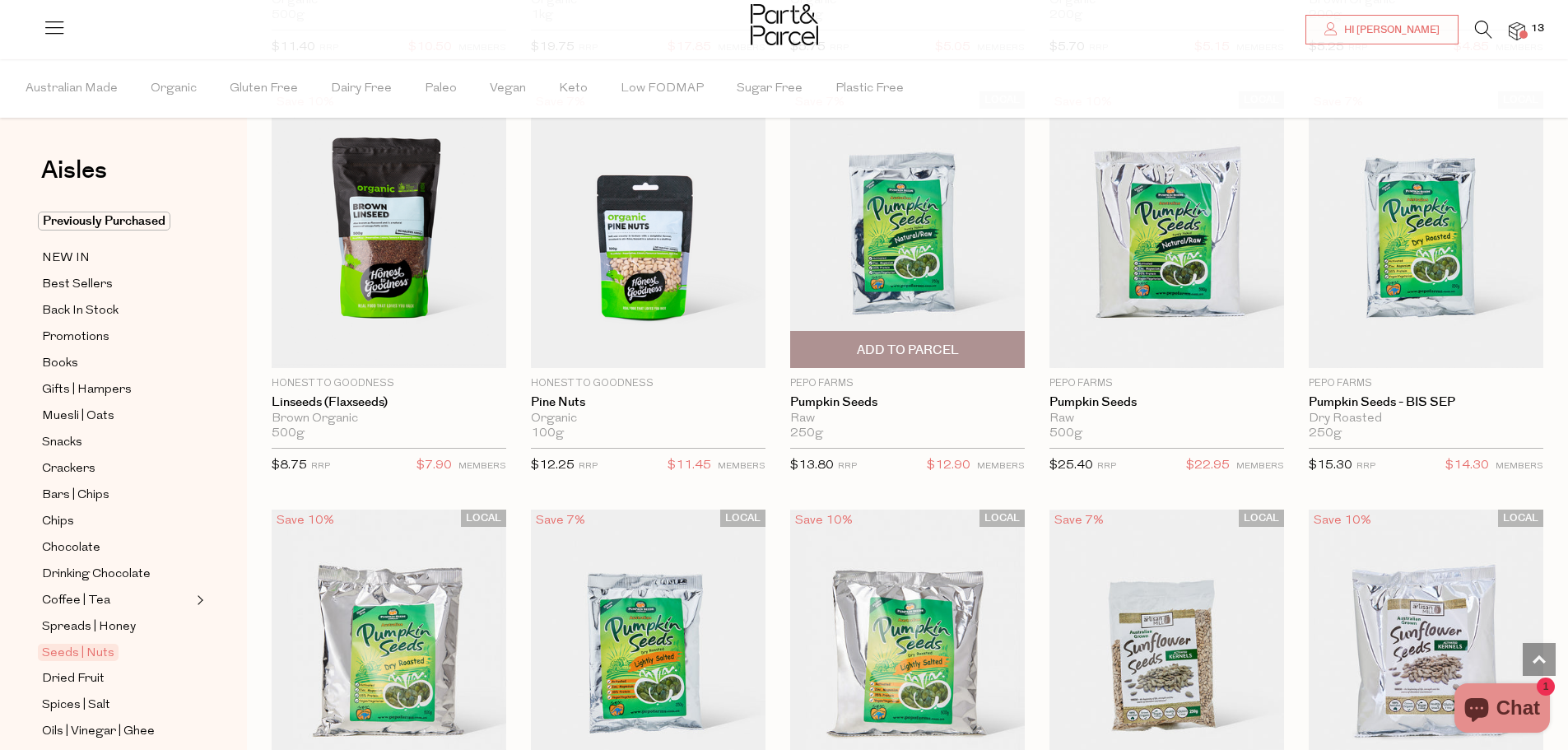
click at [889, 344] on span "Add To Parcel" at bounding box center [908, 351] width 102 height 17
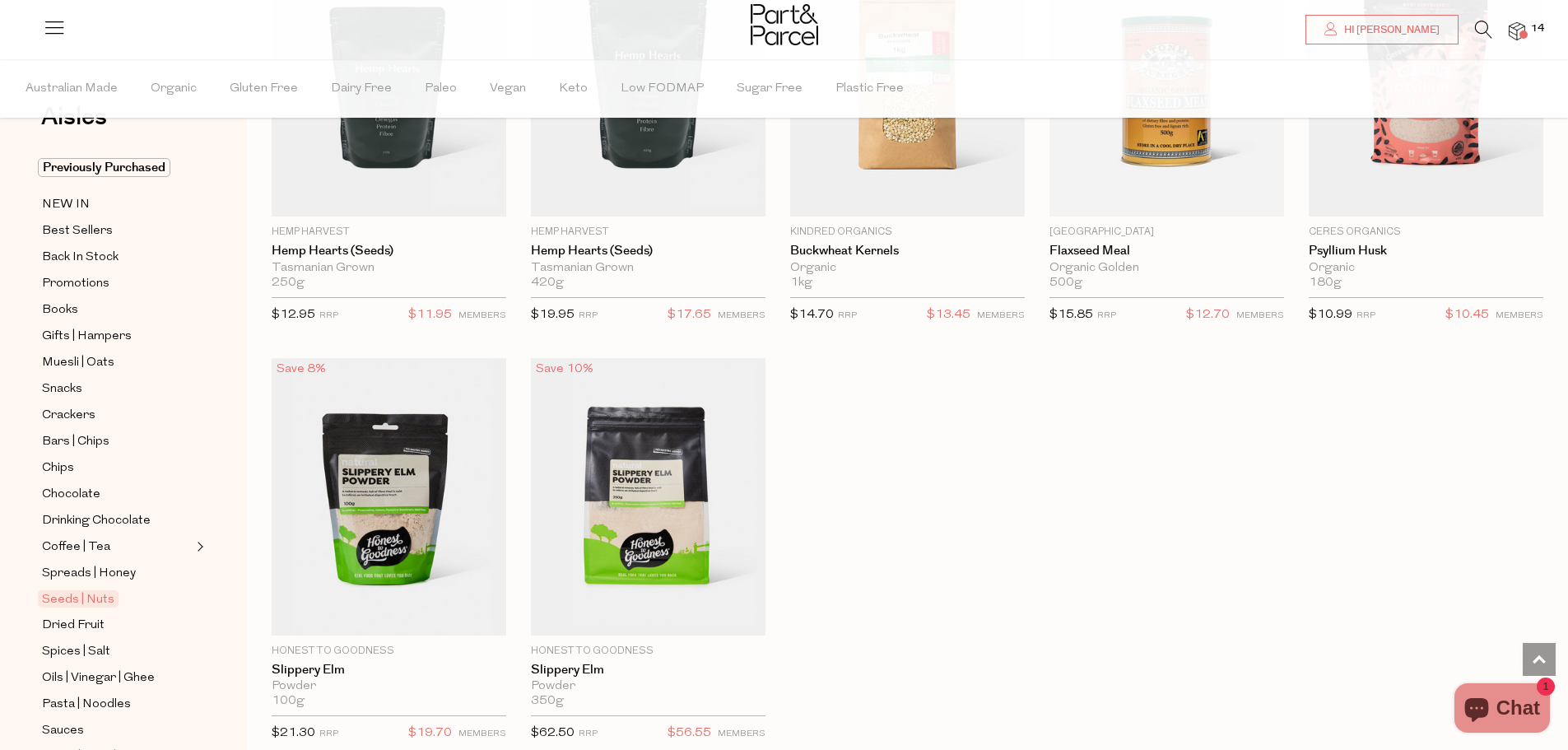
scroll to position [82, 0]
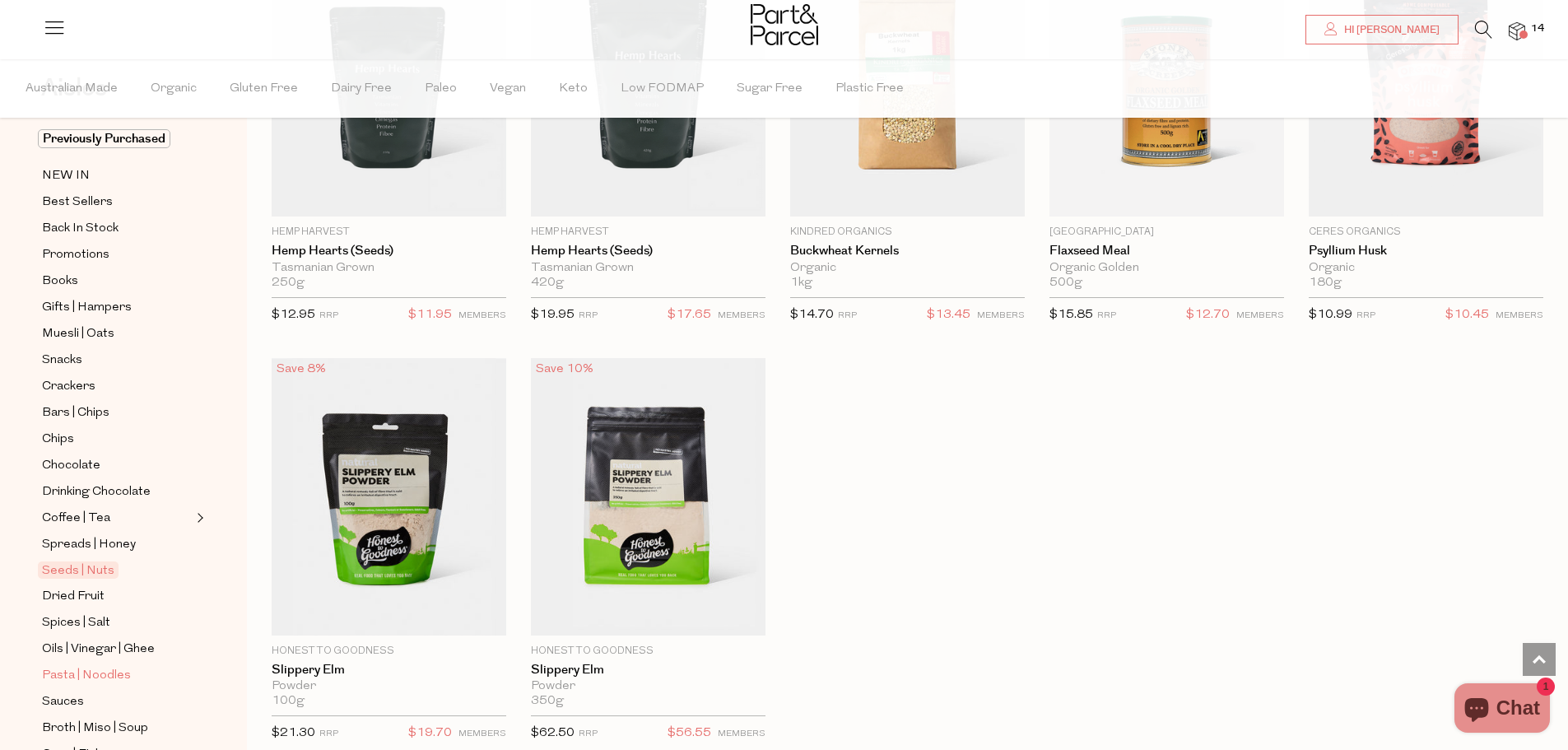
click at [91, 666] on span "Pasta | Noodles" at bounding box center [86, 675] width 89 height 20
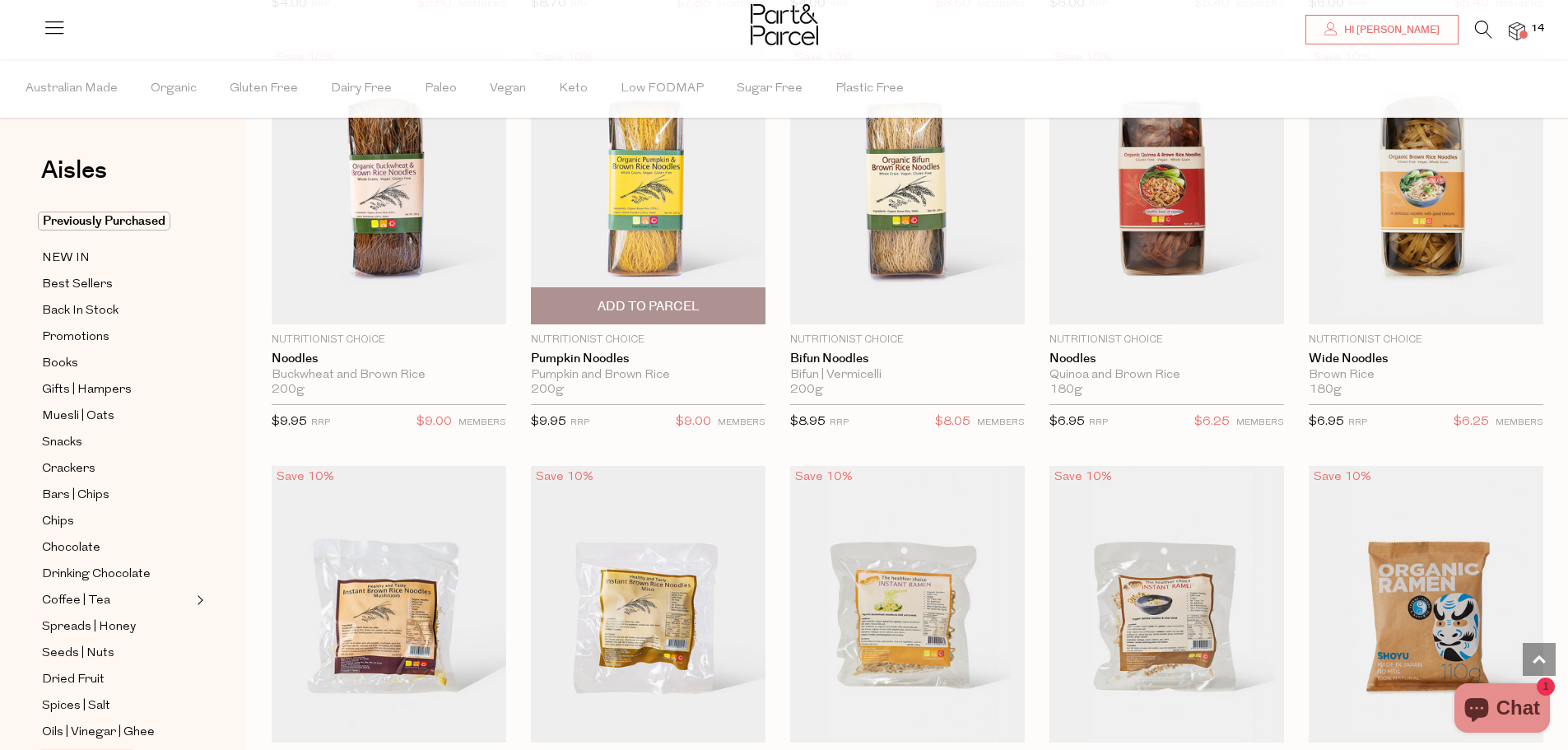
scroll to position [3540, 0]
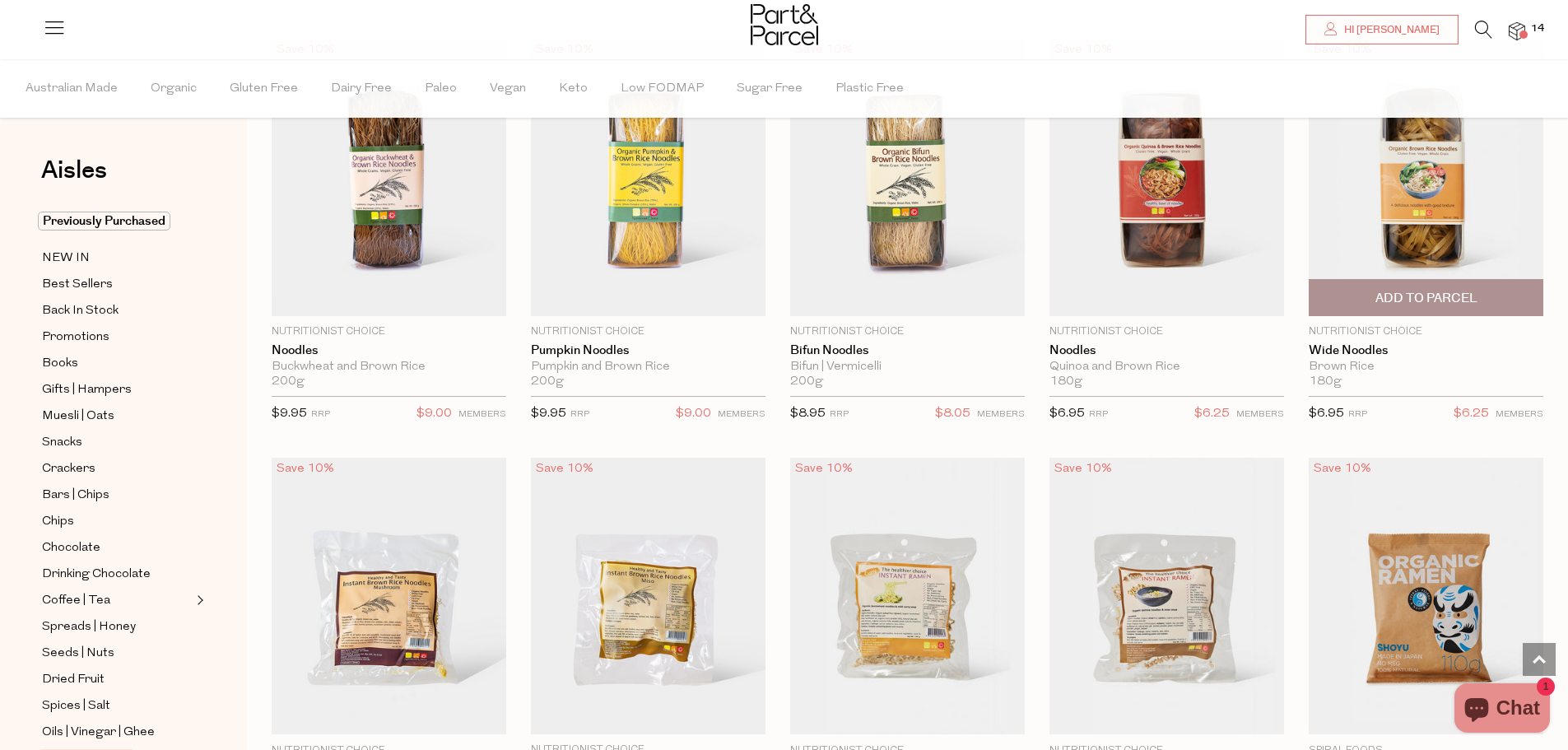
click at [1424, 290] on span "Add To Parcel" at bounding box center [1426, 299] width 102 height 17
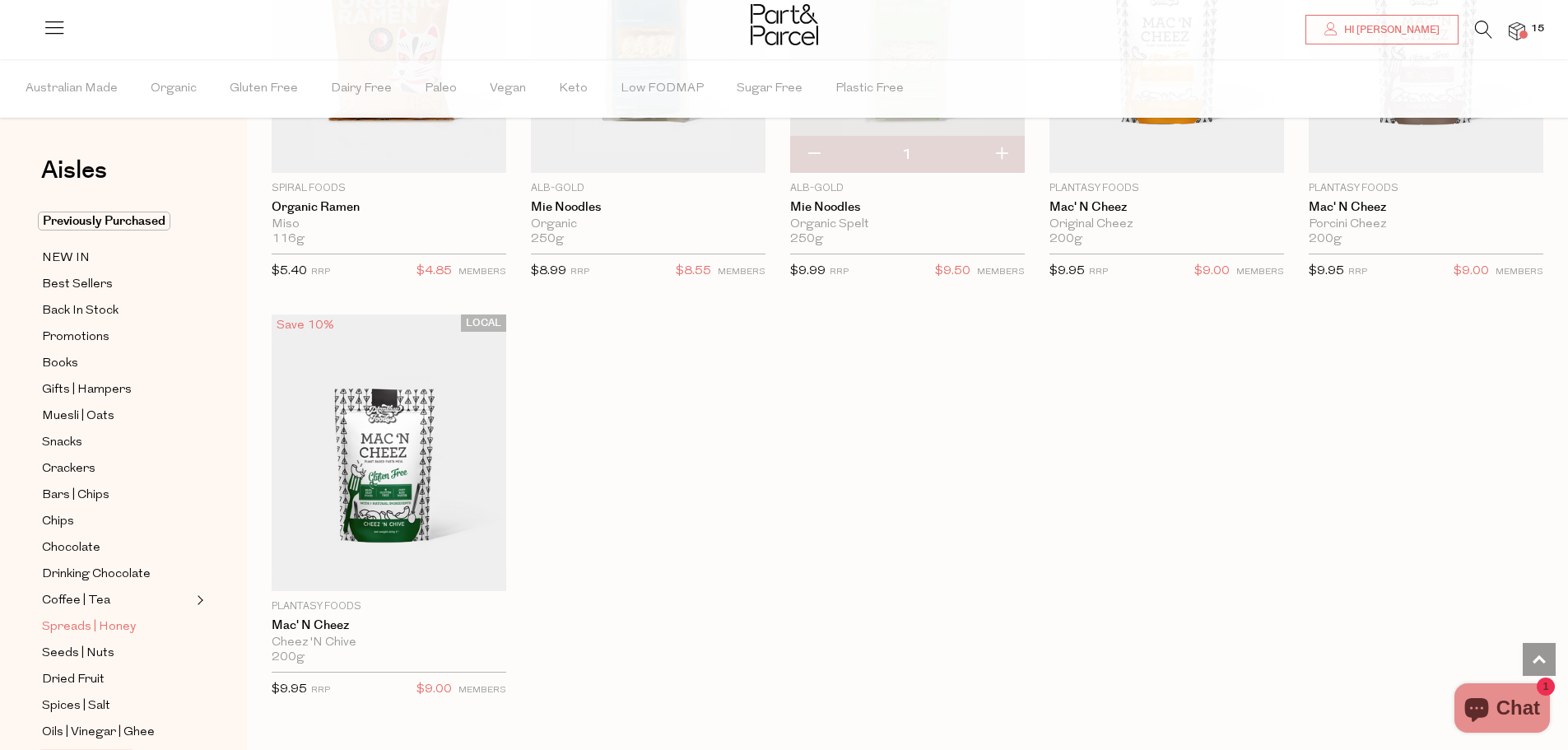
scroll to position [165, 0]
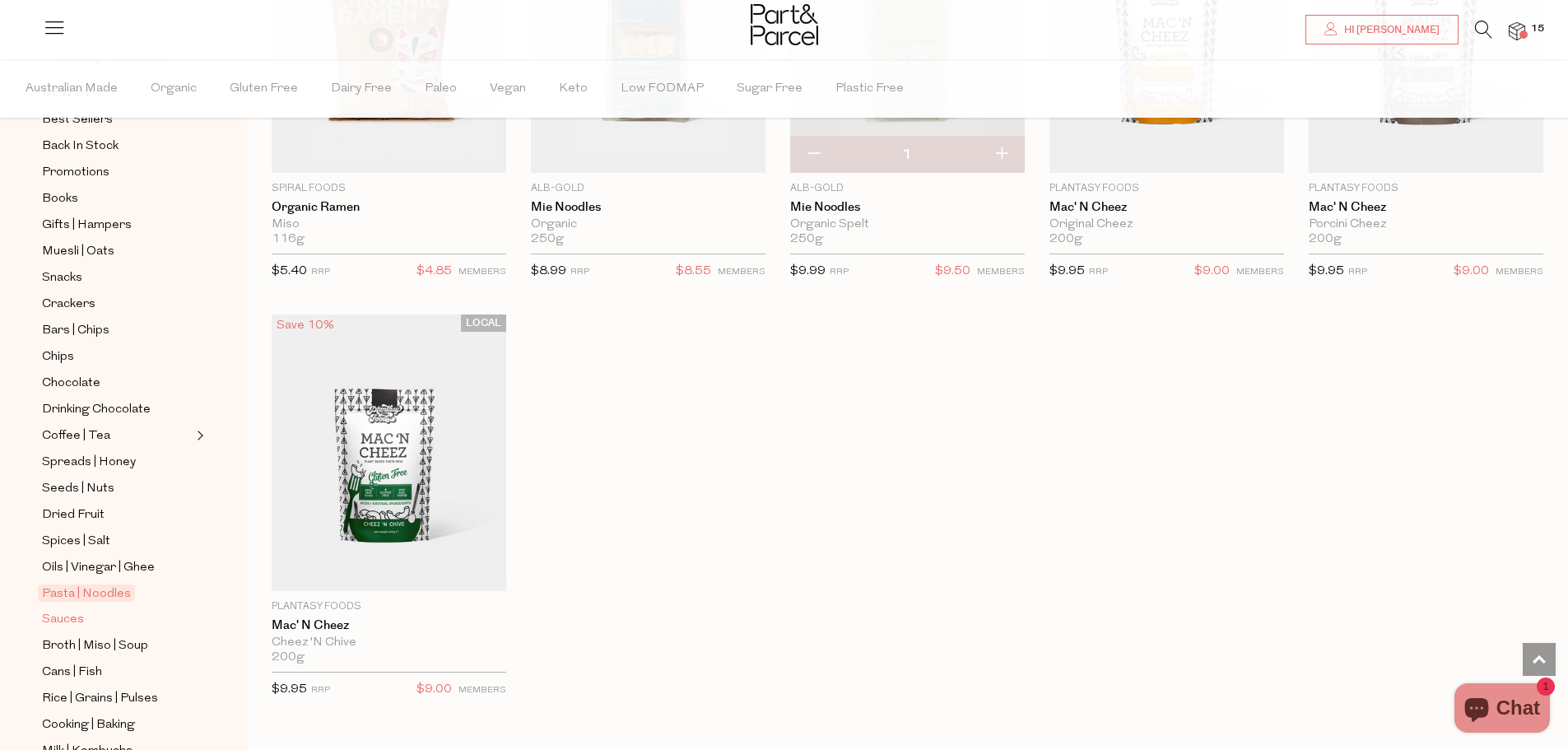
click at [81, 610] on span "Sauces" at bounding box center [63, 620] width 42 height 20
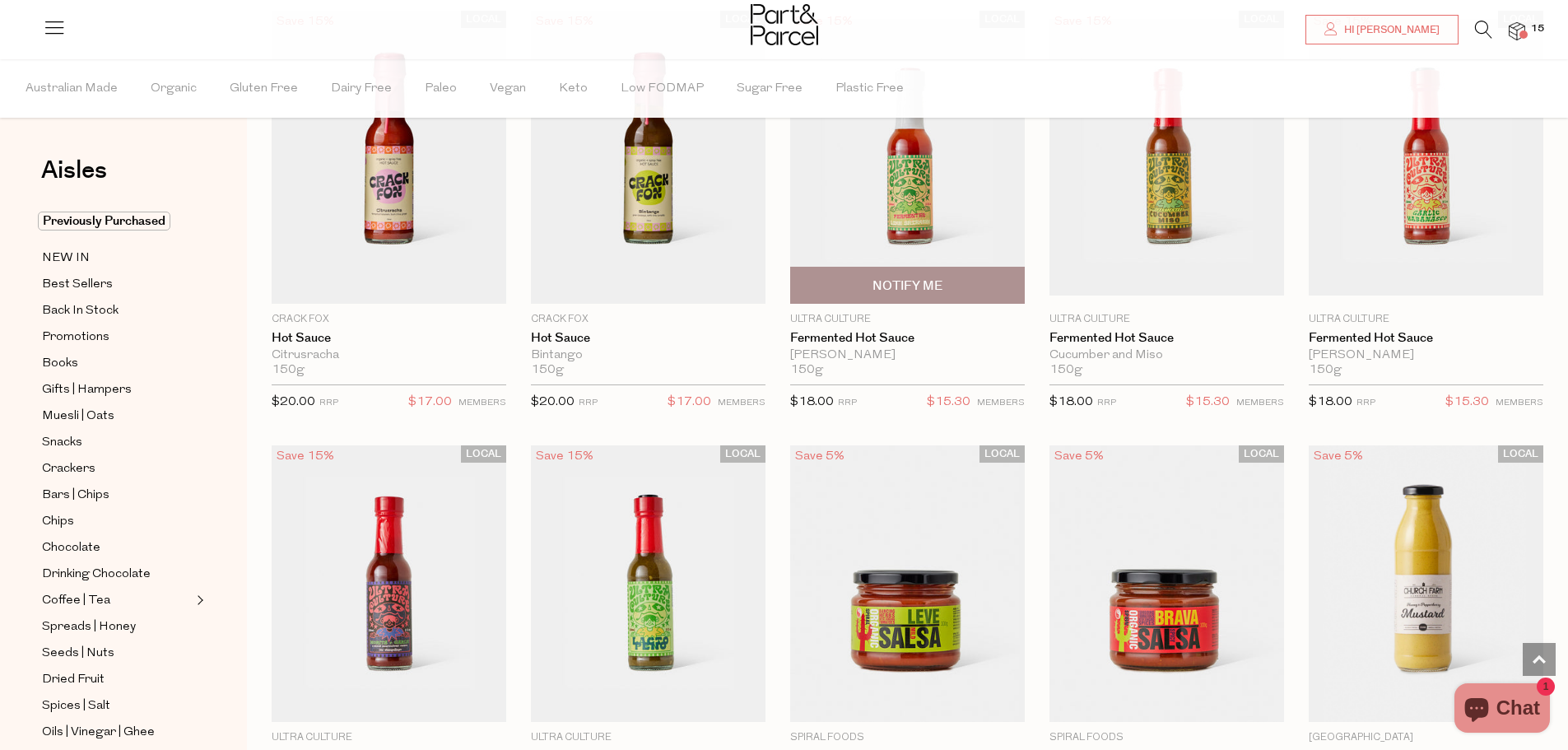
scroll to position [2882, 0]
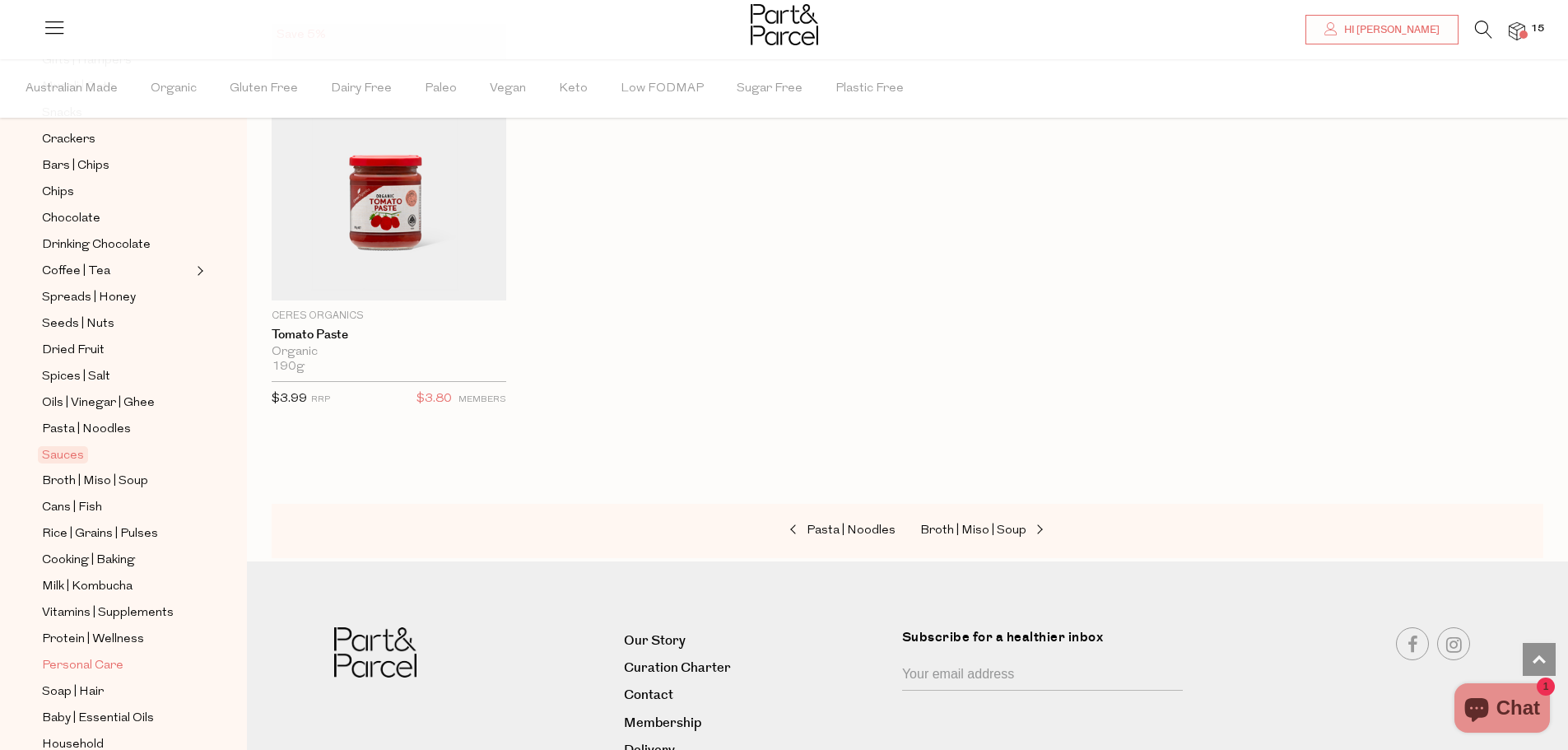
scroll to position [431, 0]
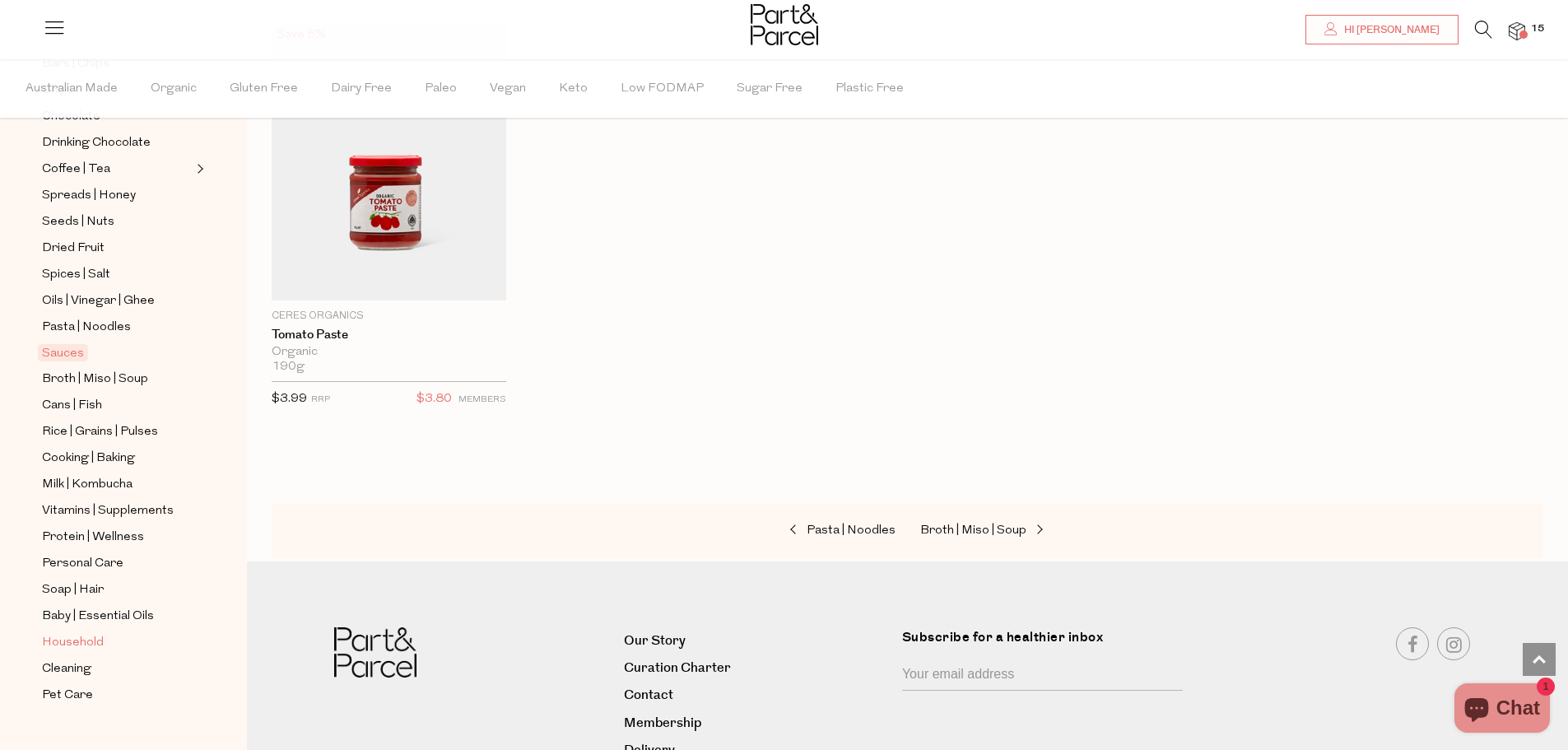
click at [90, 633] on span "Household" at bounding box center [73, 643] width 61 height 20
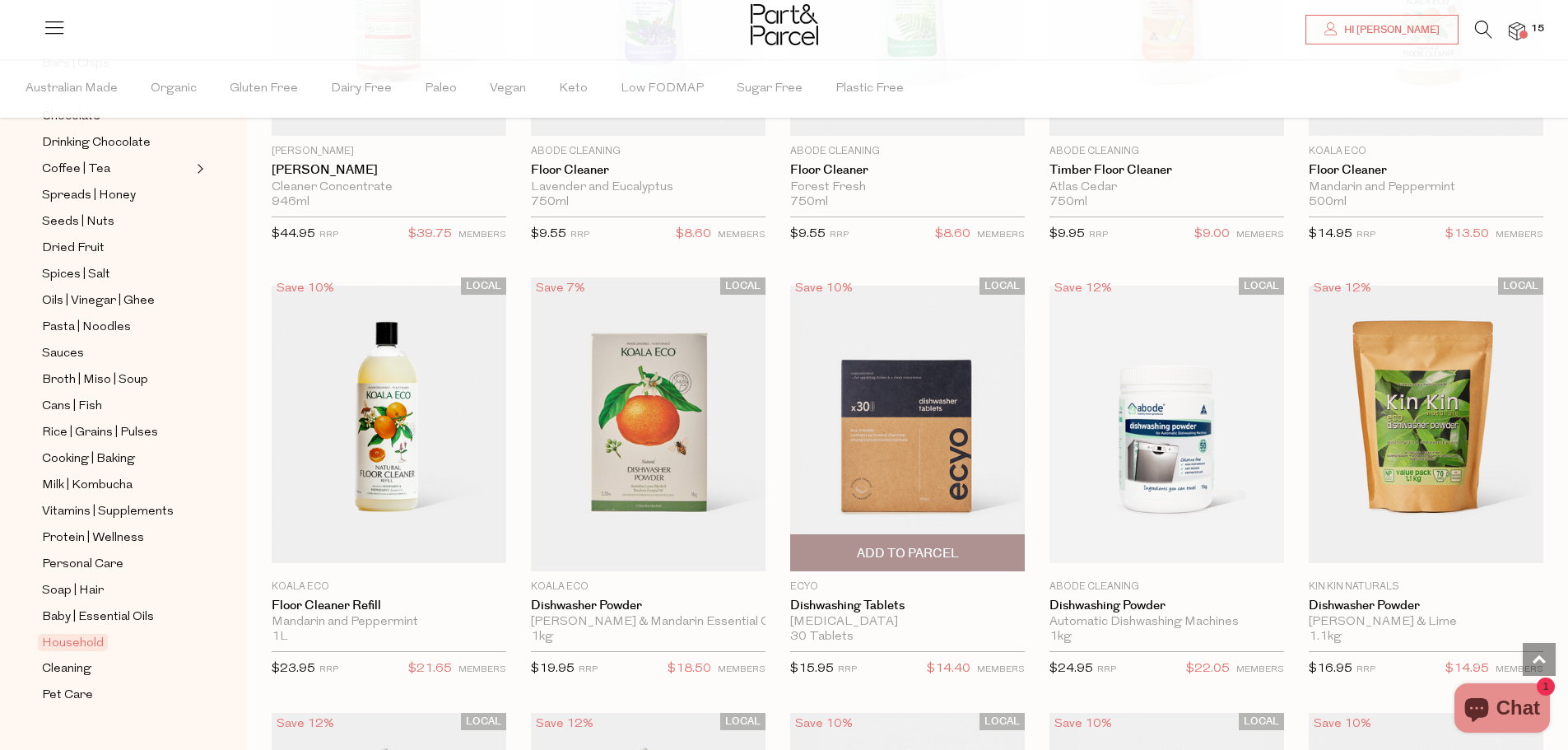
scroll to position [2058, 0]
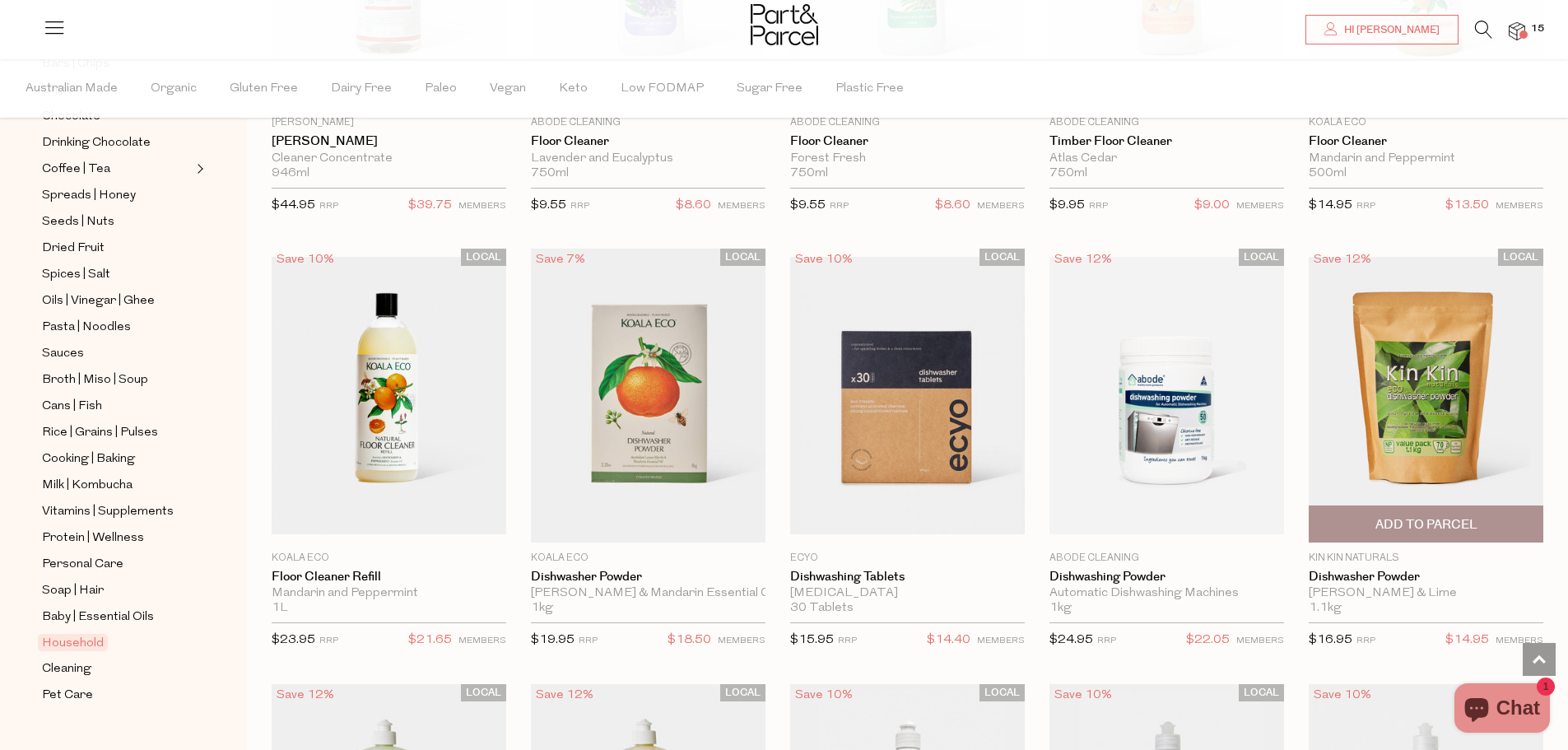
click at [1410, 521] on span "Add To Parcel" at bounding box center [1426, 525] width 102 height 17
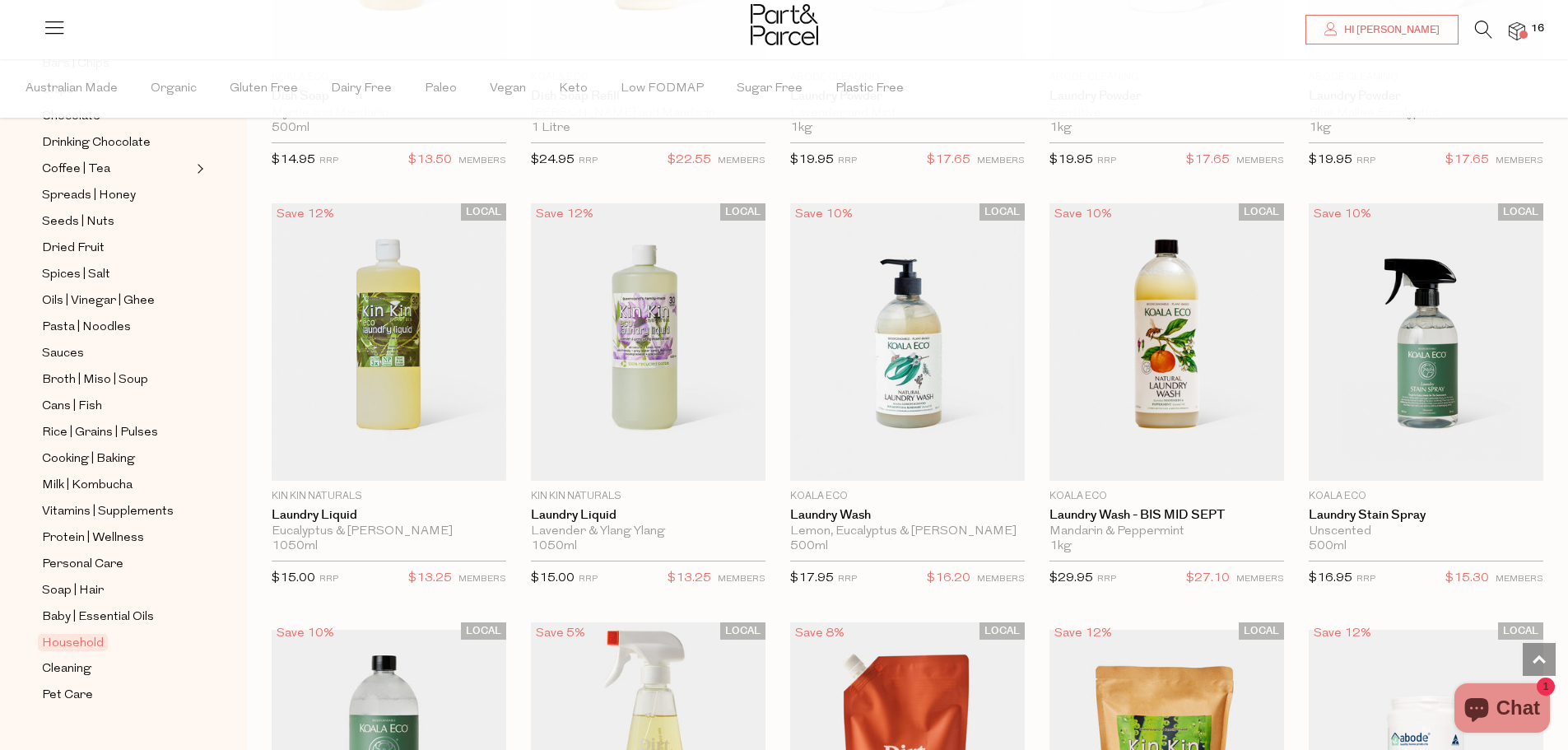
scroll to position [3623, 0]
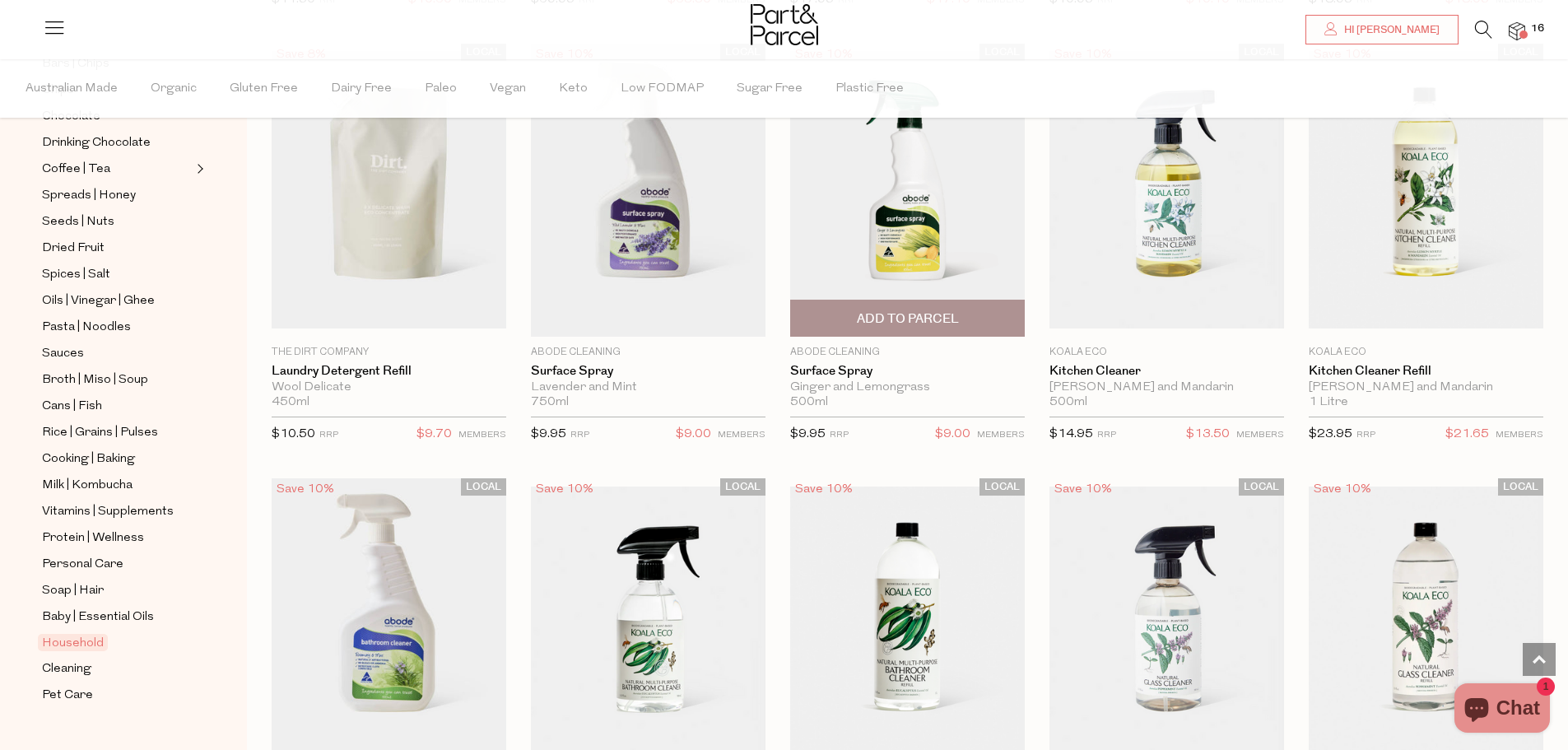
scroll to position [5247, 0]
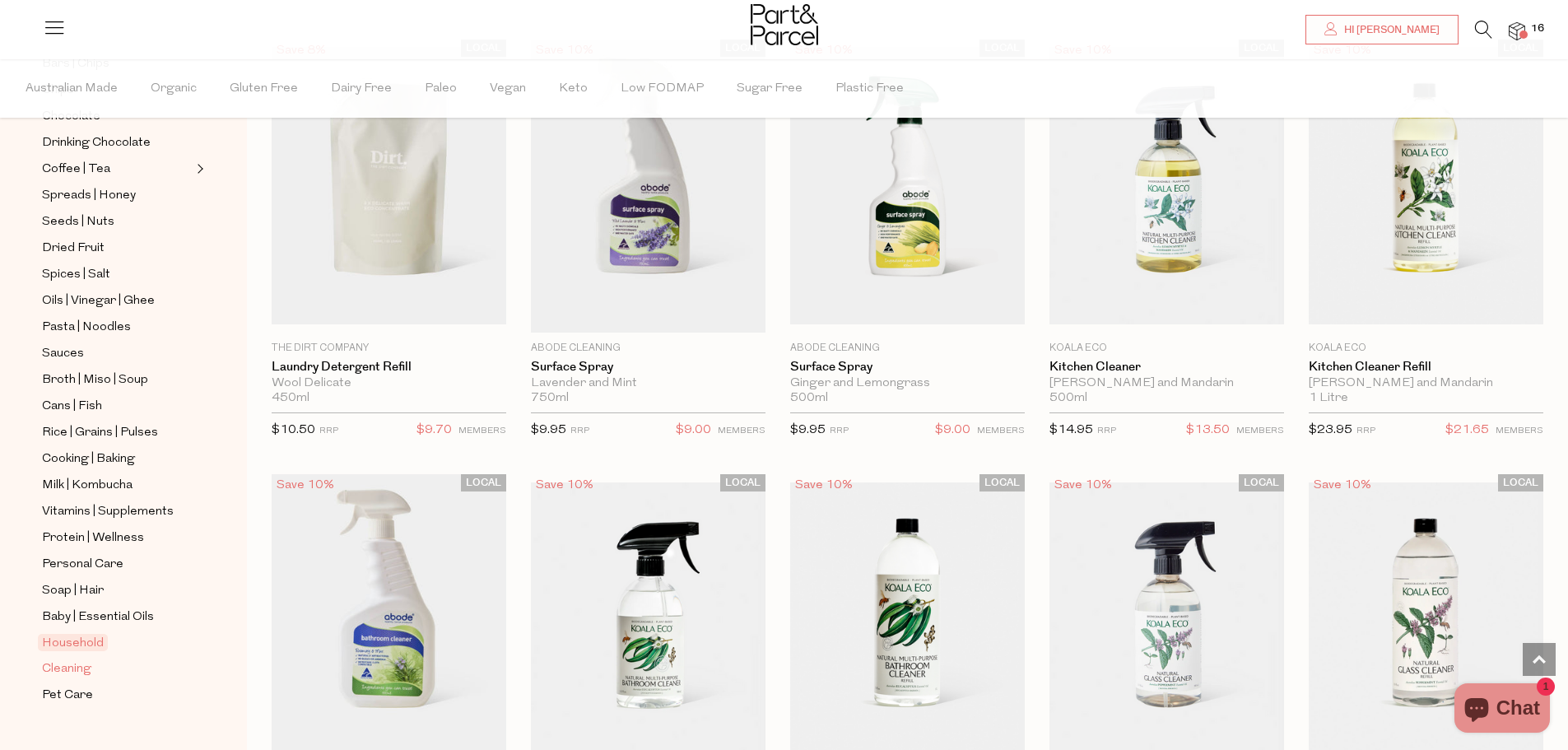
click at [80, 660] on span "Cleaning" at bounding box center [67, 670] width 50 height 20
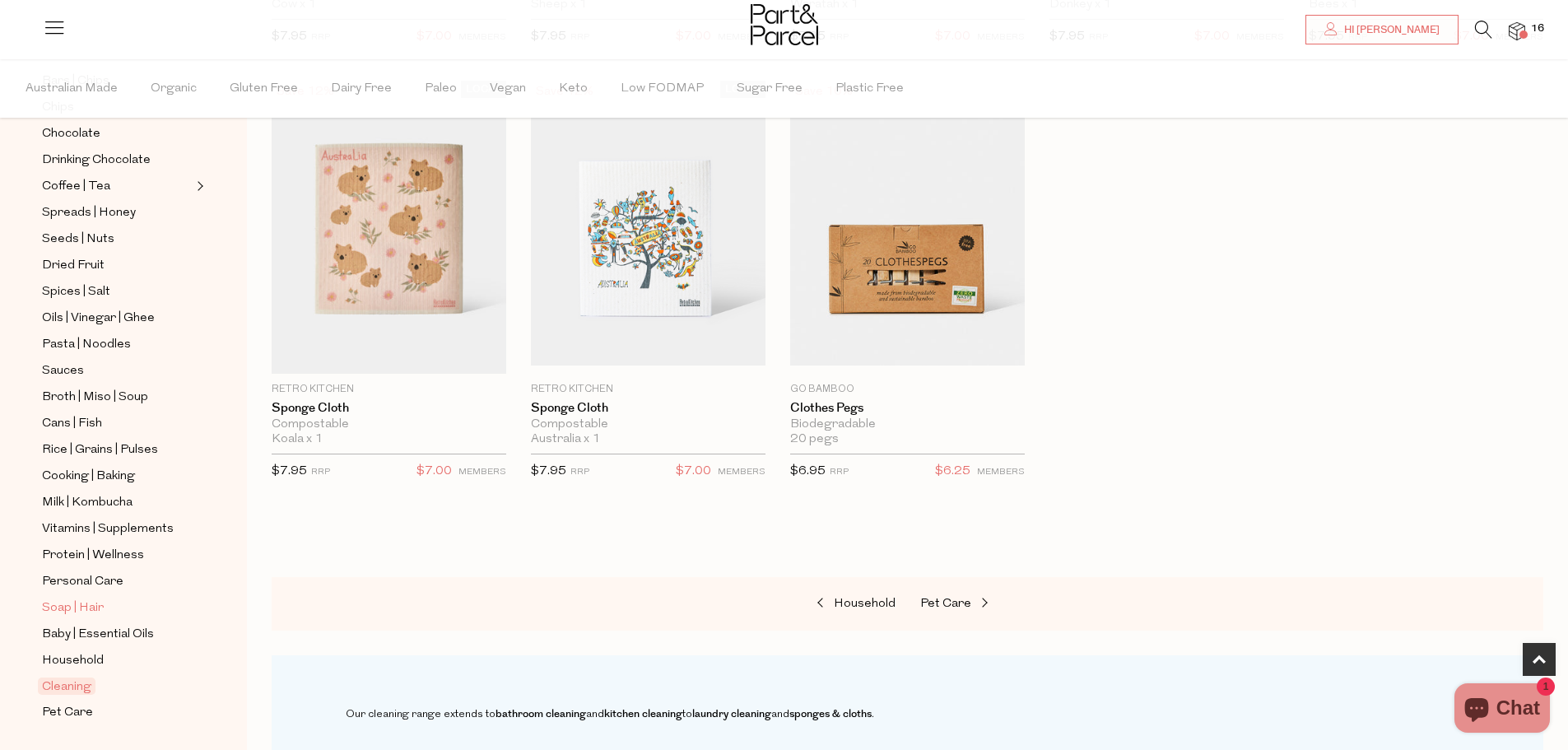
scroll to position [431, 0]
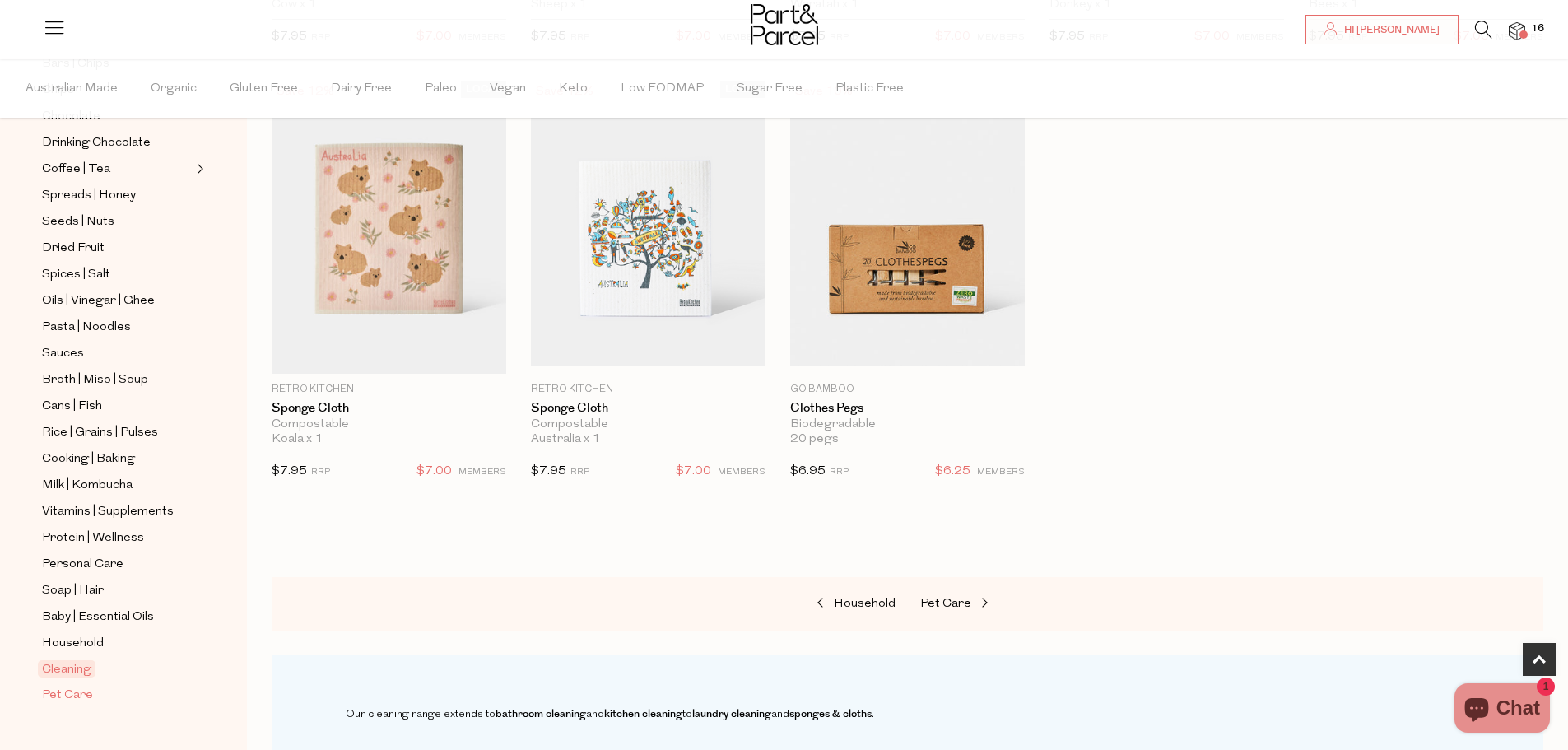
click at [74, 686] on span "Pet Care" at bounding box center [67, 695] width 51 height 20
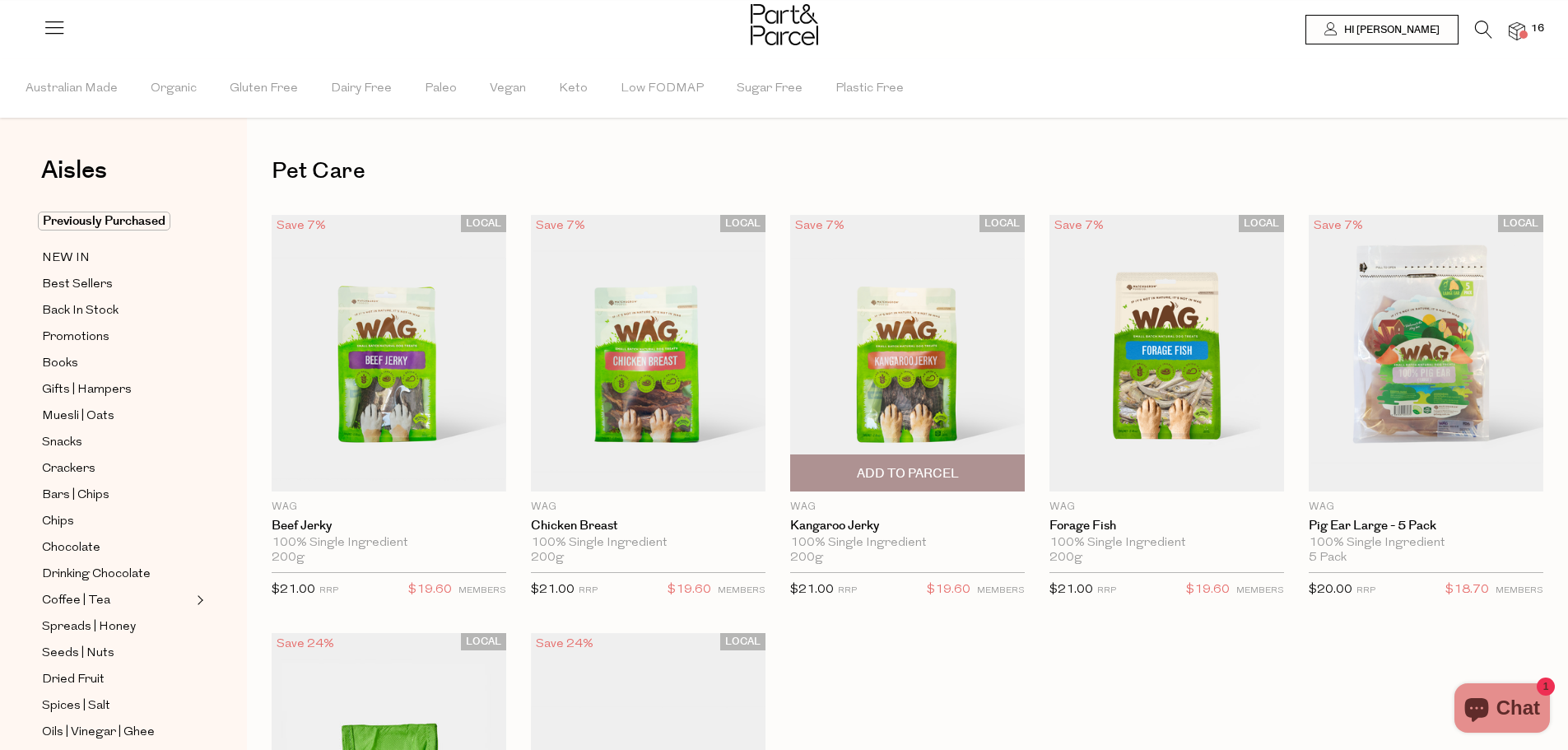
click at [974, 477] on span "Add To Parcel" at bounding box center [907, 472] width 225 height 35
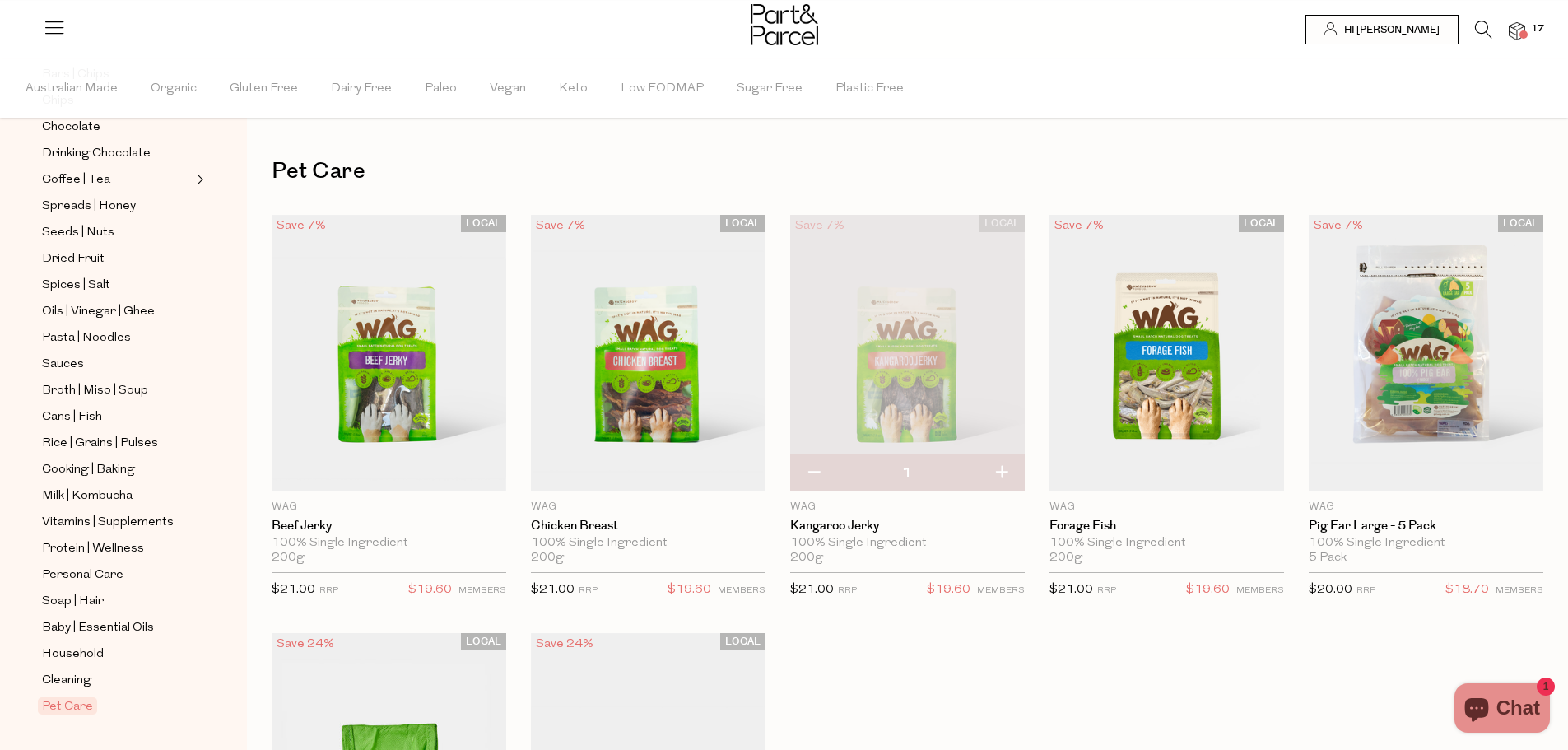
scroll to position [431, 0]
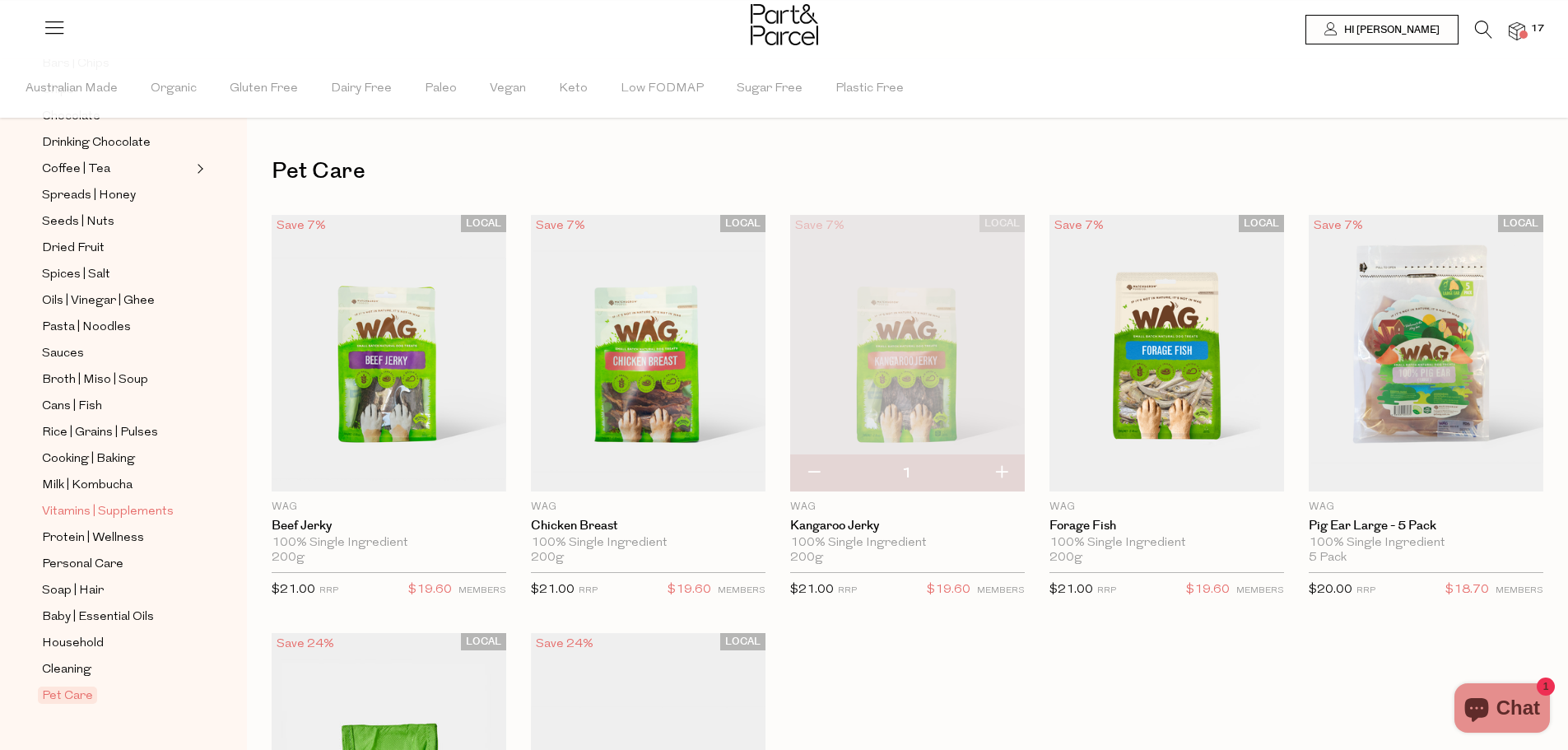
click at [141, 502] on span "Vitamins | Supplements" at bounding box center [108, 511] width 132 height 20
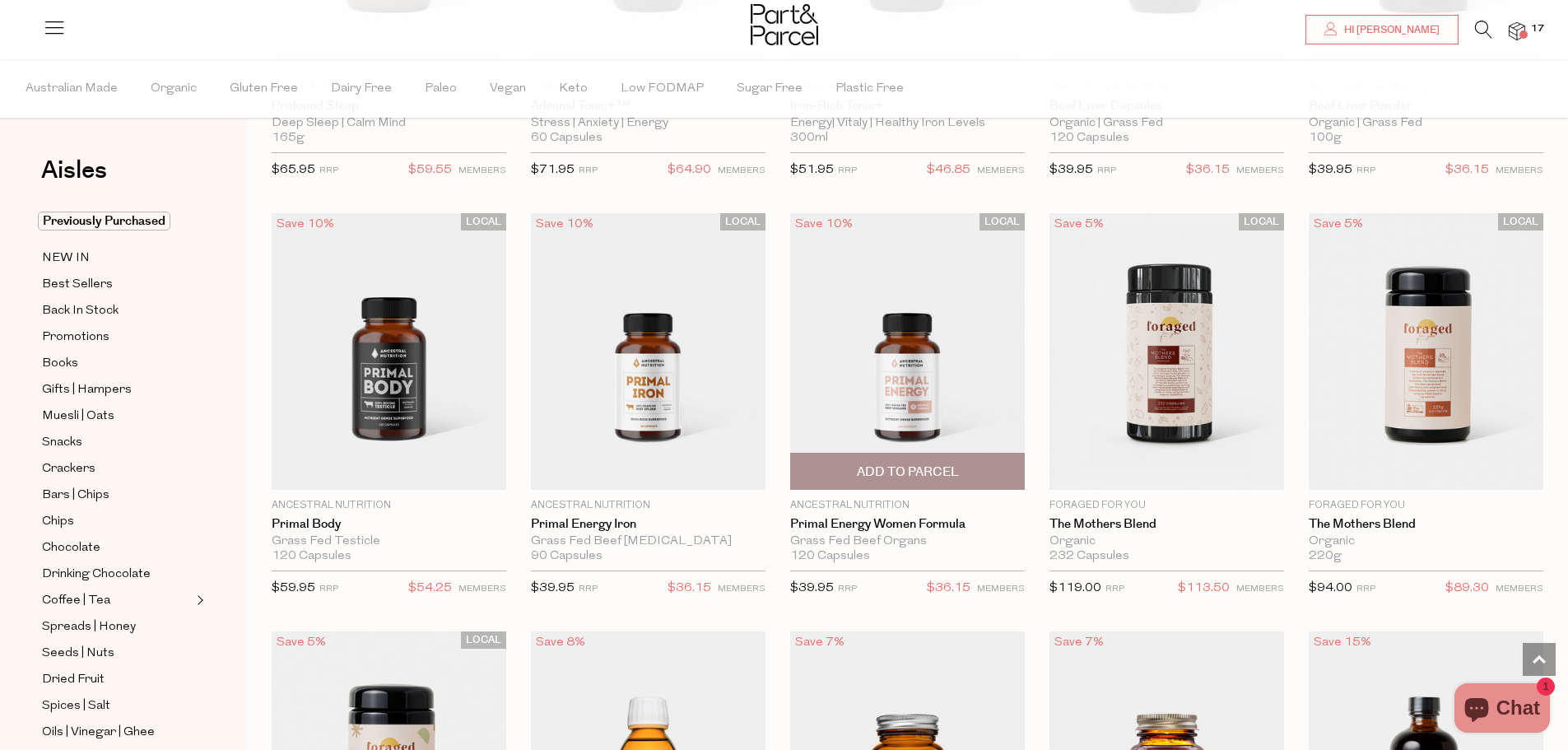
scroll to position [3375, 0]
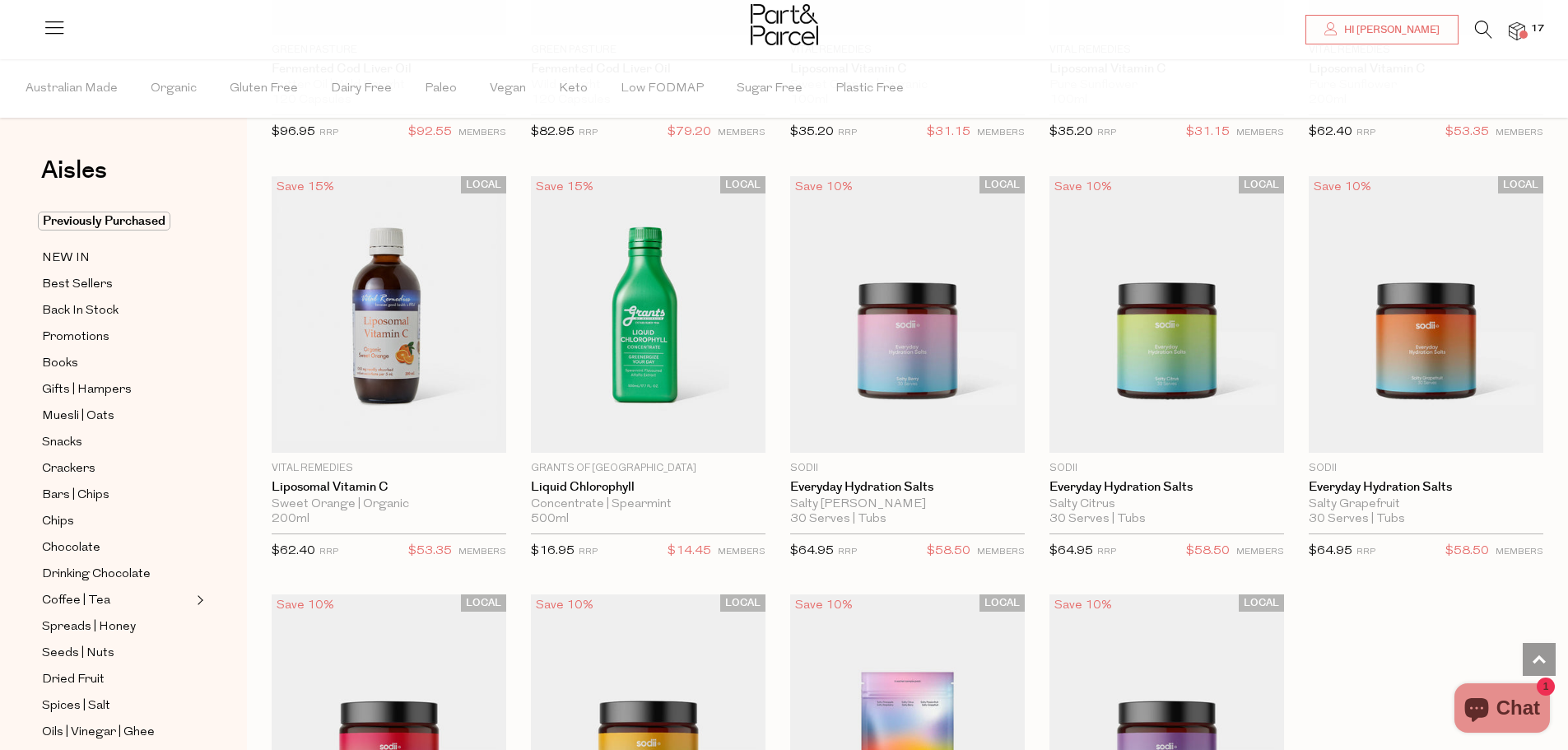
scroll to position [4506, 0]
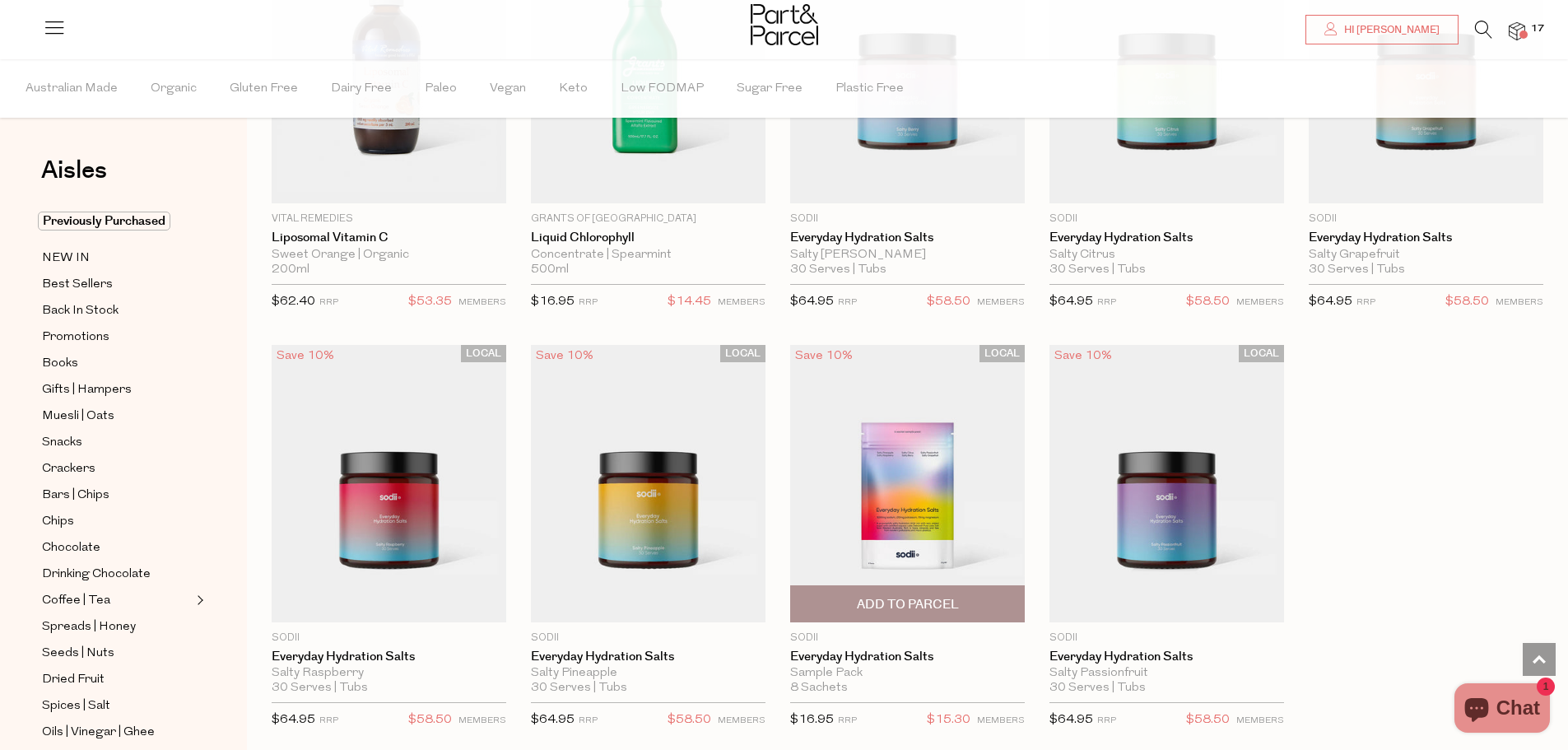
click at [862, 601] on span "Add To Parcel" at bounding box center [908, 604] width 102 height 17
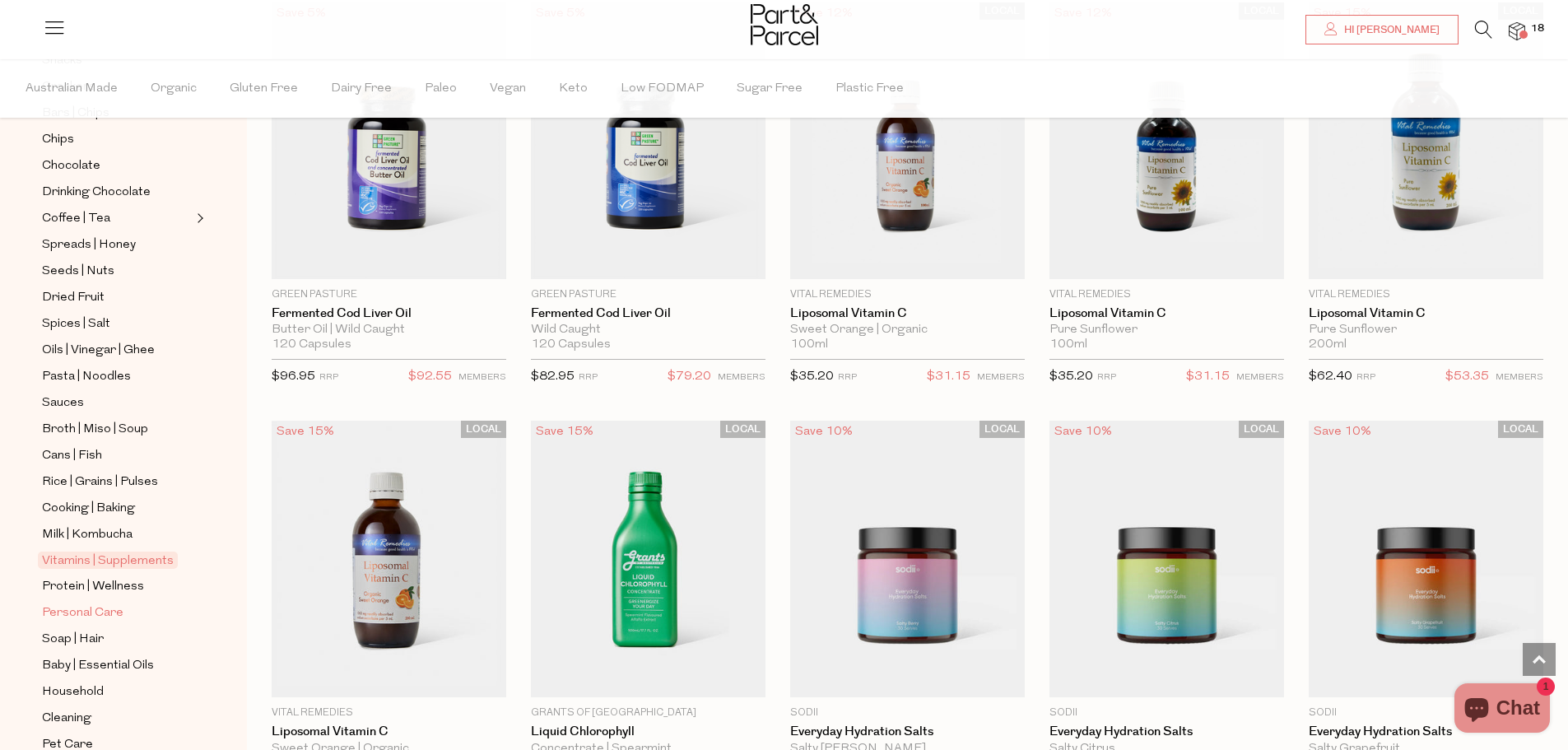
scroll to position [431, 0]
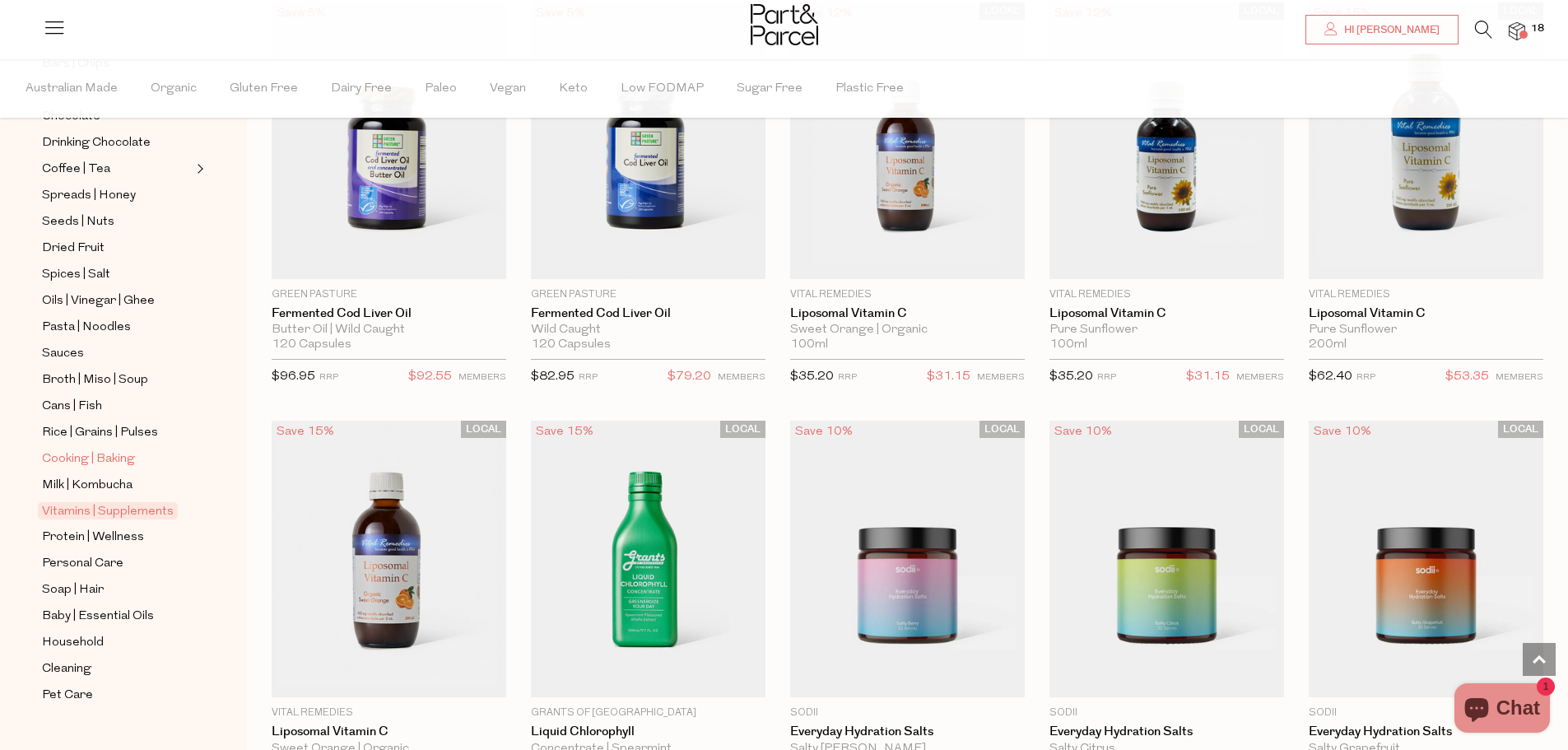
click at [108, 449] on span "Cooking | Baking" at bounding box center [88, 459] width 93 height 20
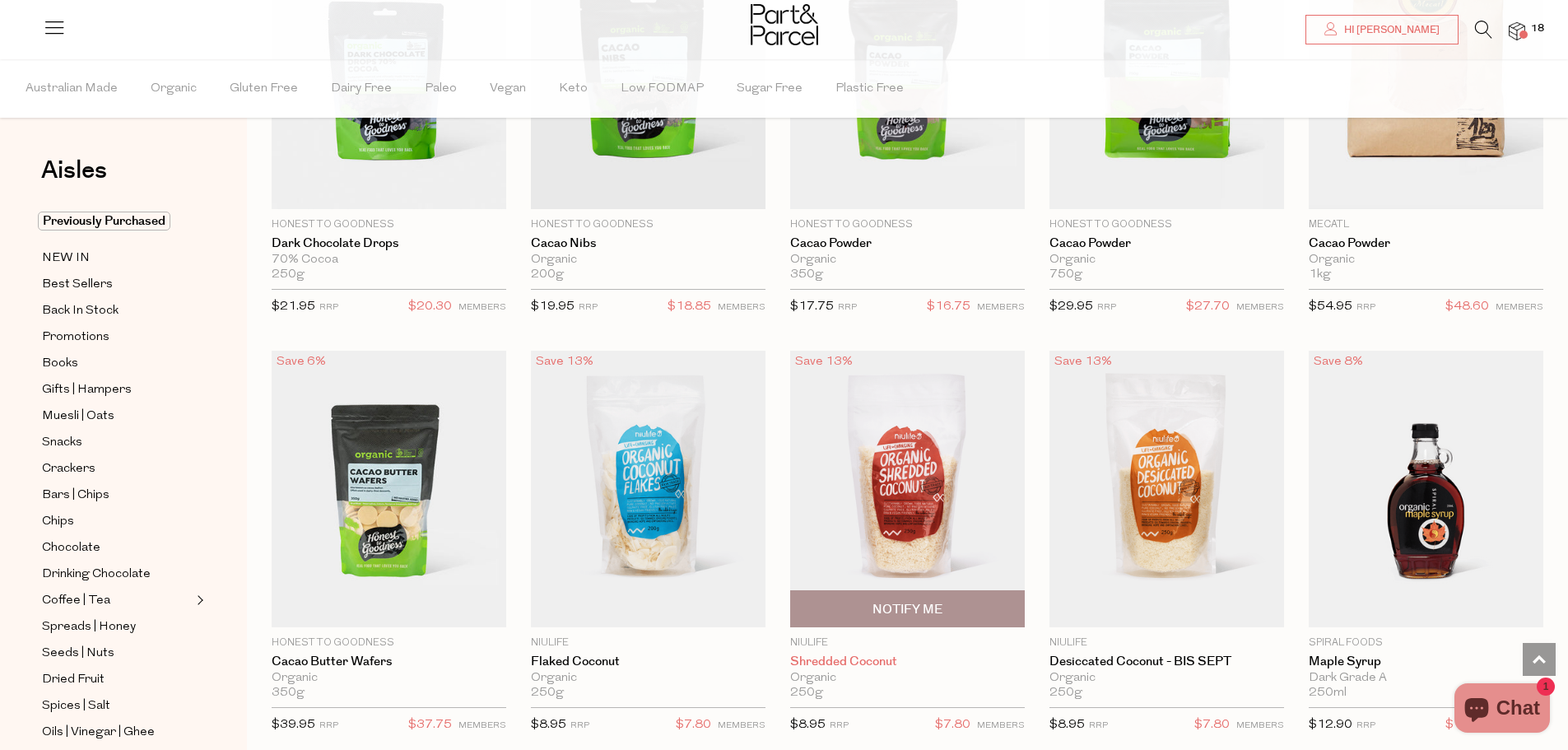
scroll to position [2553, 0]
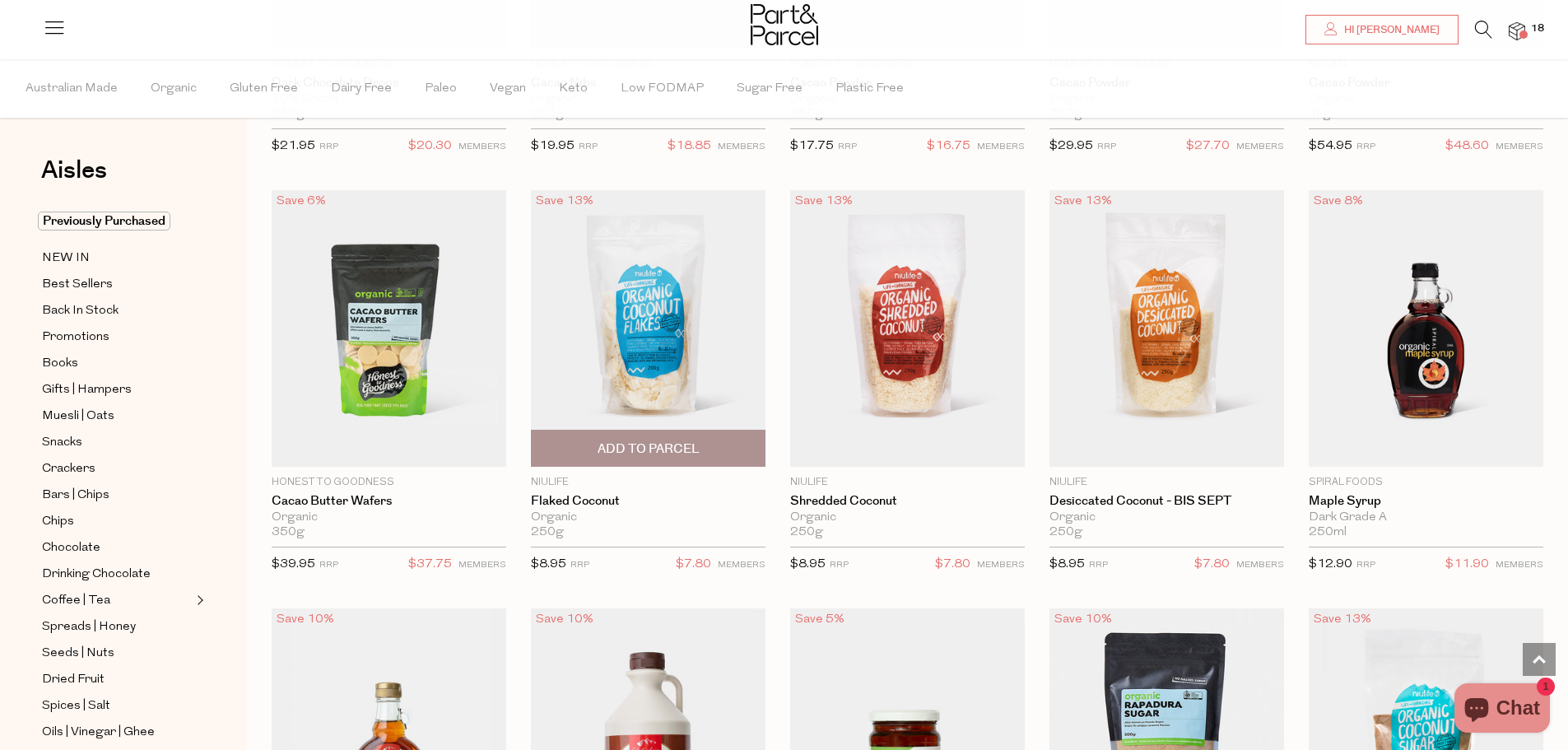
click at [627, 441] on span "Add To Parcel" at bounding box center [648, 449] width 102 height 17
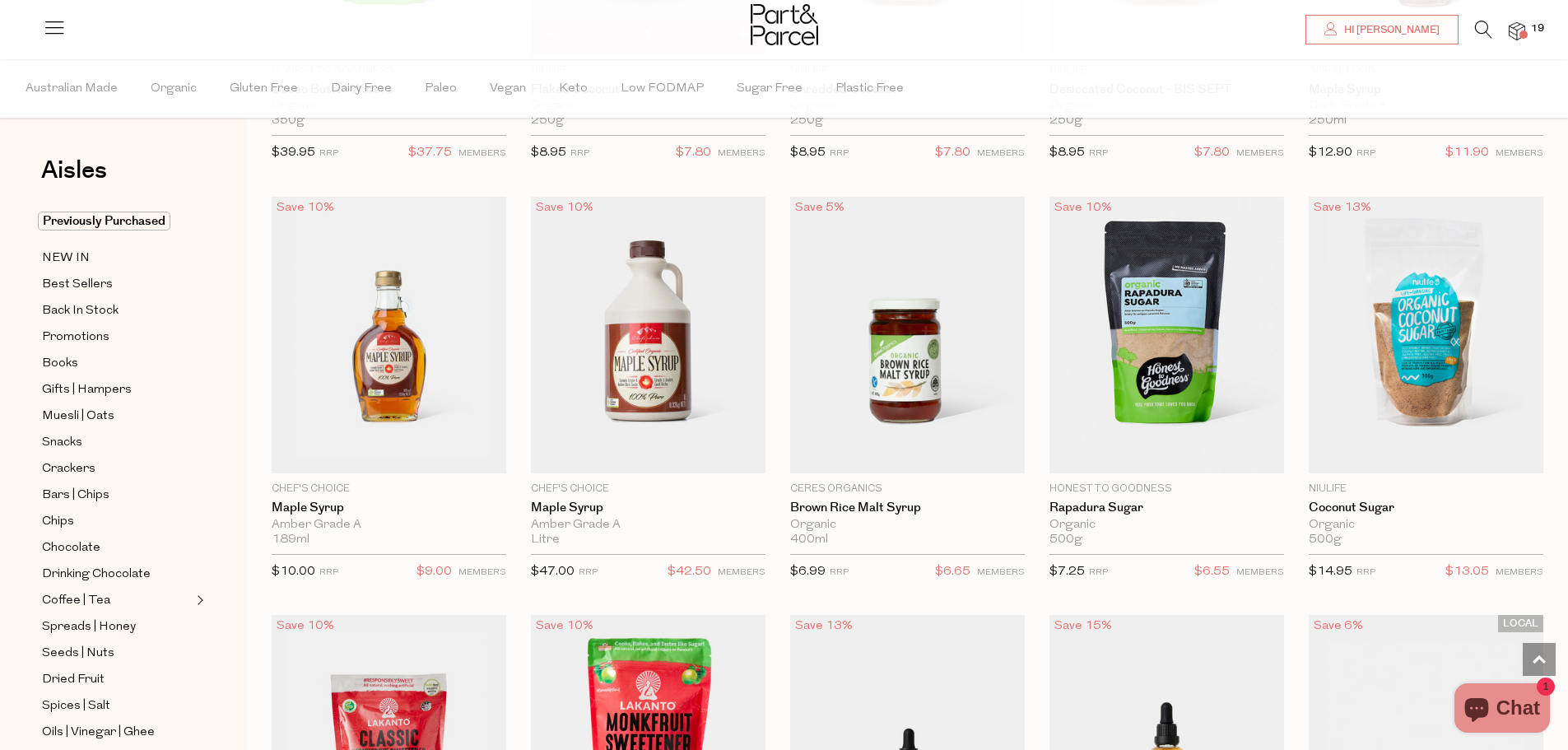
scroll to position [3375, 0]
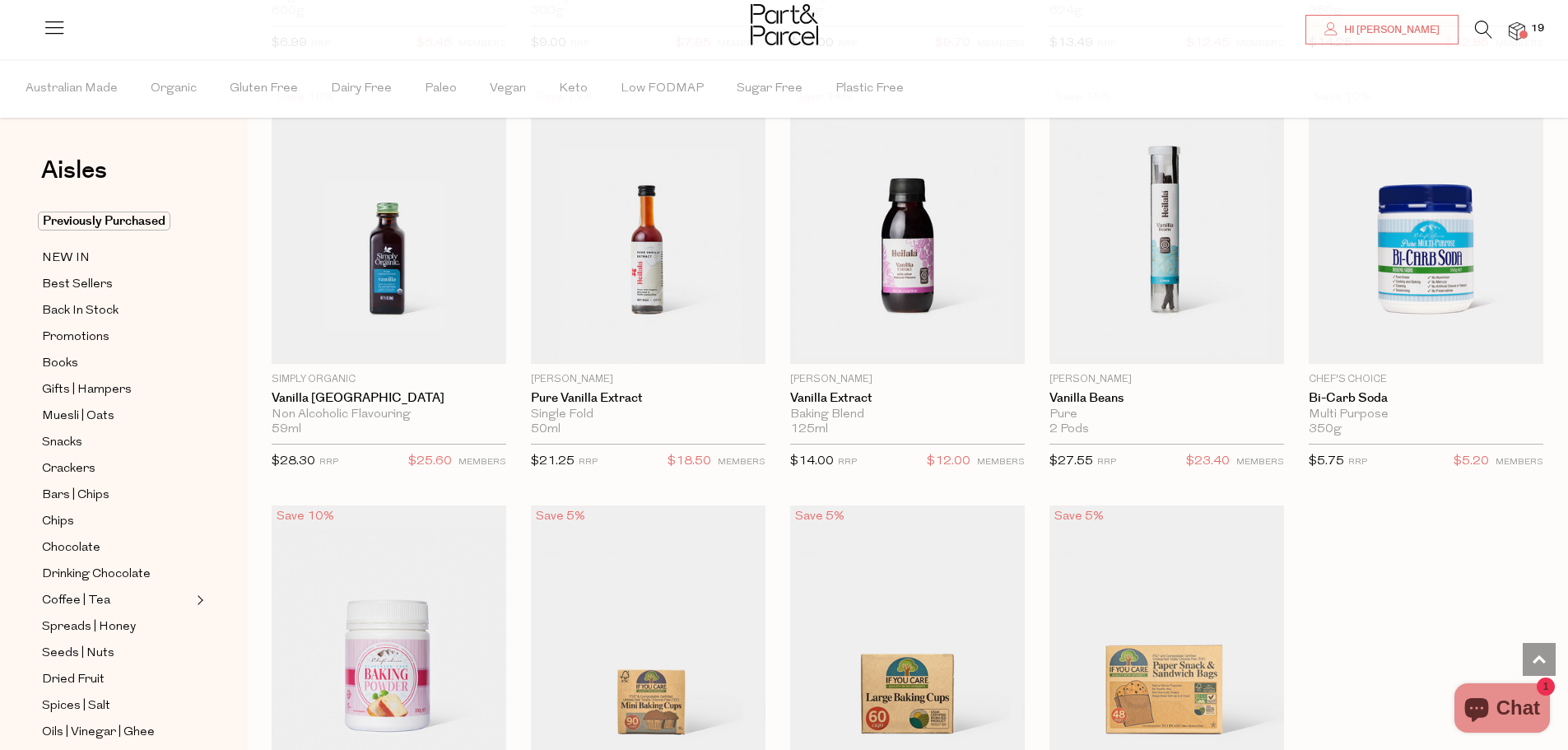
click at [1487, 24] on icon at bounding box center [1484, 29] width 17 height 18
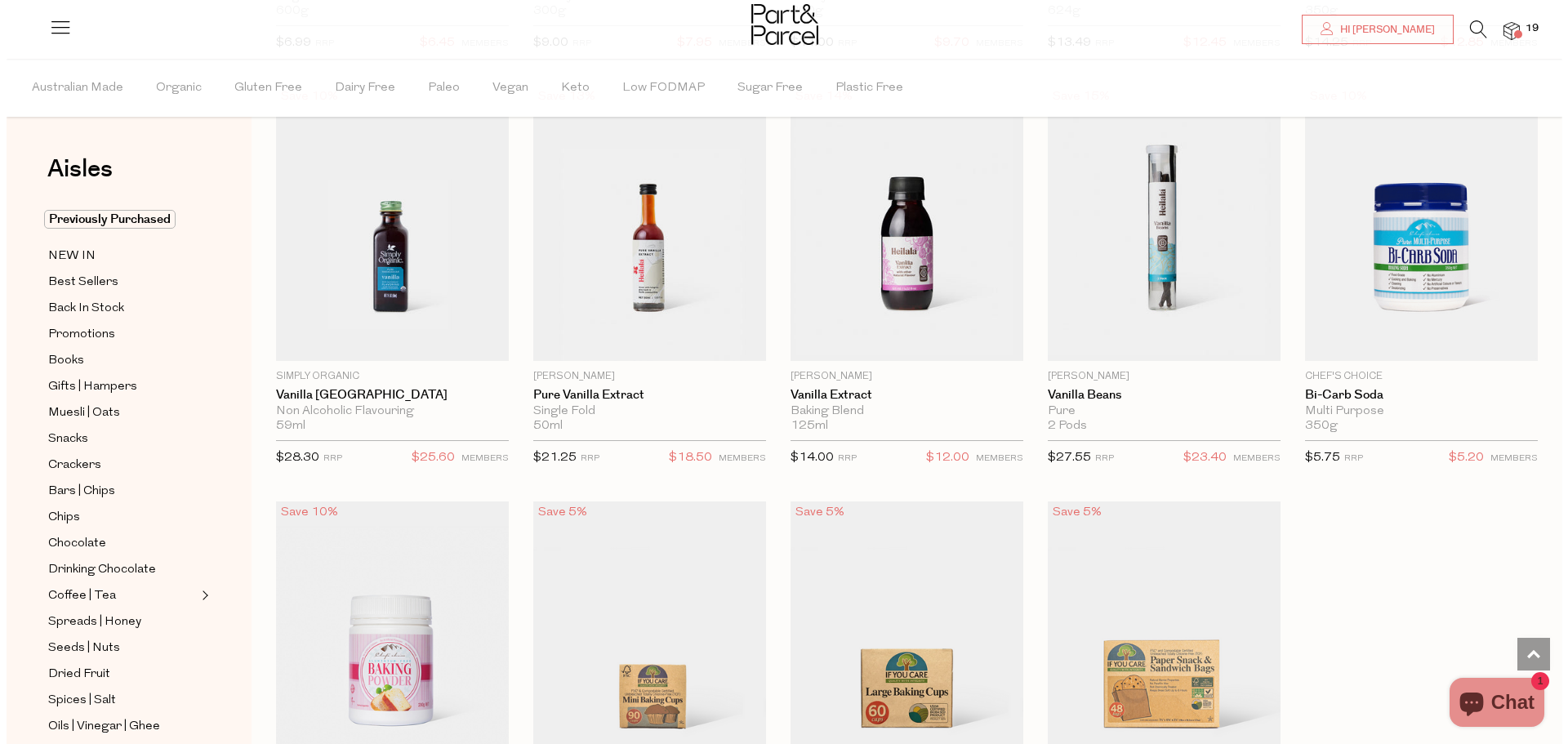
scroll to position [6414, 0]
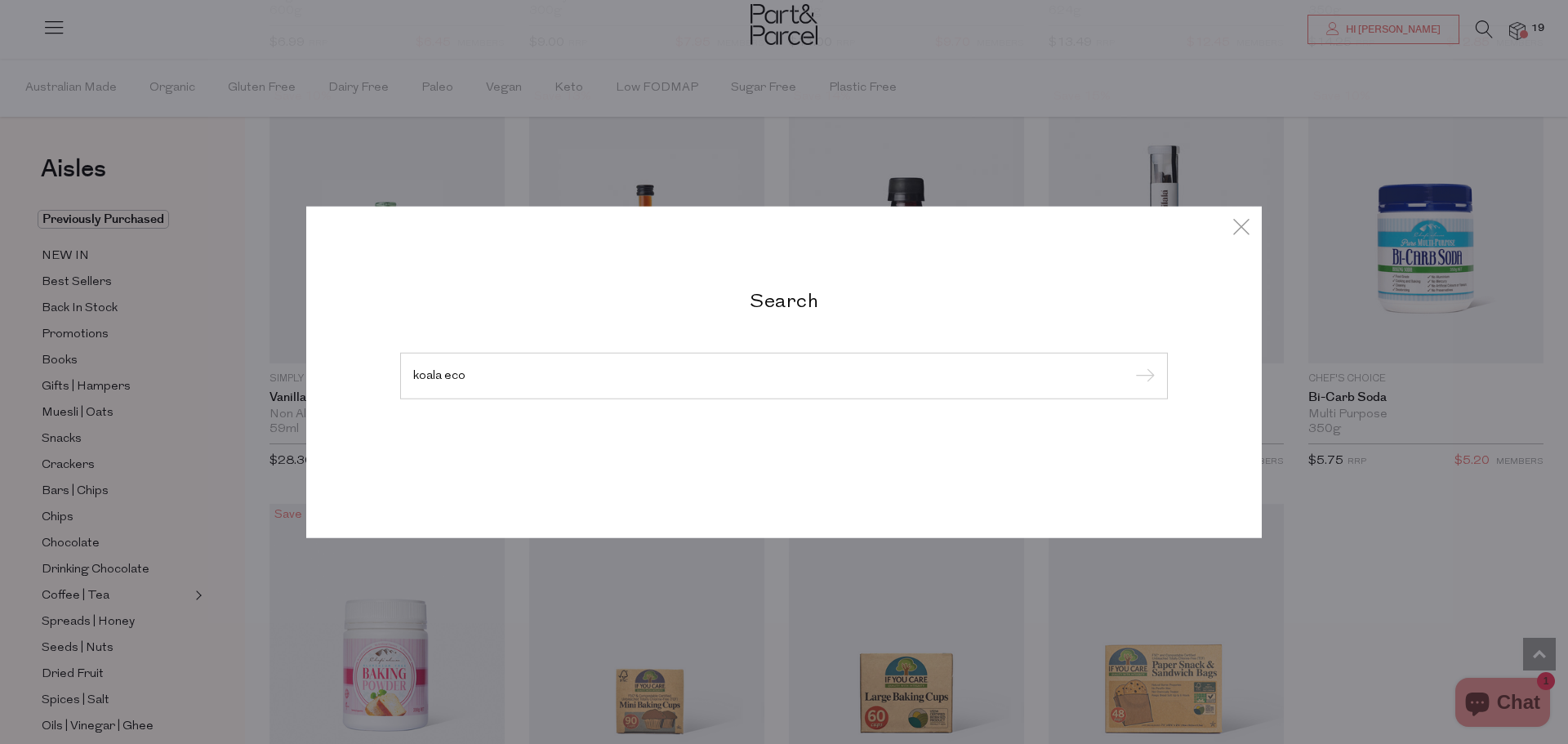
type input "koala eco"
click at [1131, 364] on input "submit" at bounding box center [1143, 376] width 25 height 25
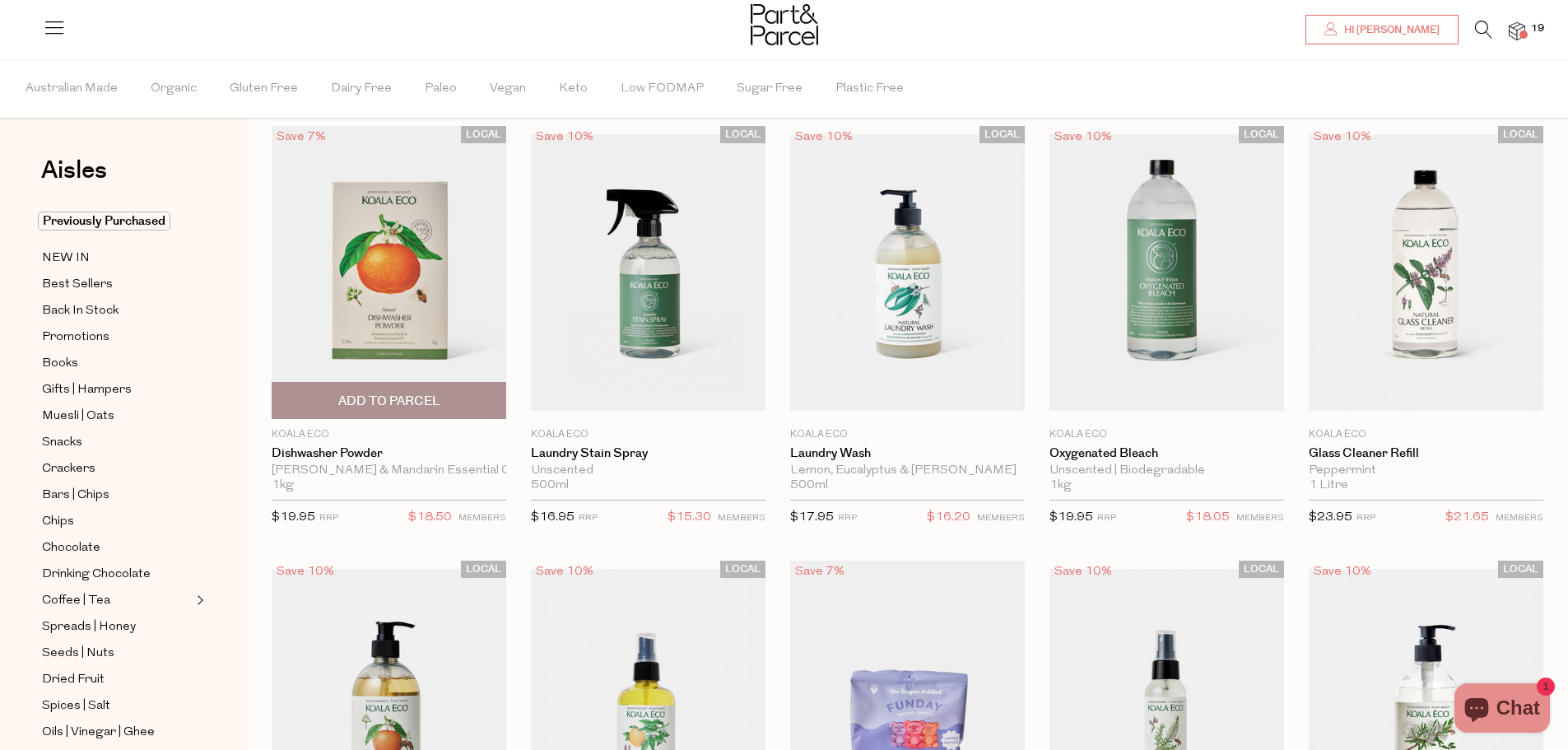
scroll to position [82, 0]
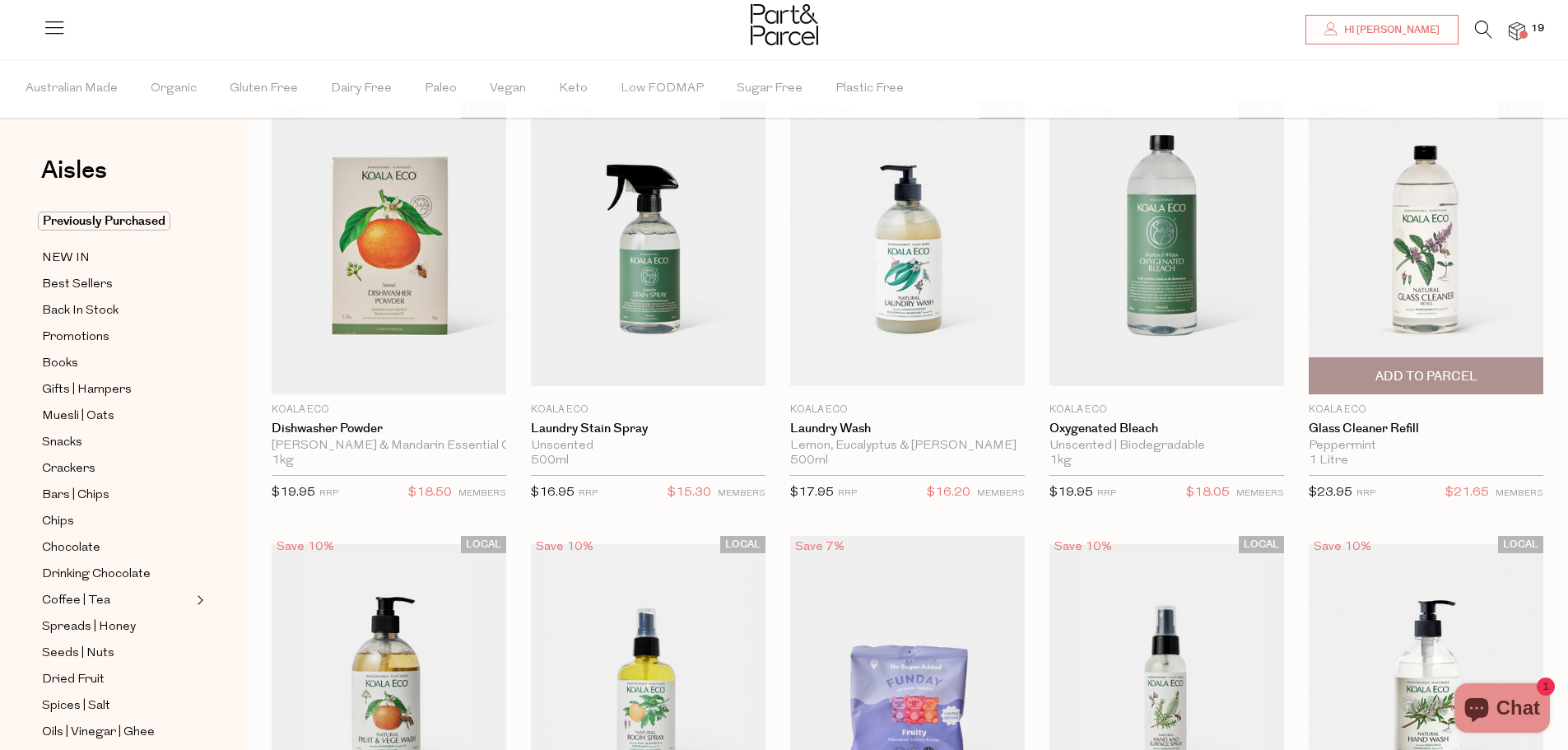
click at [1462, 383] on span "Add To Parcel" at bounding box center [1426, 376] width 102 height 17
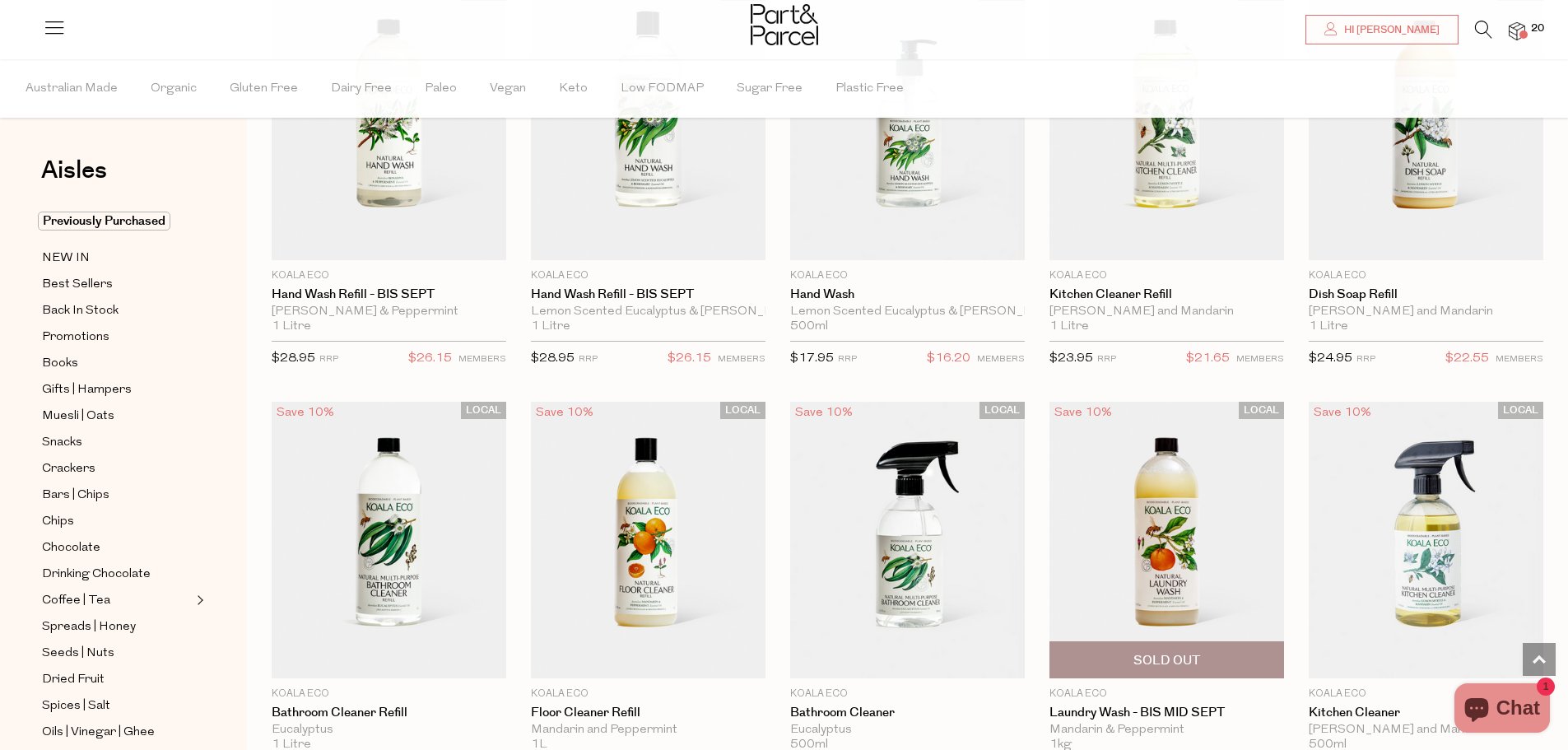
scroll to position [1317, 0]
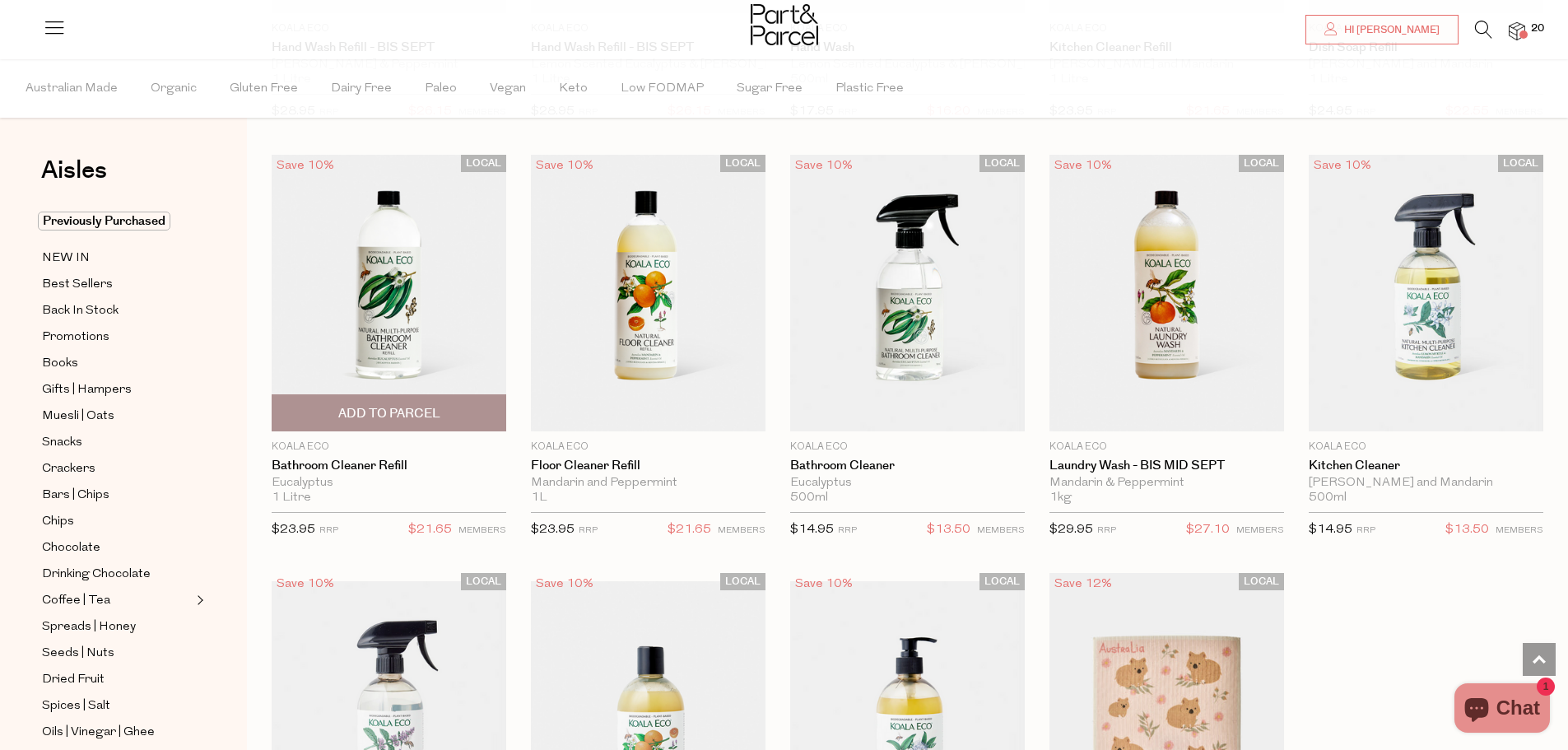
click at [437, 405] on span "Add To Parcel" at bounding box center [389, 414] width 102 height 17
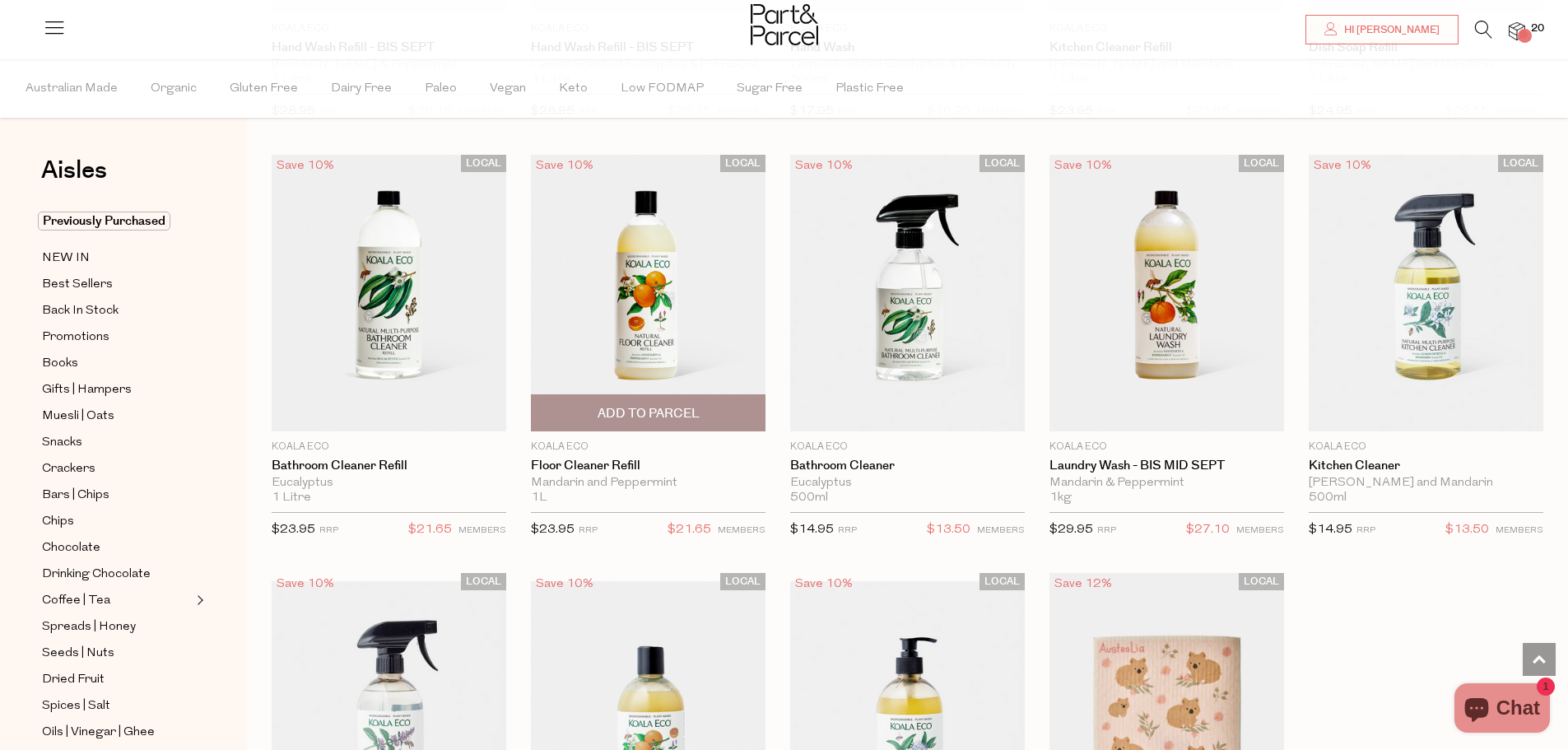
click at [693, 419] on span "Add To Parcel" at bounding box center [648, 414] width 102 height 17
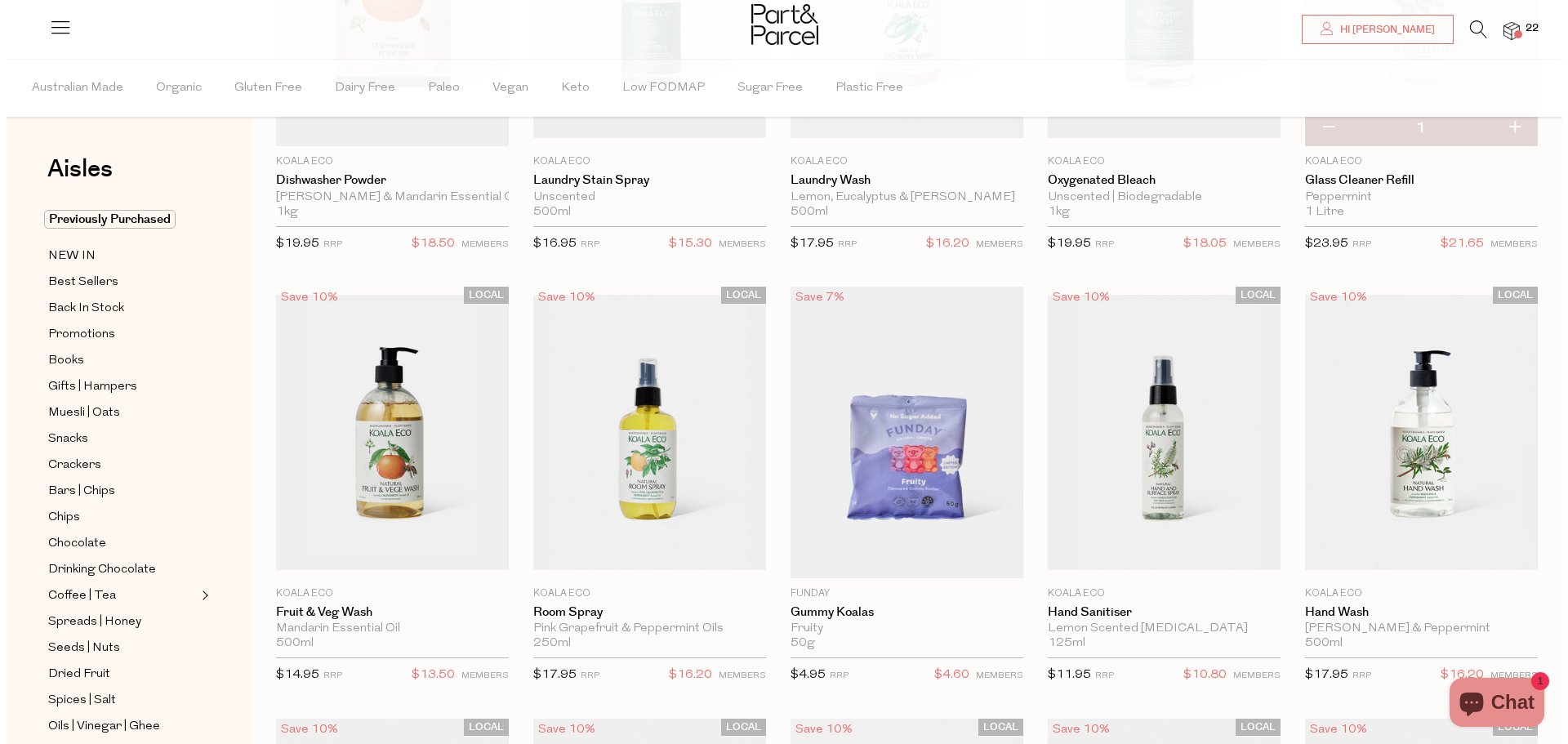
scroll to position [0, 0]
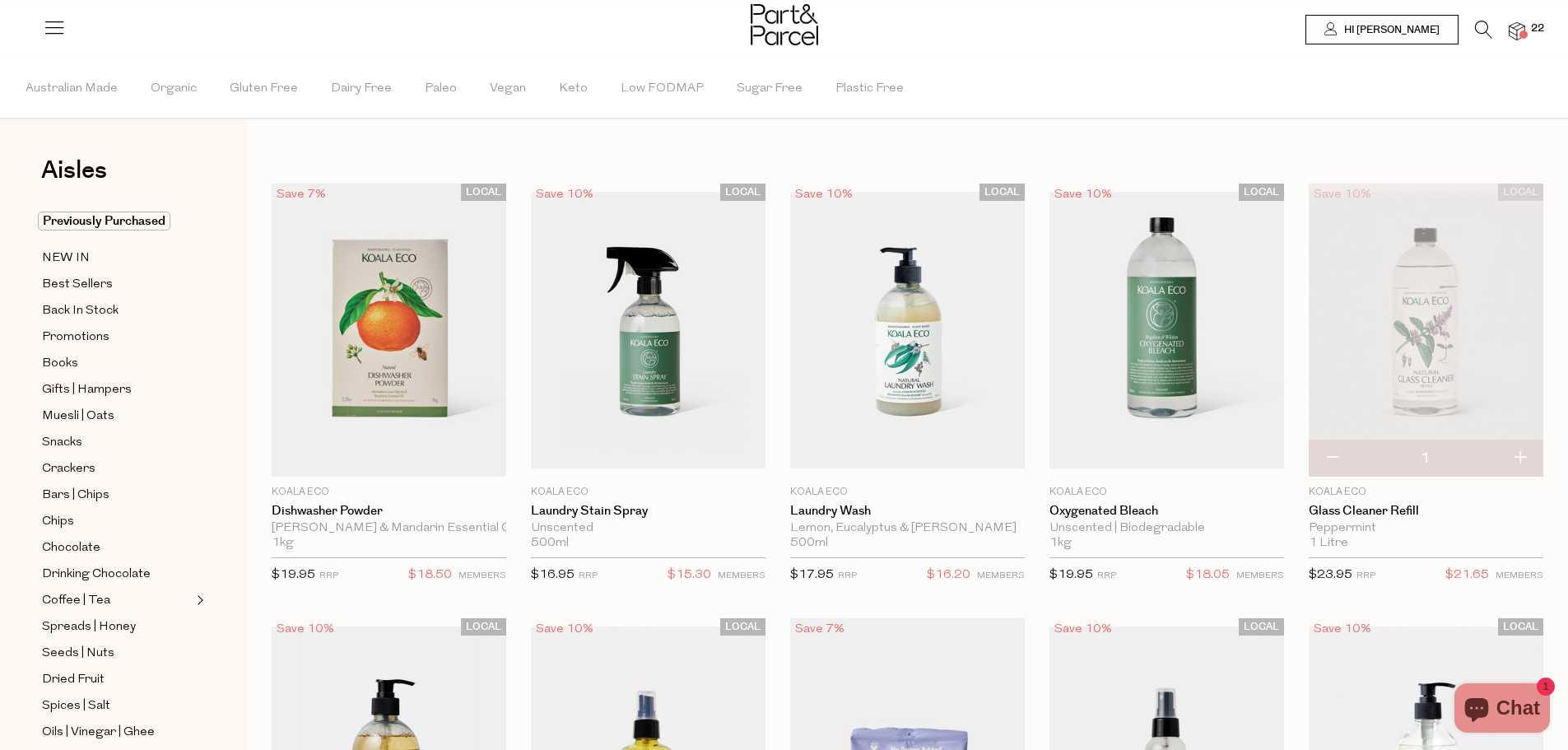
click at [1485, 32] on icon at bounding box center [1484, 29] width 17 height 18
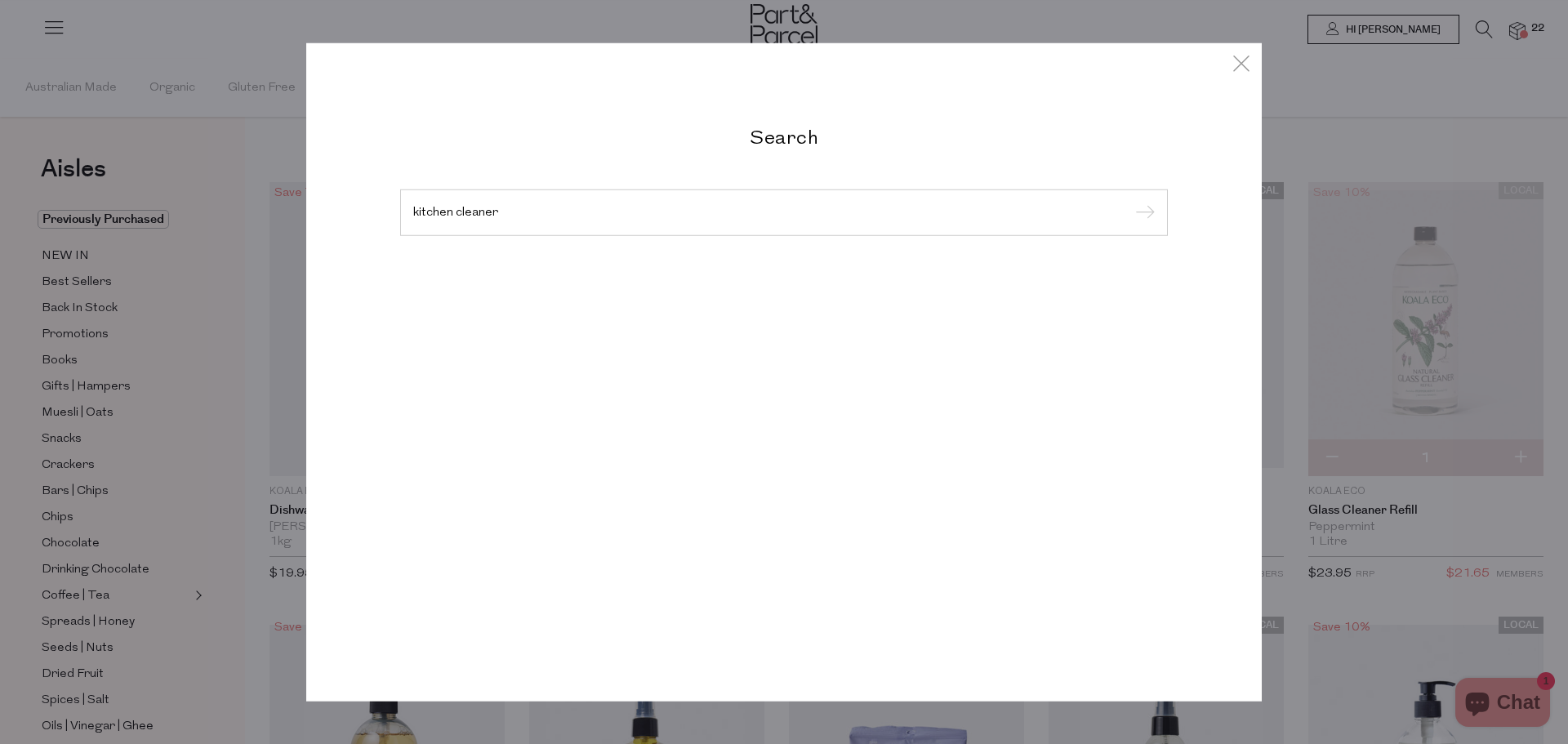
type input "kitchen cleaner"
click at [1131, 200] on input "submit" at bounding box center [1143, 213] width 25 height 25
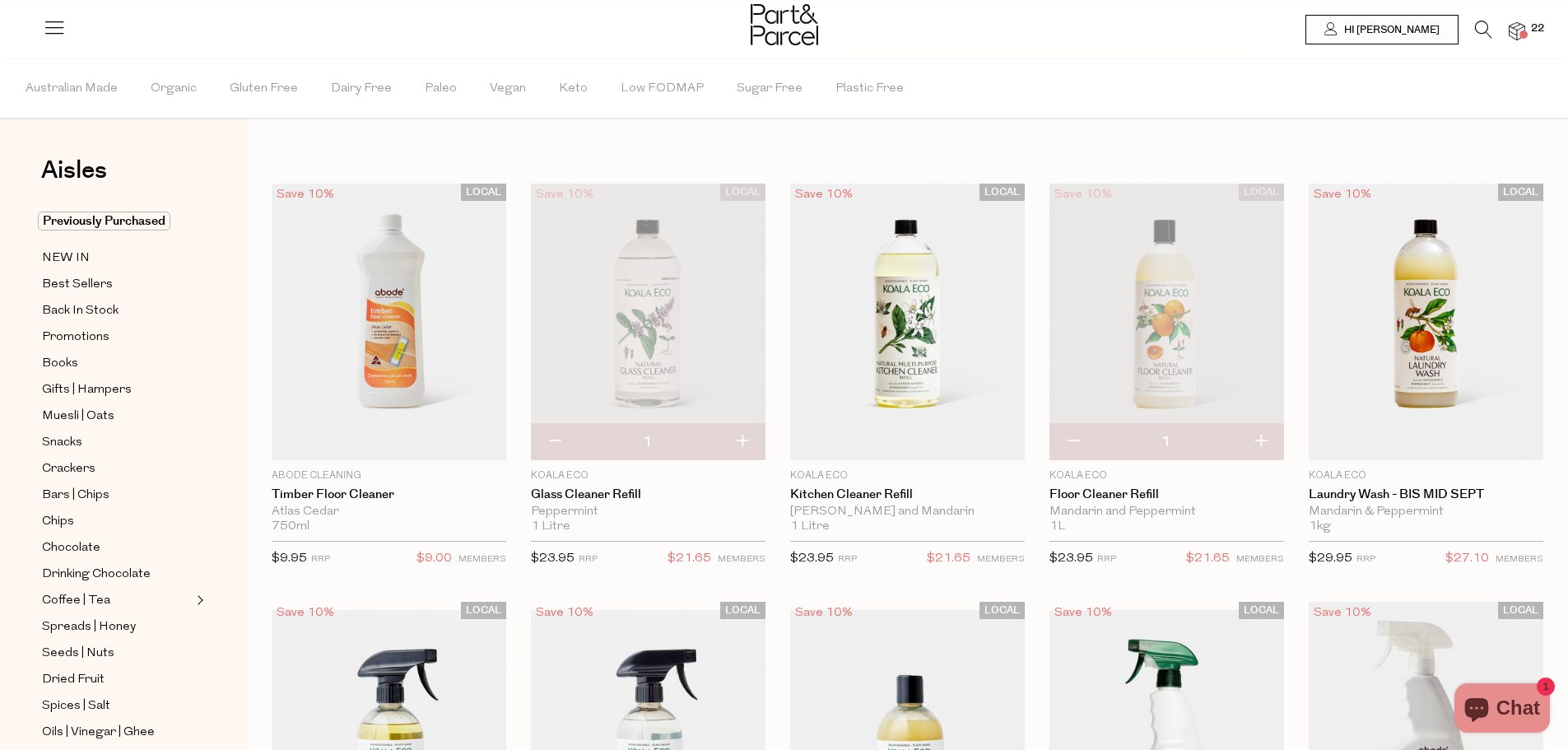
click at [1524, 31] on span at bounding box center [1524, 34] width 9 height 9
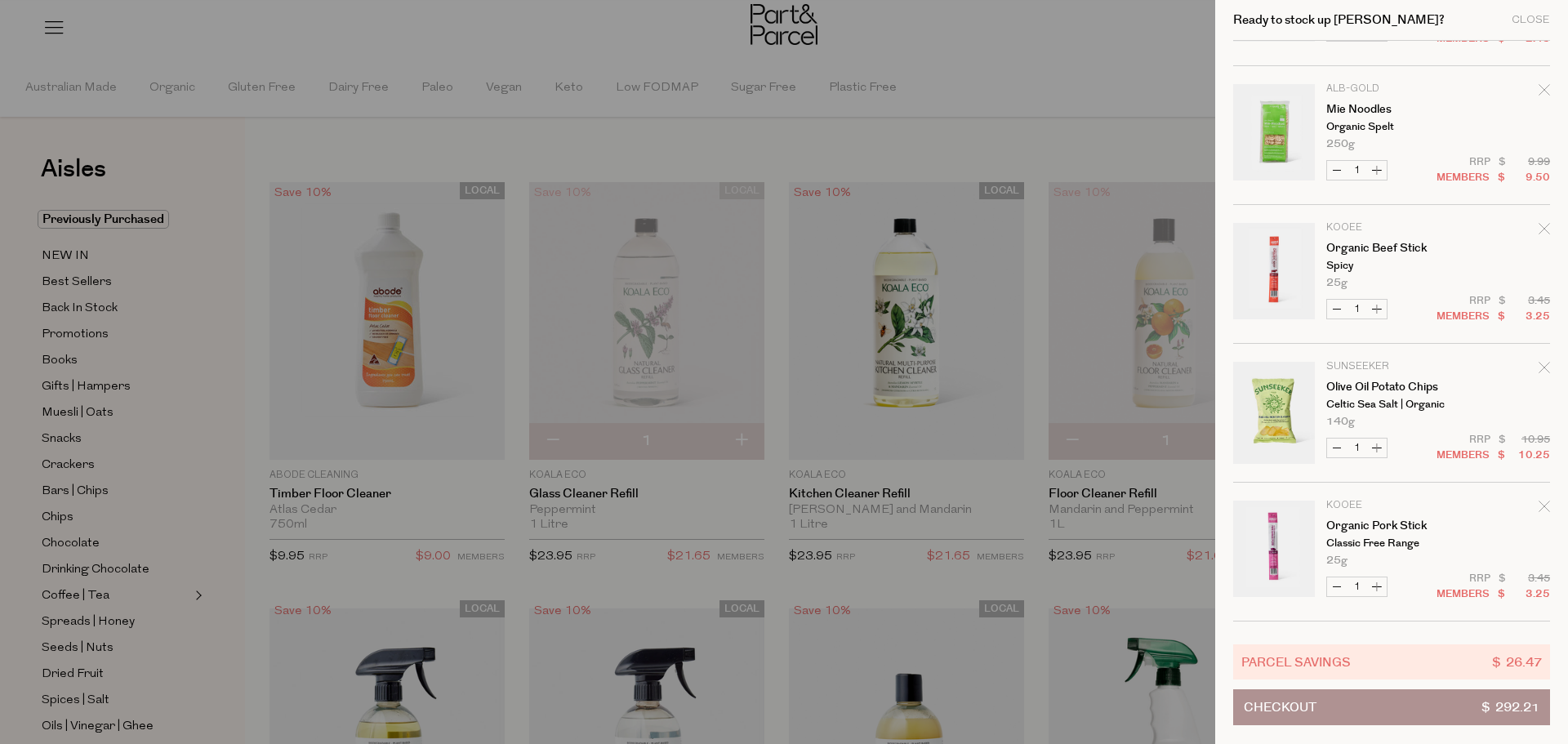
scroll to position [1960, 0]
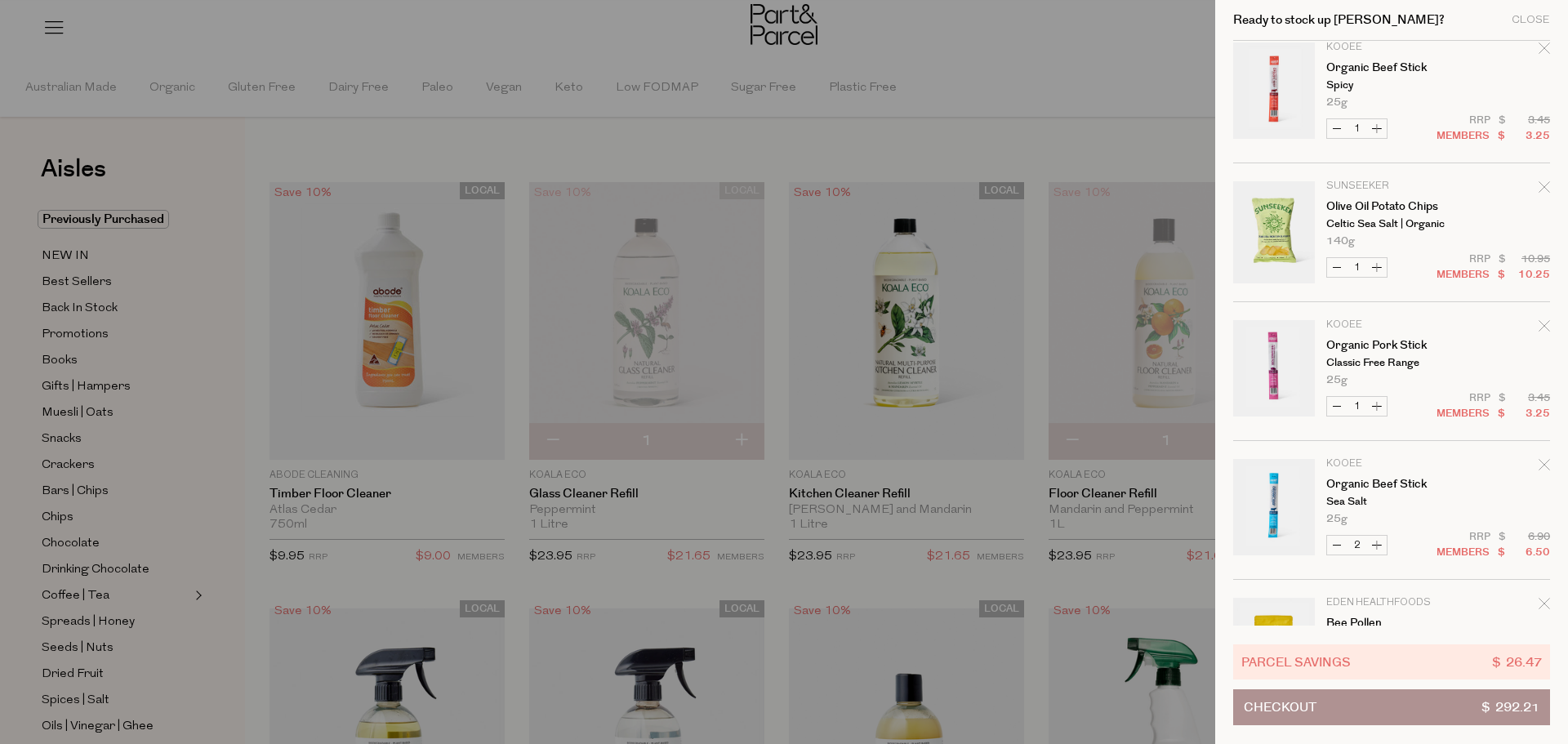
click at [1378, 404] on button "Increase Organic Pork Stick" at bounding box center [1377, 407] width 20 height 19
type input "2"
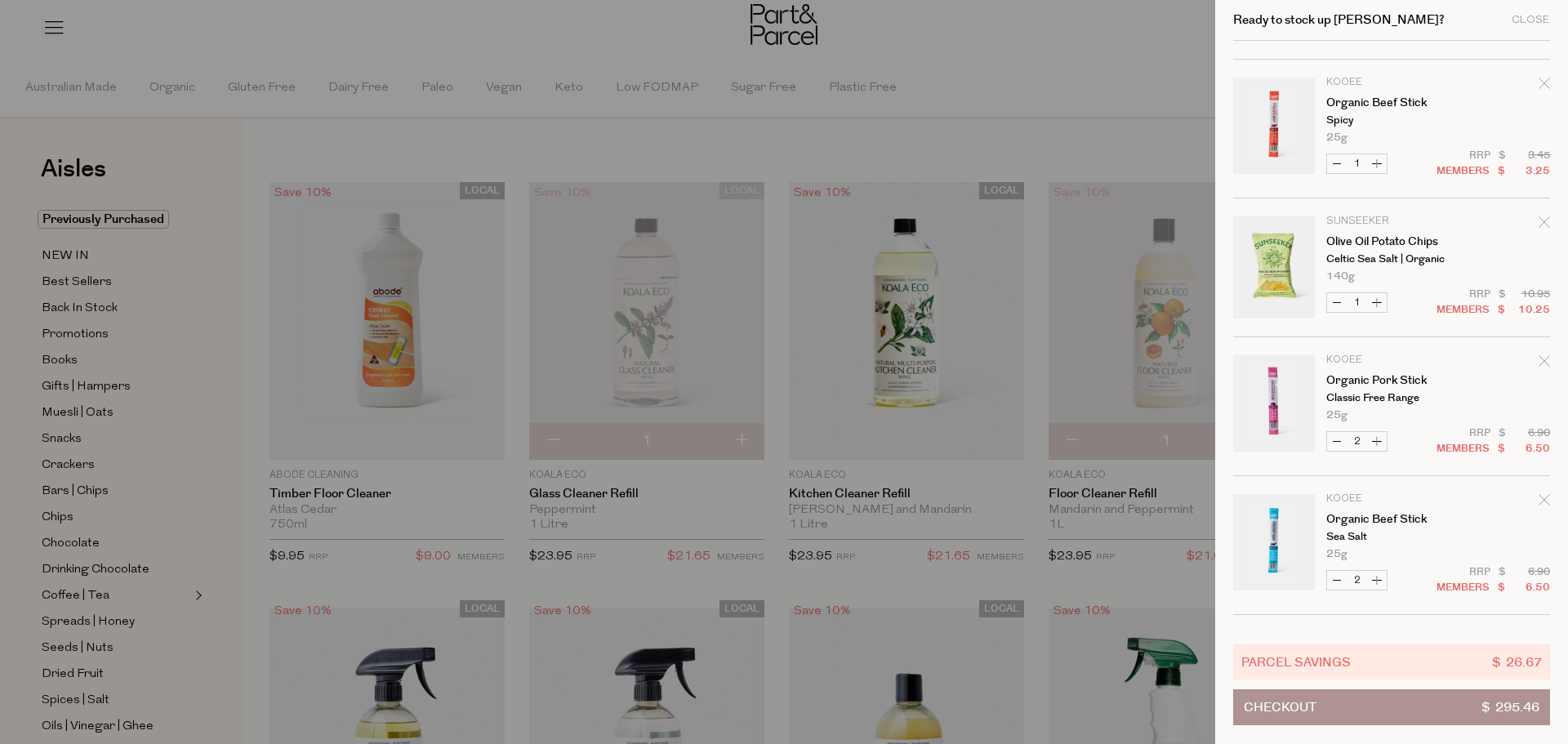
scroll to position [2042, 0]
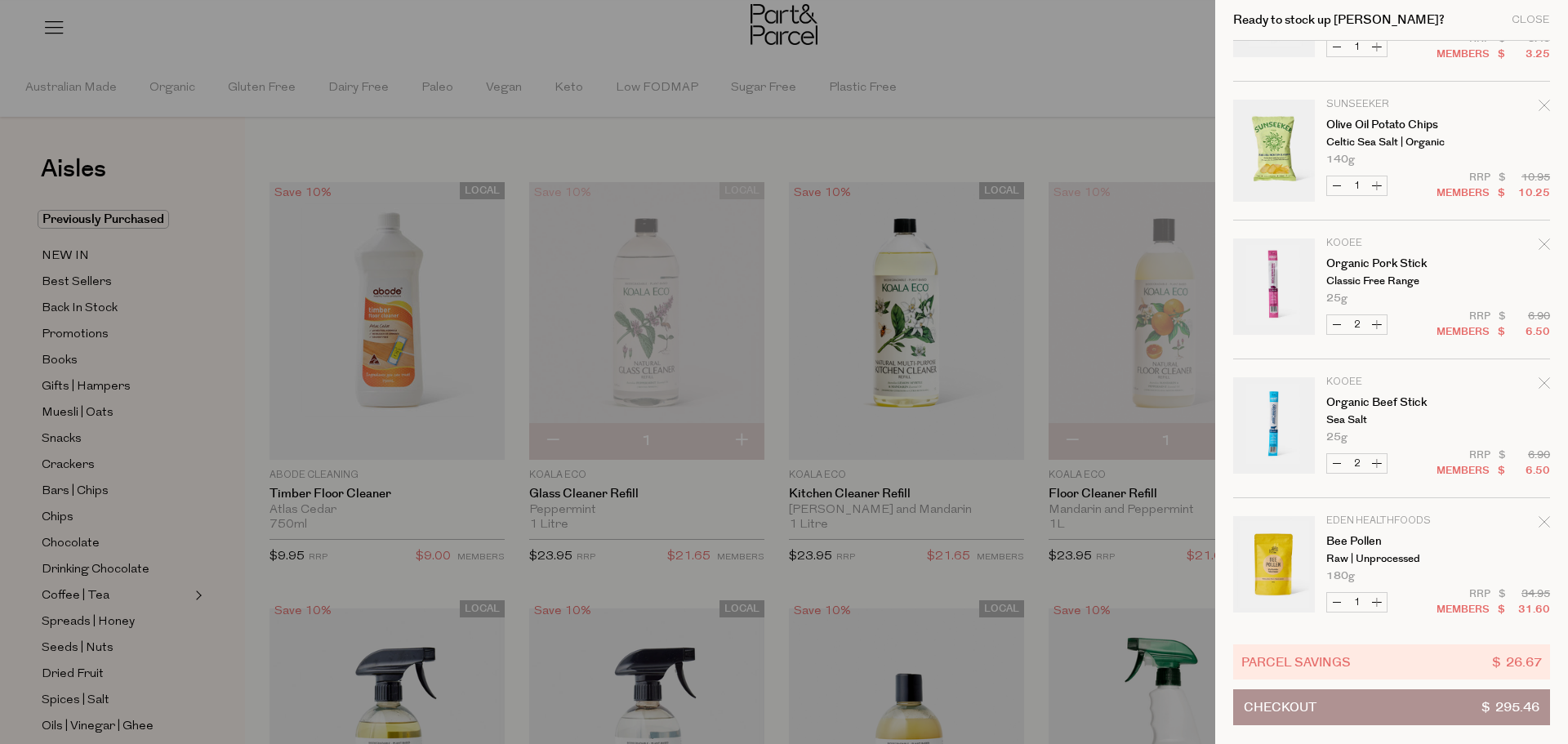
click at [1379, 466] on button "Increase Organic Beef Stick" at bounding box center [1377, 464] width 20 height 19
type input "3"
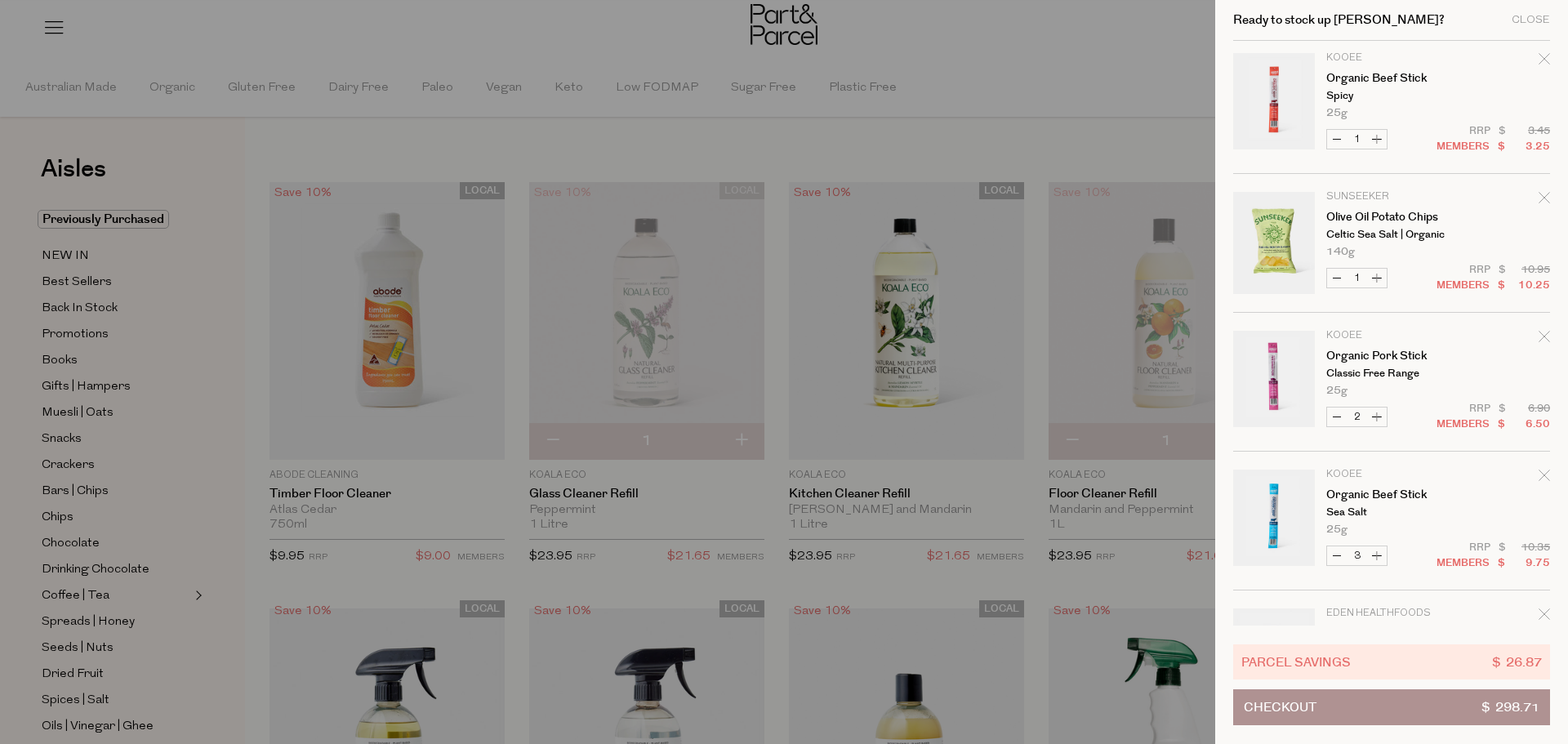
scroll to position [2192, 0]
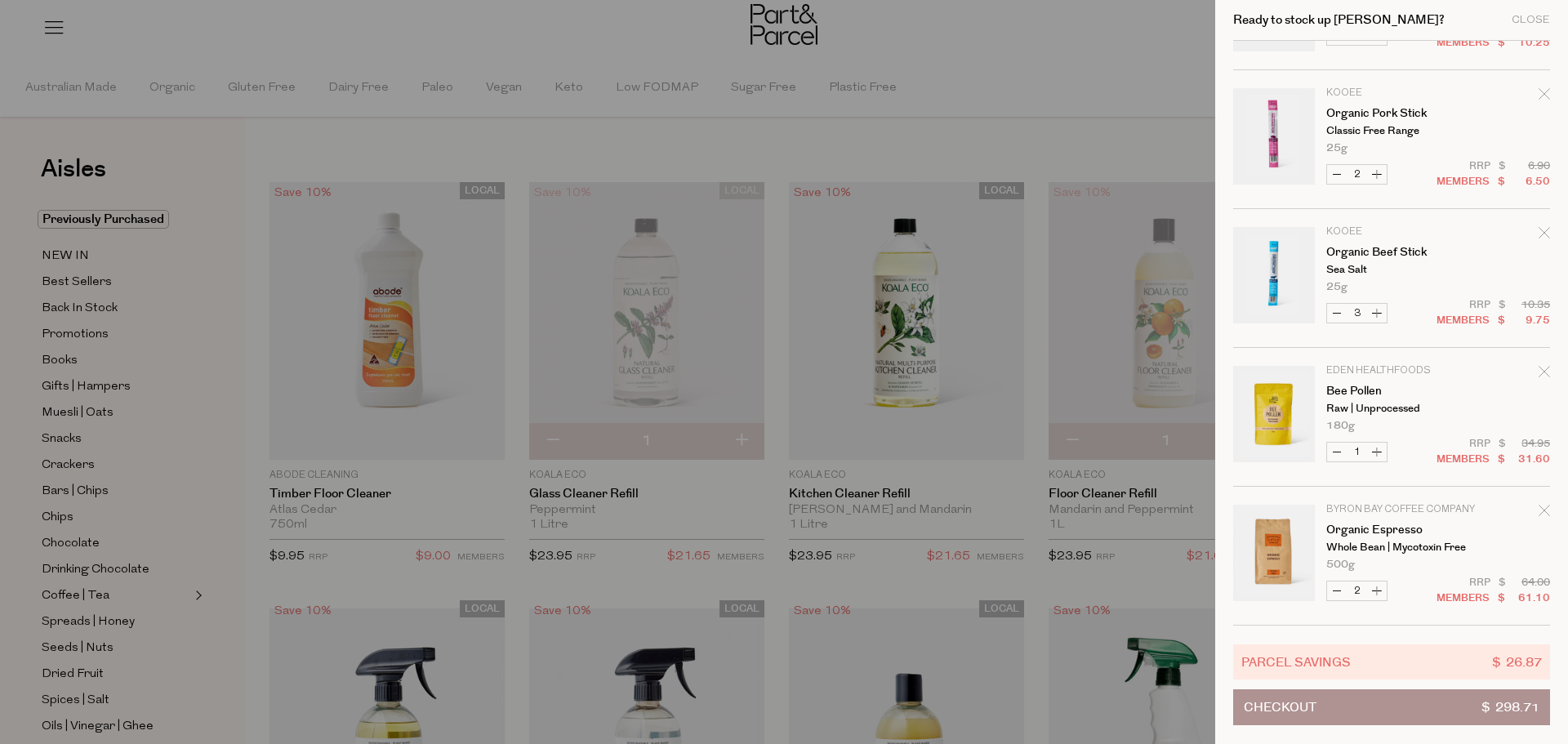
click at [1381, 173] on button "Increase Organic Pork Stick" at bounding box center [1377, 175] width 20 height 19
type input "3"
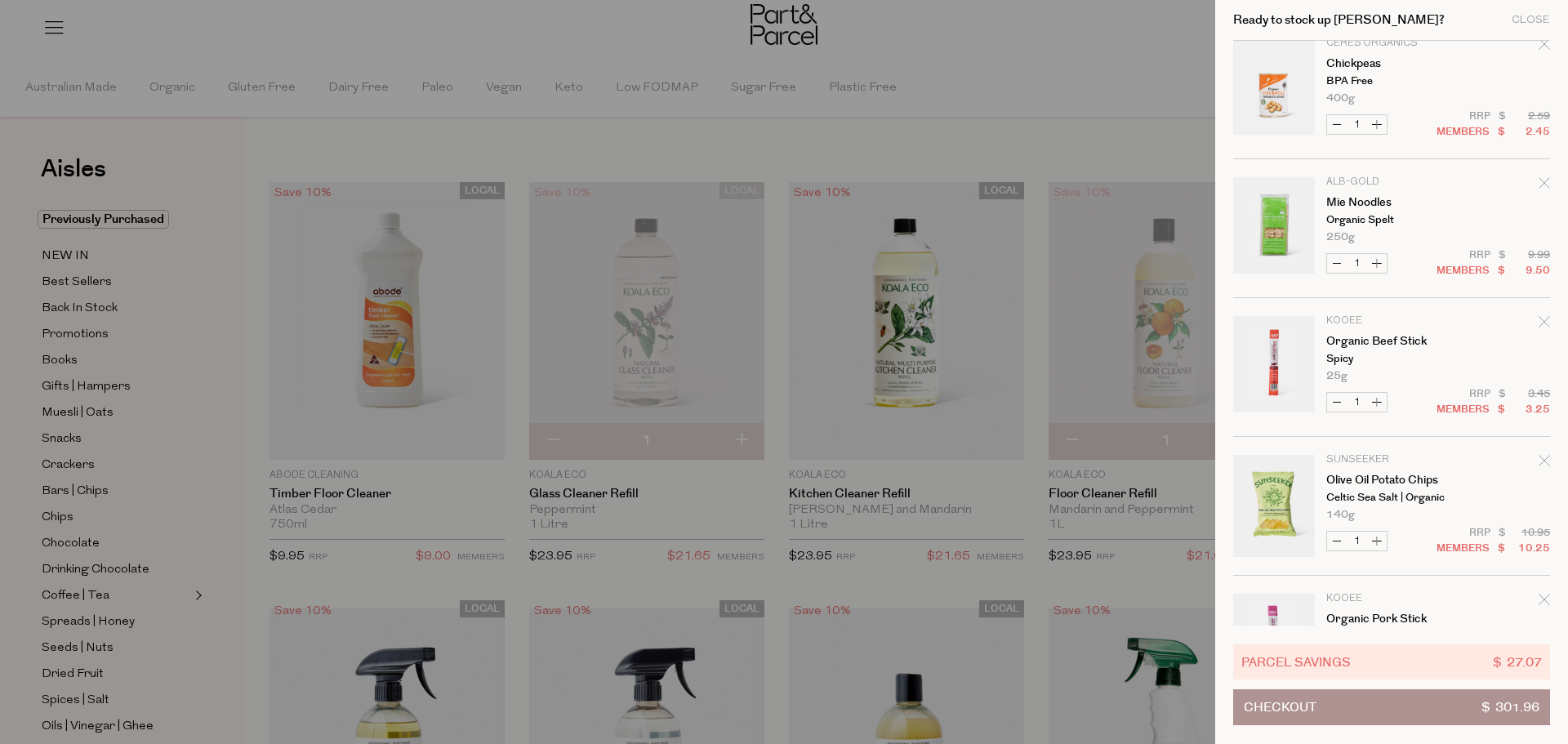
scroll to position [2042, 0]
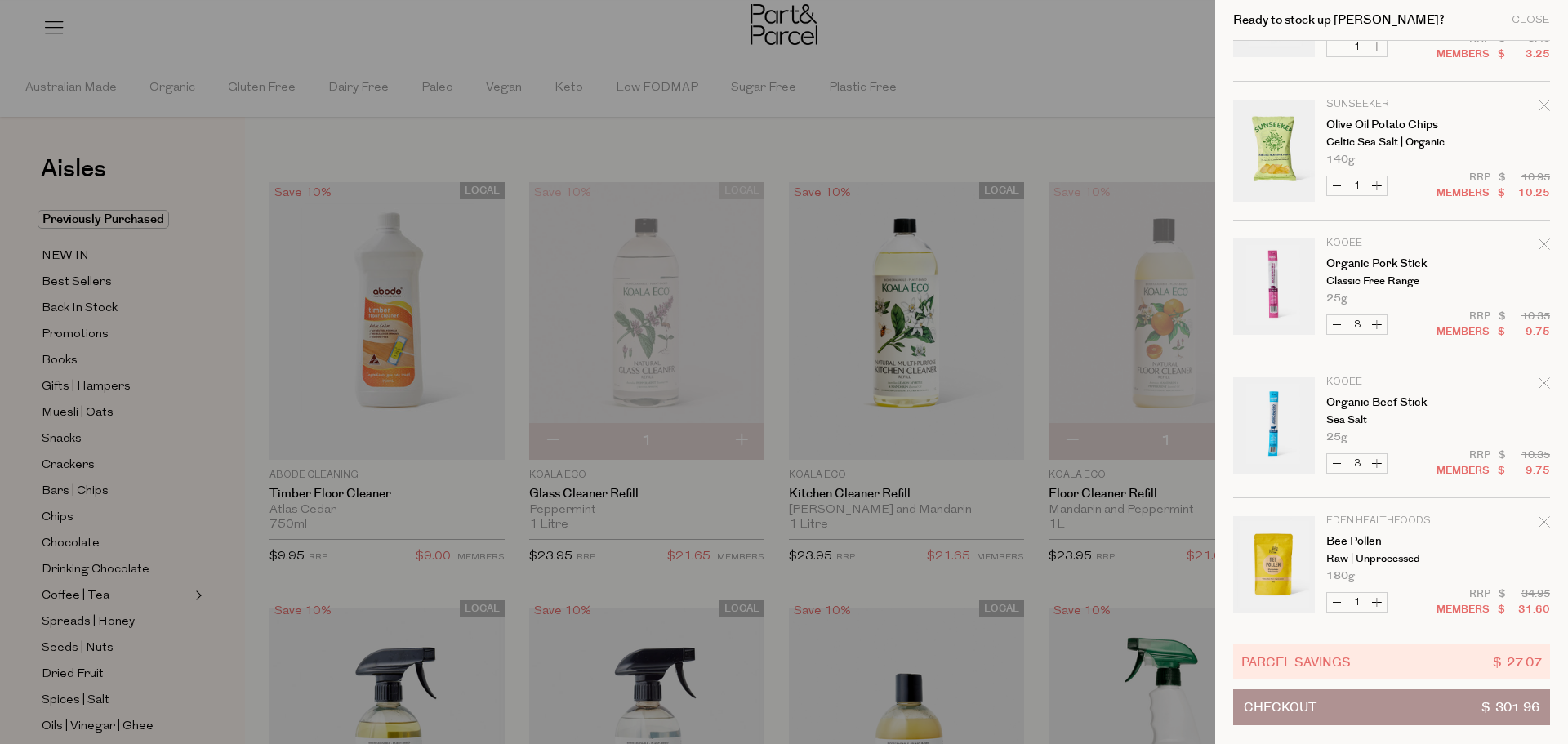
click at [1382, 458] on button "Increase Organic Beef Stick" at bounding box center [1377, 464] width 20 height 19
type input "4"
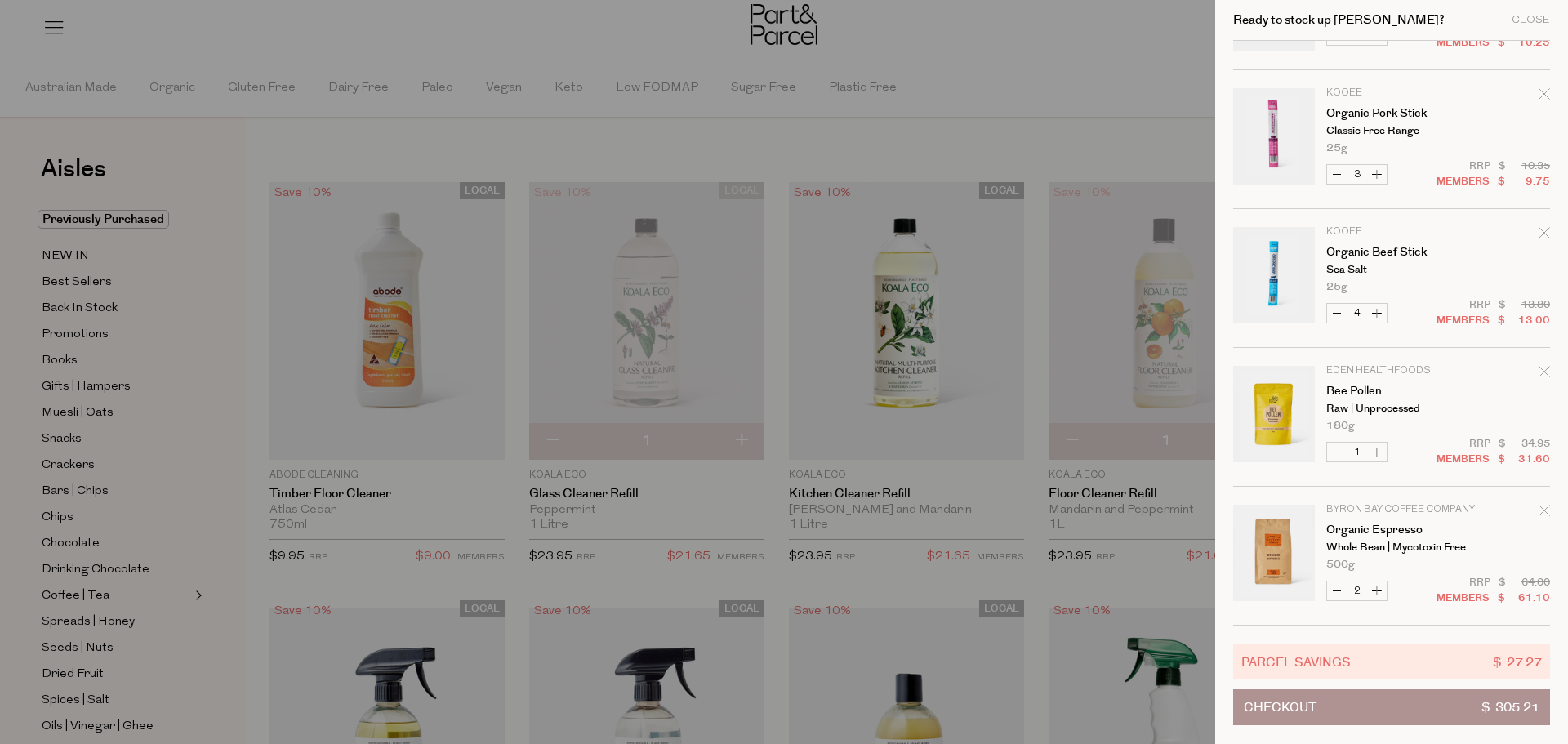
drag, startPoint x: 1372, startPoint y: 175, endPoint x: 1383, endPoint y: 183, distance: 13.6
click at [1373, 175] on button "Increase Organic Pork Stick" at bounding box center [1377, 175] width 20 height 19
type input "4"
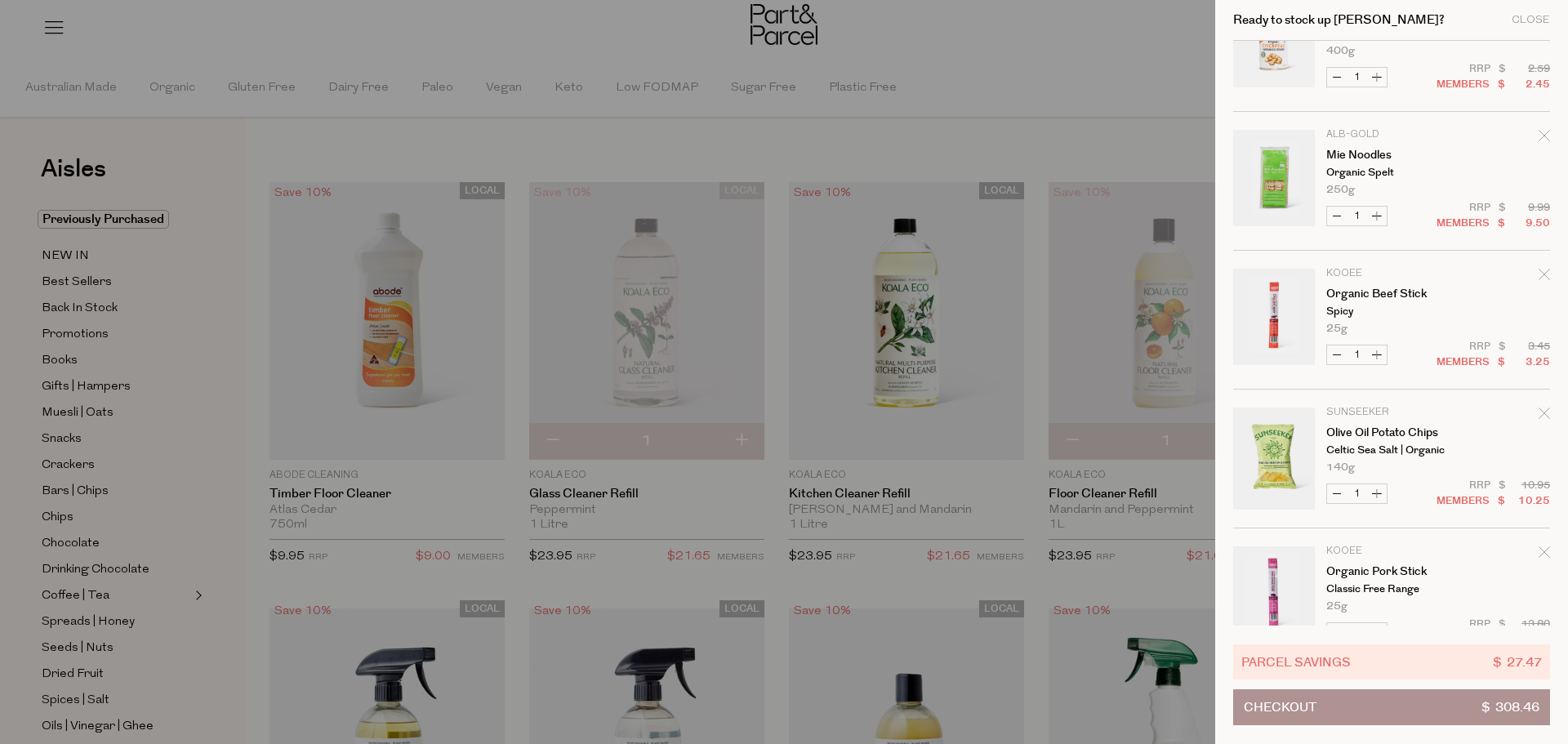
scroll to position [1797, 0]
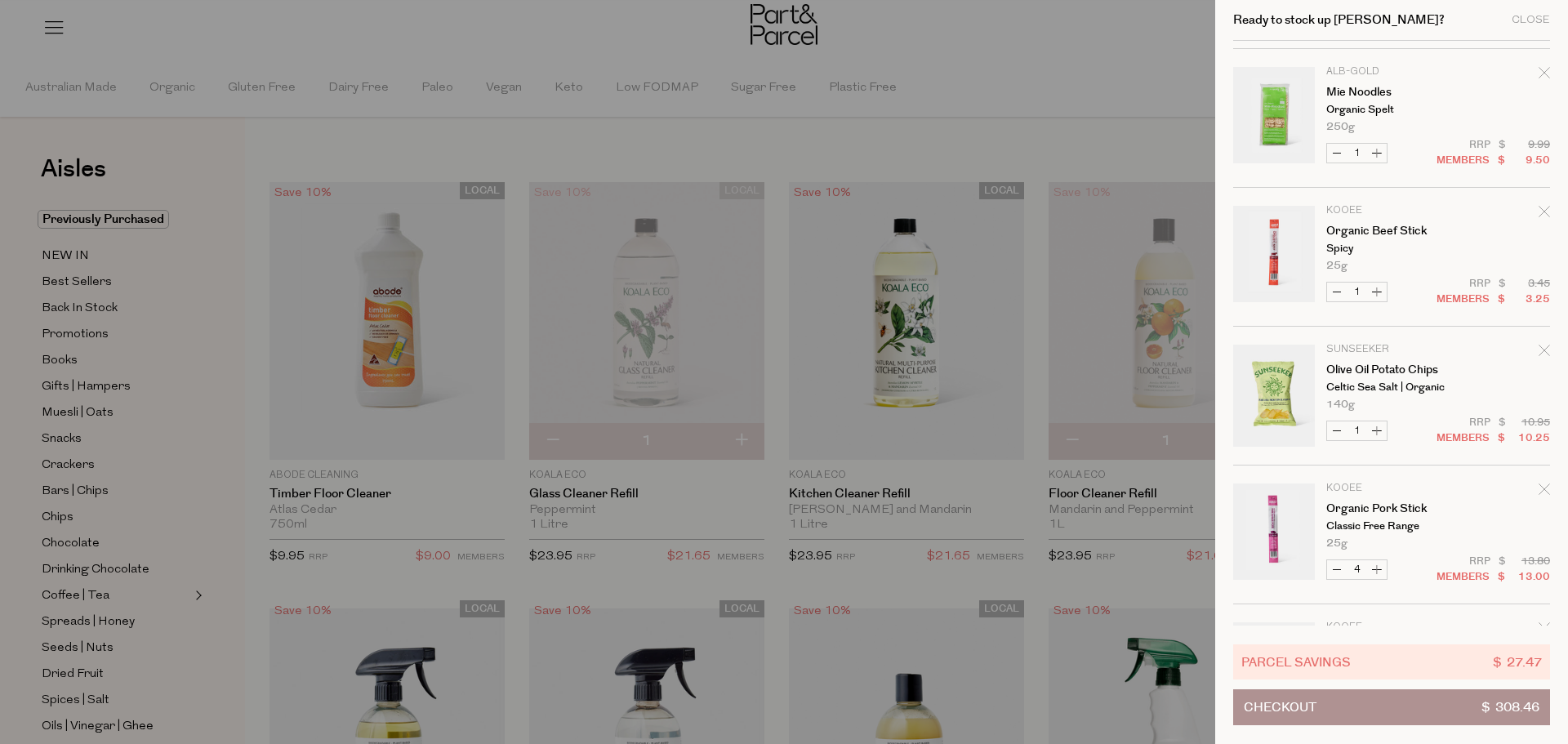
click at [1370, 567] on button "Increase Organic Pork Stick" at bounding box center [1377, 570] width 20 height 19
type input "5"
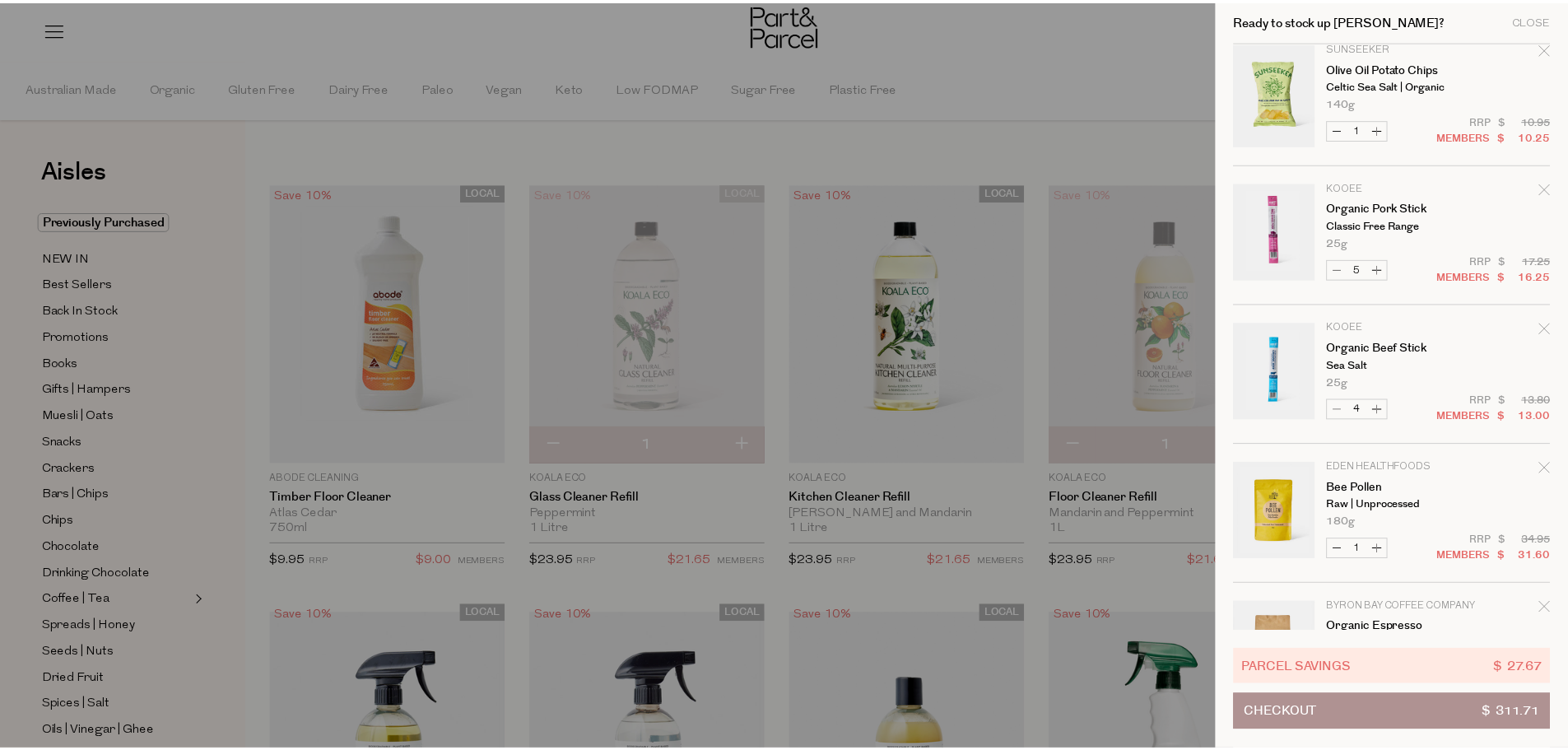
scroll to position [2141, 0]
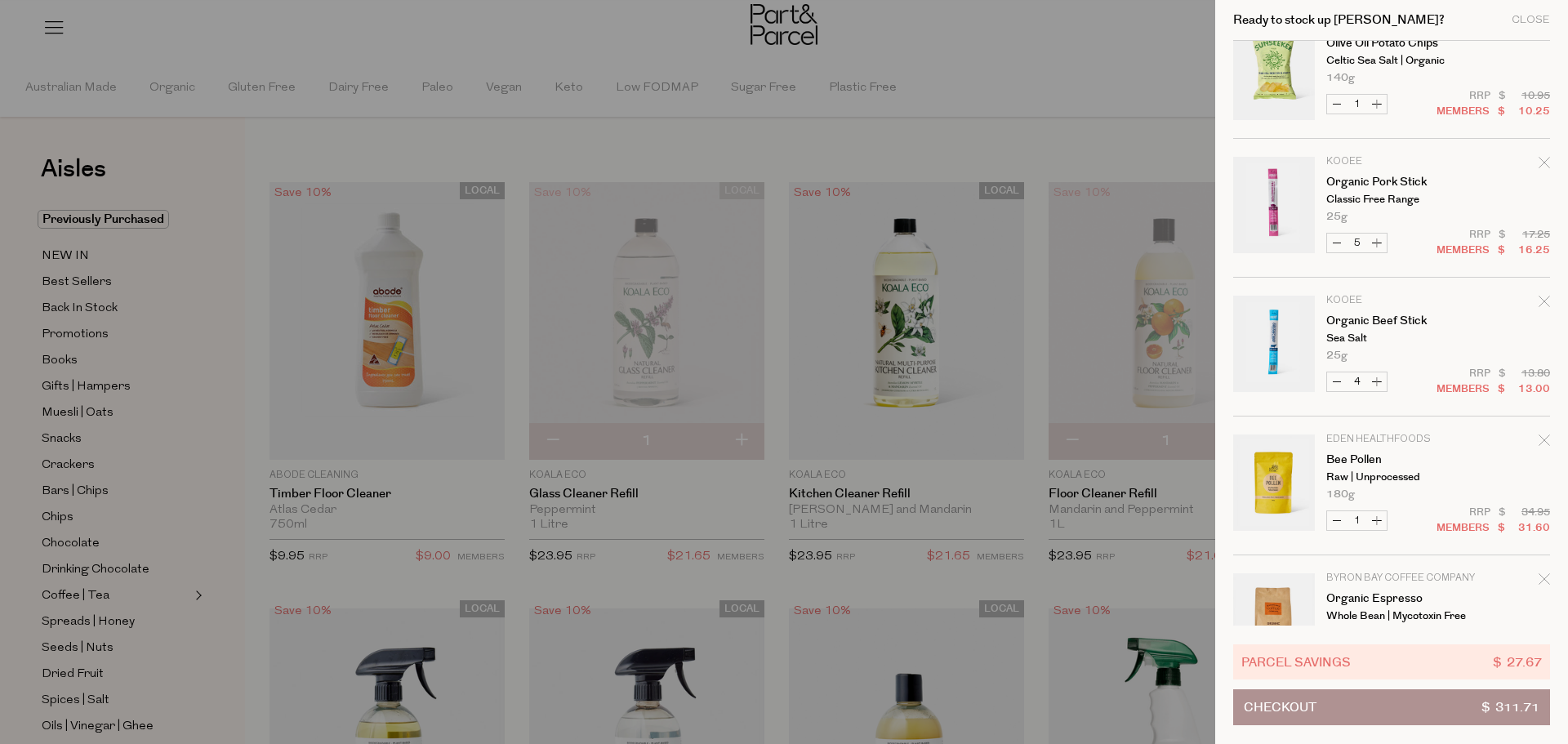
click at [1381, 380] on button "Increase Organic Beef Stick" at bounding box center [1377, 382] width 20 height 19
type input "5"
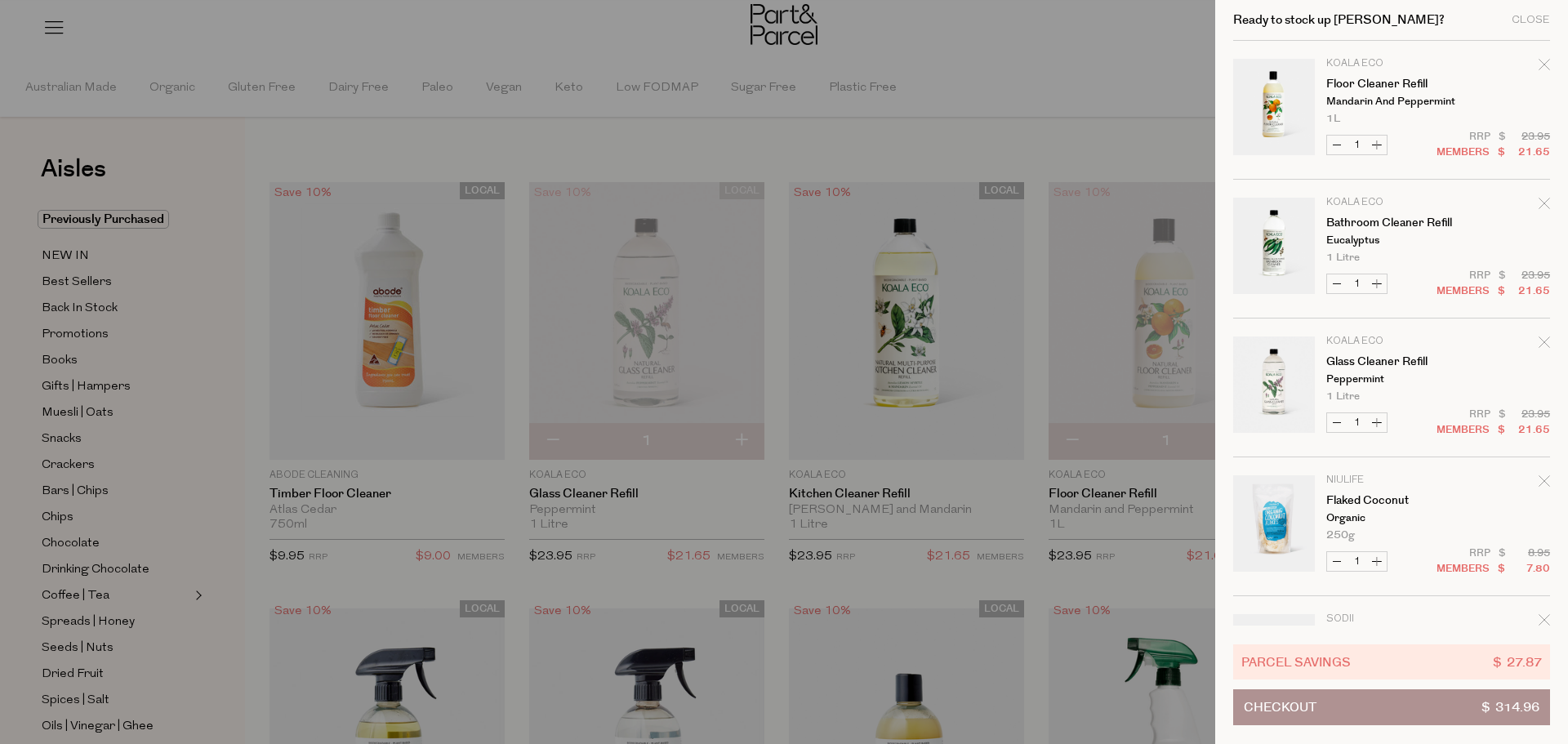
click at [1015, 114] on div at bounding box center [784, 372] width 1568 height 744
